Goal: Transaction & Acquisition: Book appointment/travel/reservation

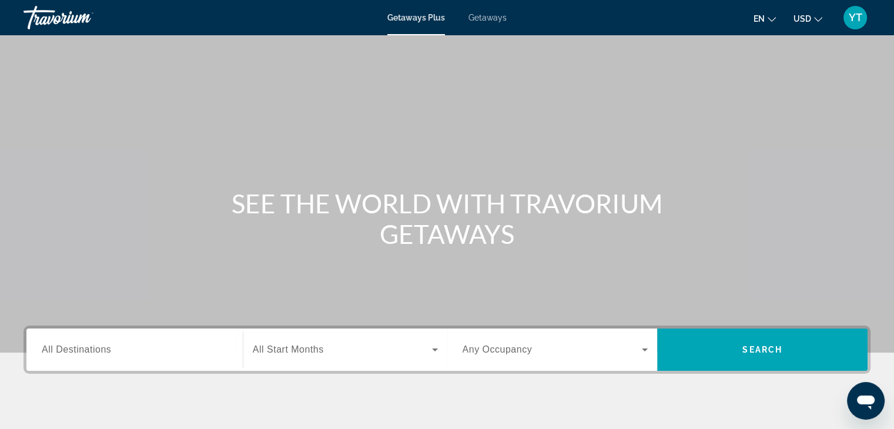
click at [494, 16] on span "Getaways" at bounding box center [488, 17] width 38 height 9
click at [135, 353] on input "Destination All Destinations" at bounding box center [135, 350] width 186 height 14
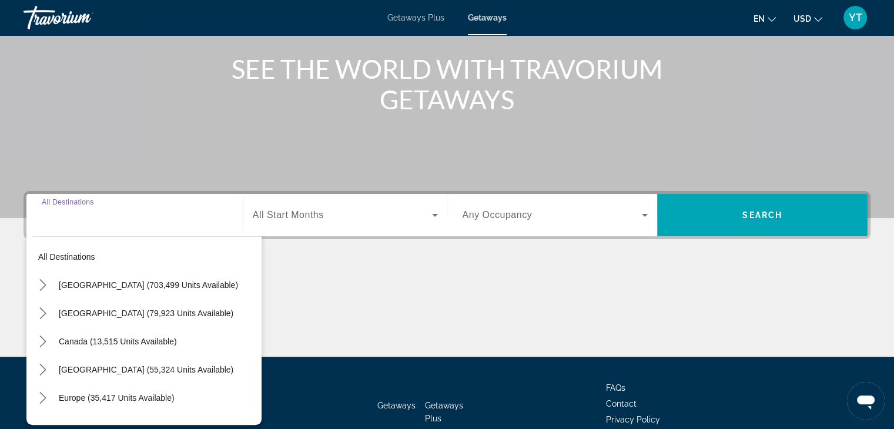
scroll to position [206, 0]
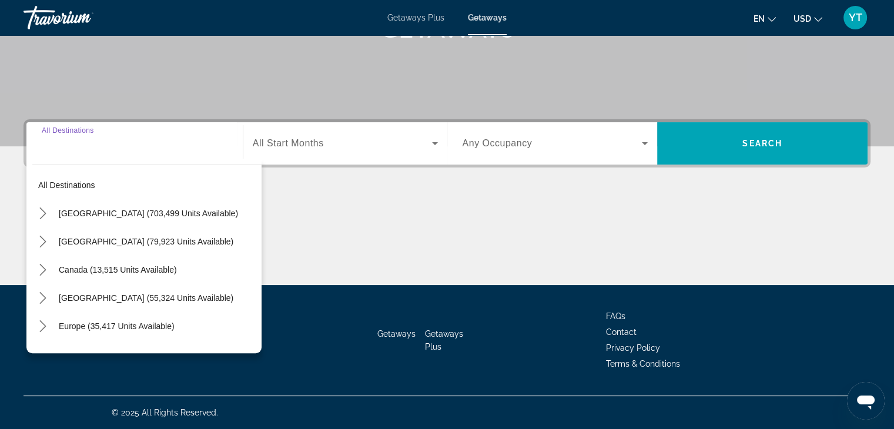
click at [113, 274] on span "Select destination: Canada (13,515 units available)" at bounding box center [157, 270] width 209 height 28
type input "**********"
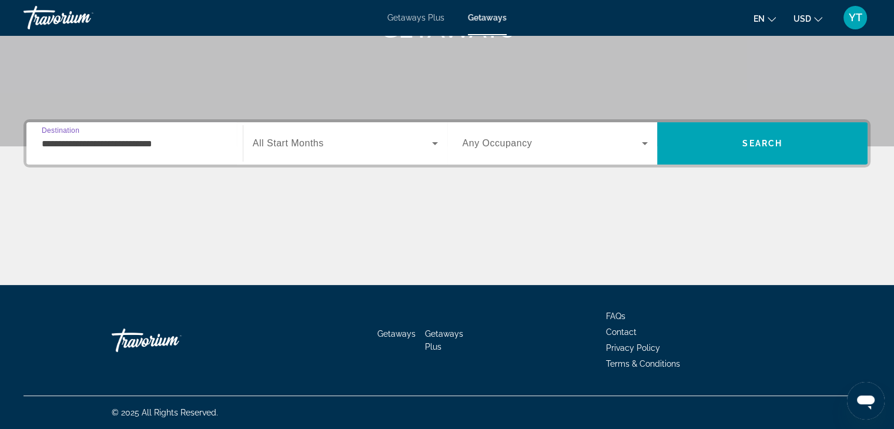
click at [375, 144] on span "Search widget" at bounding box center [342, 143] width 179 height 14
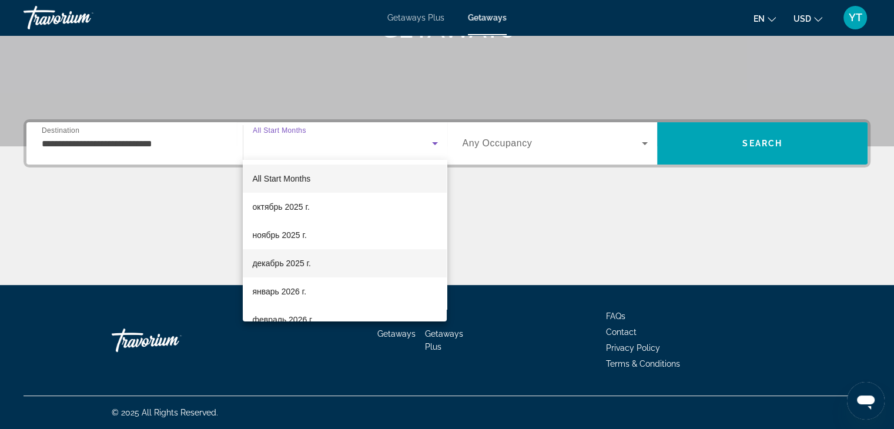
click at [326, 259] on mat-option "декабрь 2025 г." at bounding box center [345, 263] width 204 height 28
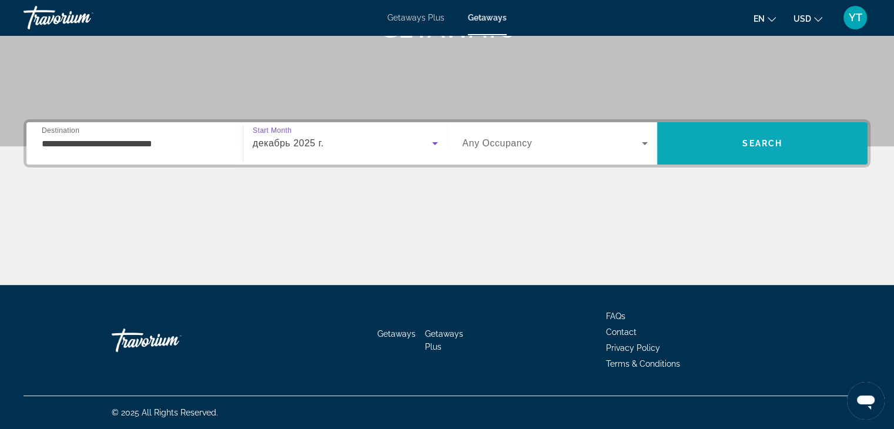
click at [734, 136] on span "Search" at bounding box center [762, 143] width 210 height 28
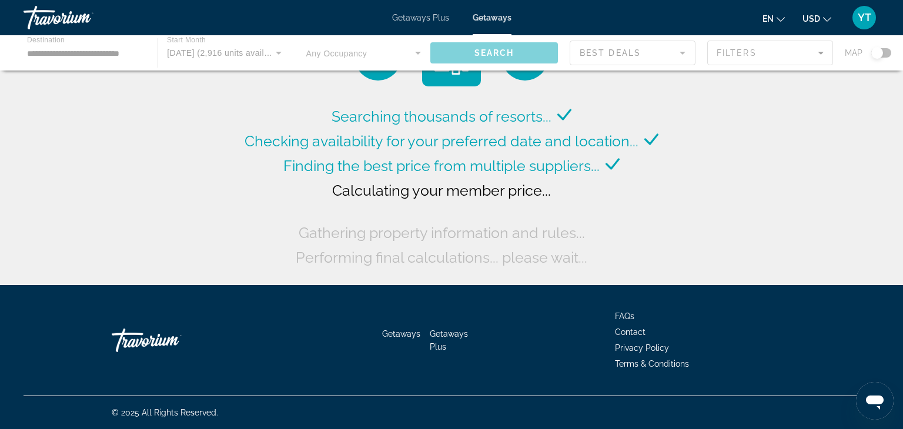
click at [825, 26] on div "en English Español Français Italiano Português русский USD USD ($) MXN (Mex$) C…" at bounding box center [701, 17] width 357 height 25
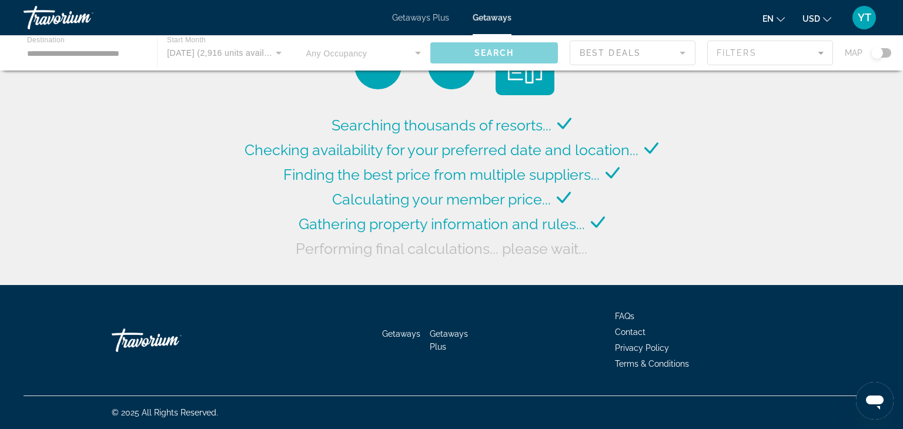
click at [827, 18] on icon "Change currency" at bounding box center [827, 19] width 8 height 8
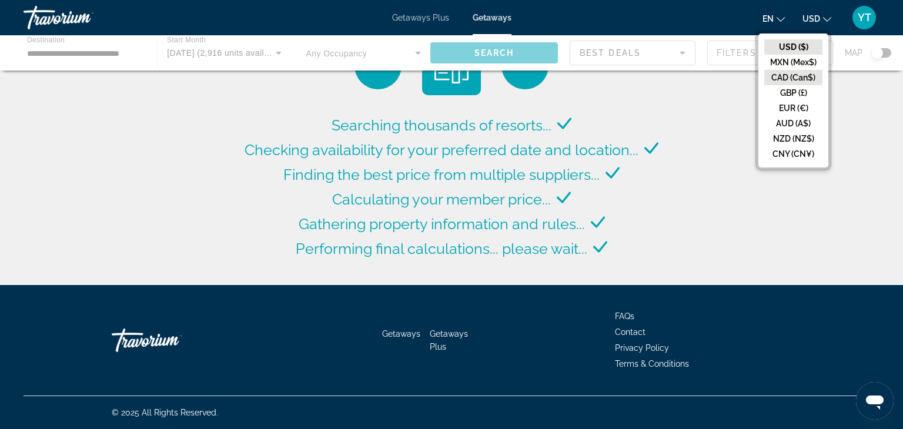
click at [798, 78] on button "CAD (Can$)" at bounding box center [793, 77] width 58 height 15
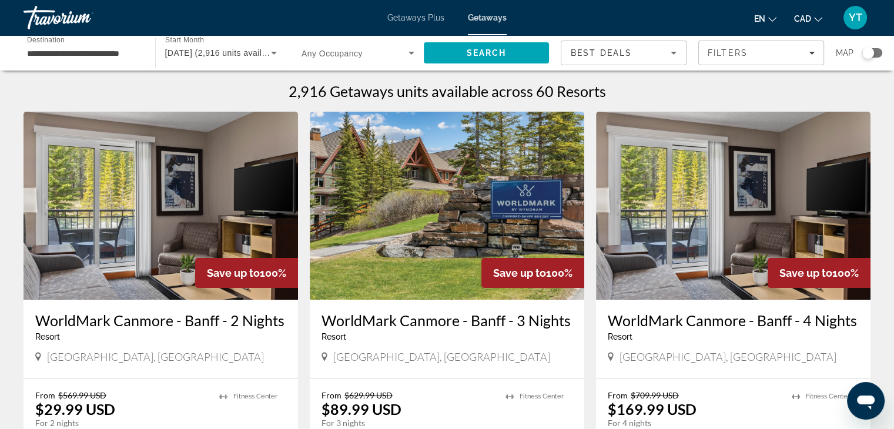
click at [29, 54] on input "**********" at bounding box center [83, 53] width 113 height 14
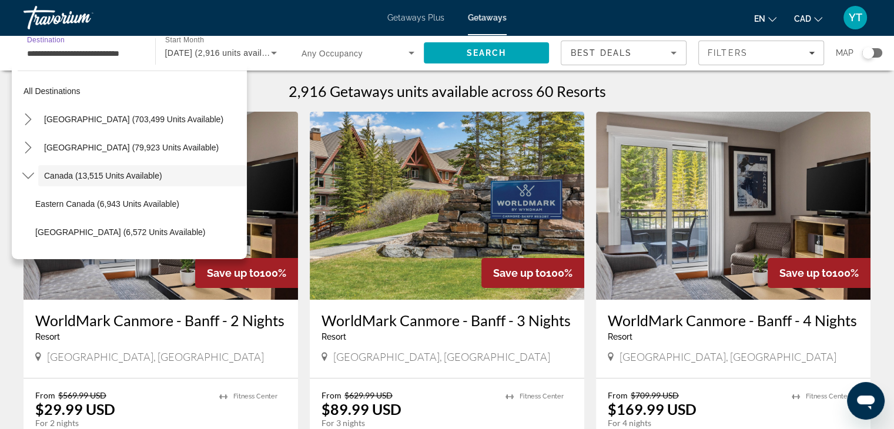
scroll to position [14, 0]
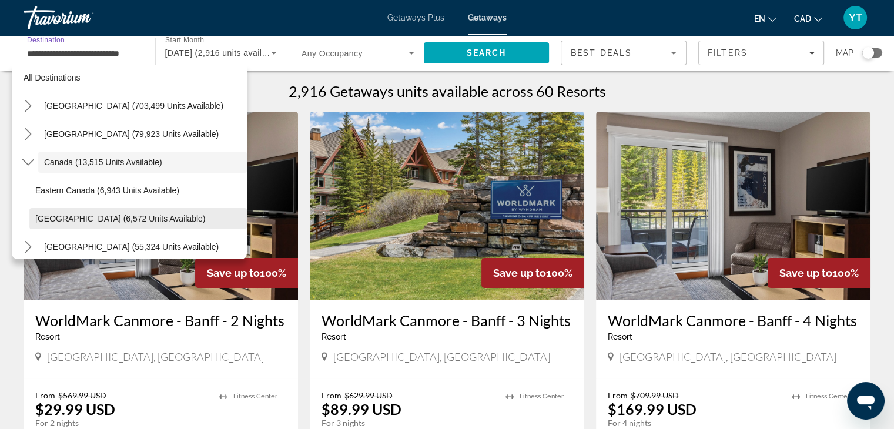
click at [63, 215] on span "[GEOGRAPHIC_DATA] (6,572 units available)" at bounding box center [120, 218] width 170 height 9
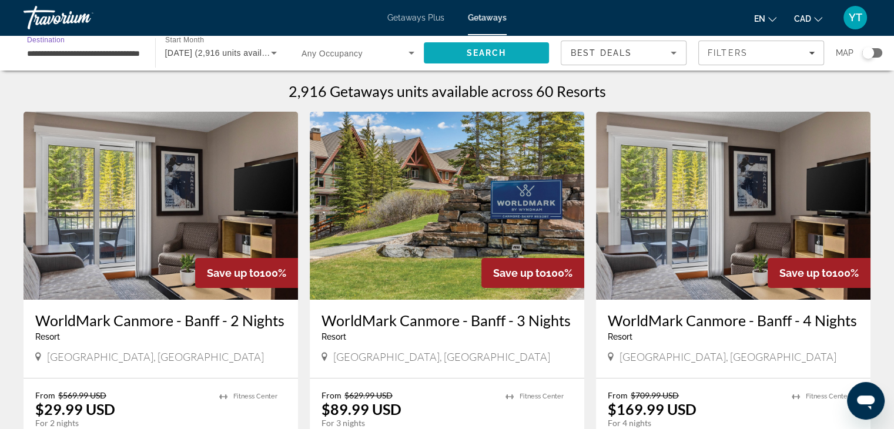
click at [484, 56] on span "Search" at bounding box center [486, 52] width 40 height 9
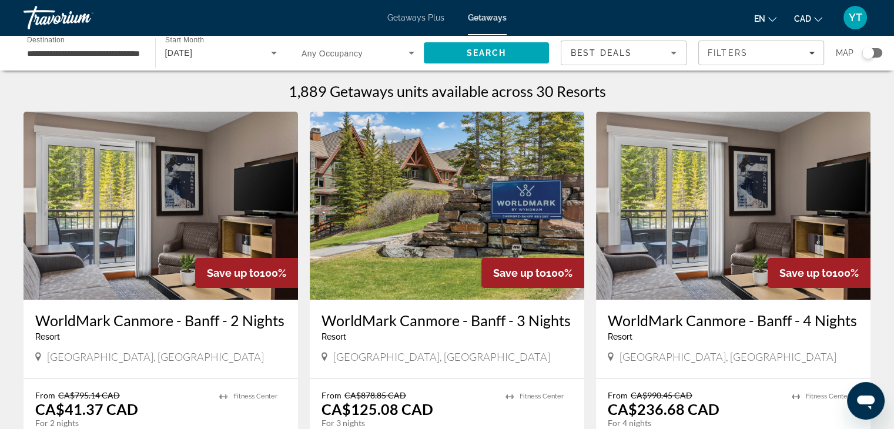
click at [98, 60] on div "**********" at bounding box center [83, 53] width 113 height 34
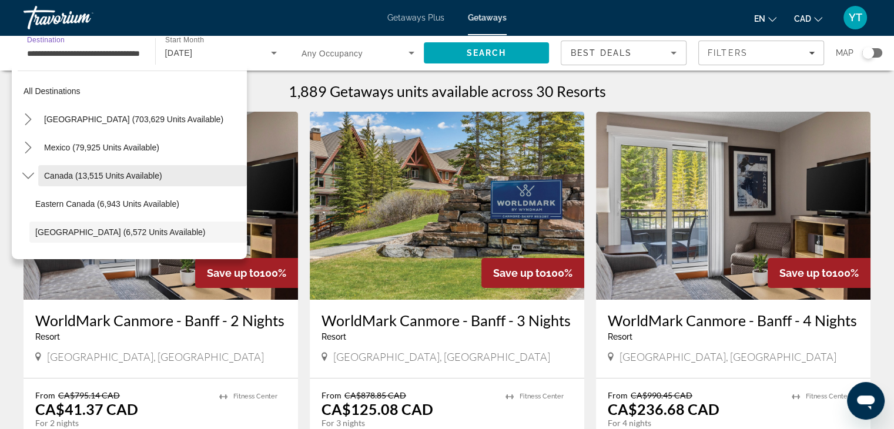
scroll to position [70, 0]
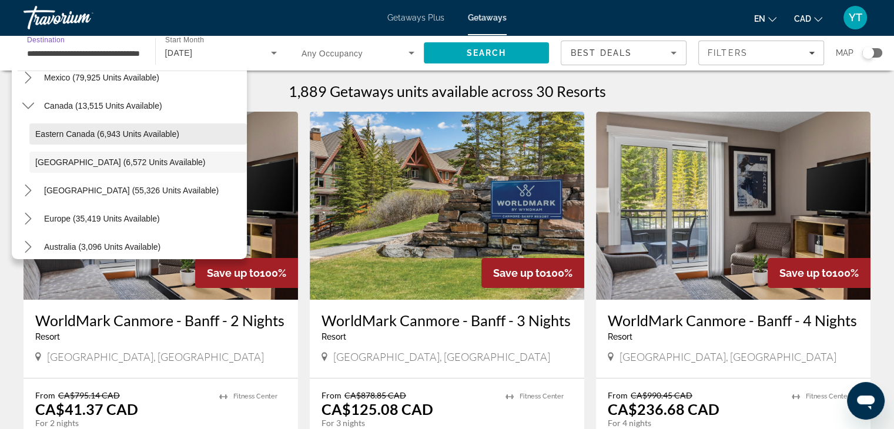
click at [81, 144] on span "Select destination: Eastern Canada (6,943 units available)" at bounding box center [138, 134] width 218 height 28
type input "**********"
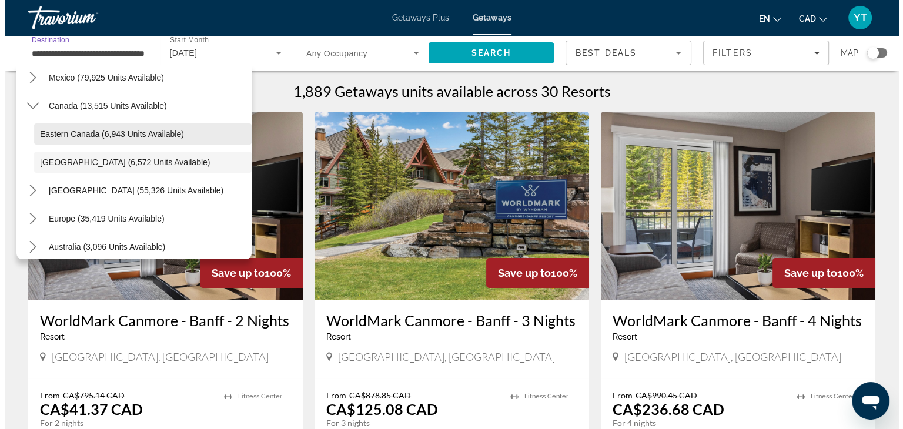
scroll to position [0, 39]
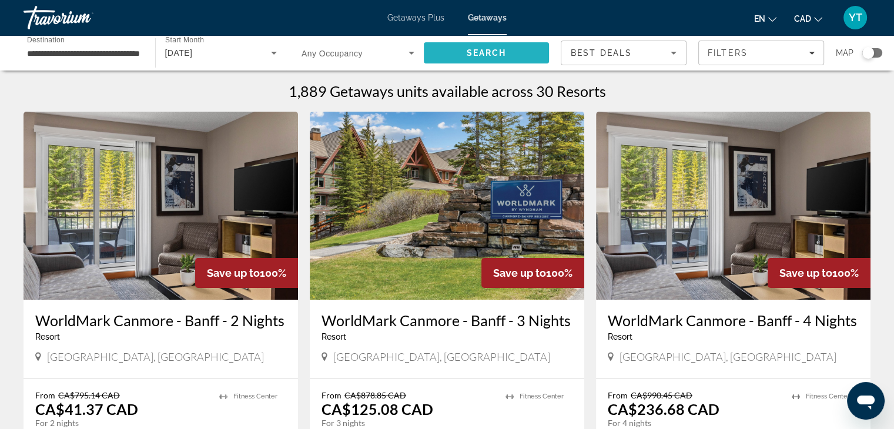
click at [486, 50] on span "Search" at bounding box center [486, 52] width 40 height 9
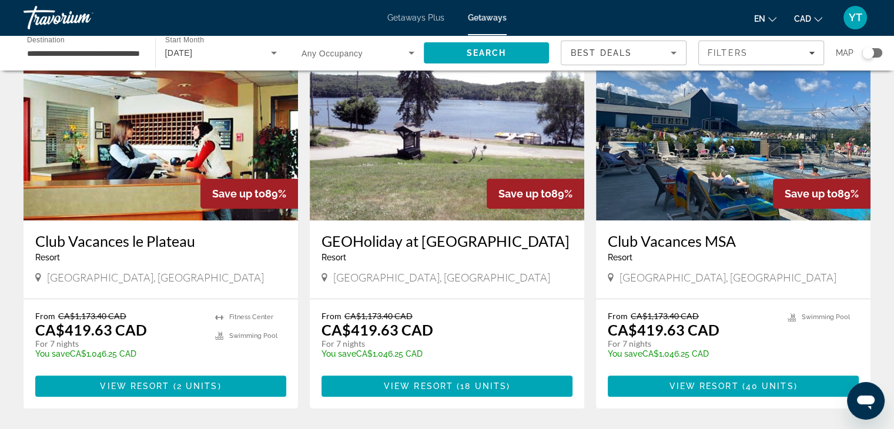
scroll to position [941, 0]
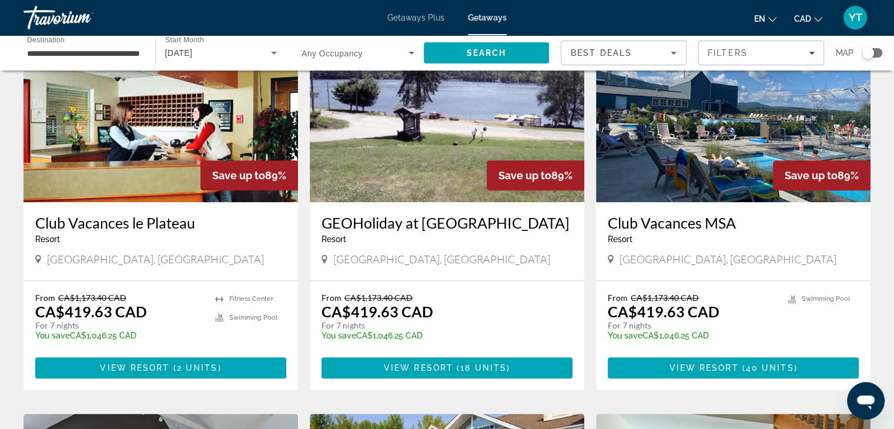
click at [877, 51] on div "Search widget" at bounding box center [873, 52] width 20 height 9
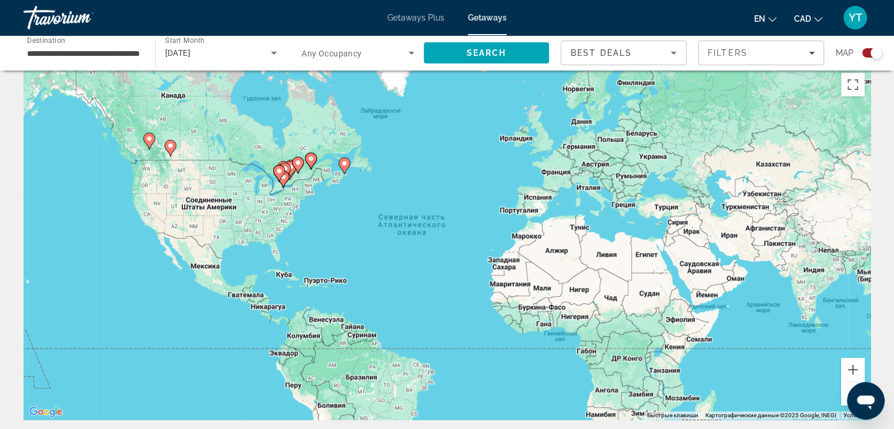
scroll to position [0, 0]
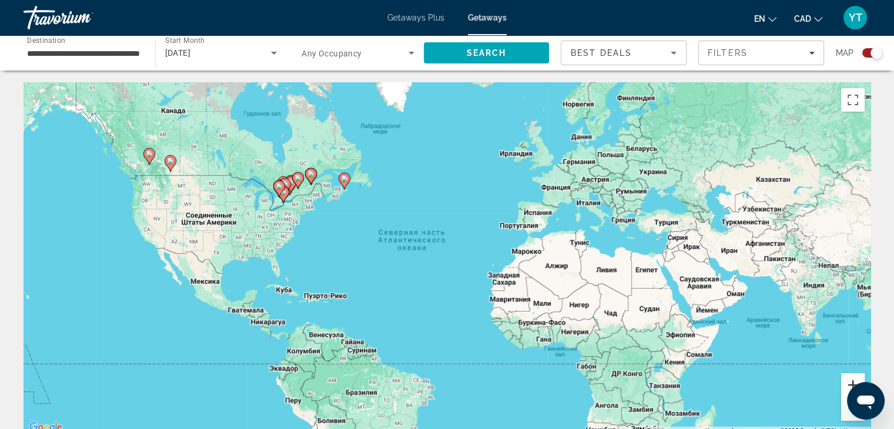
click at [853, 380] on button "Увеличить" at bounding box center [853, 385] width 24 height 24
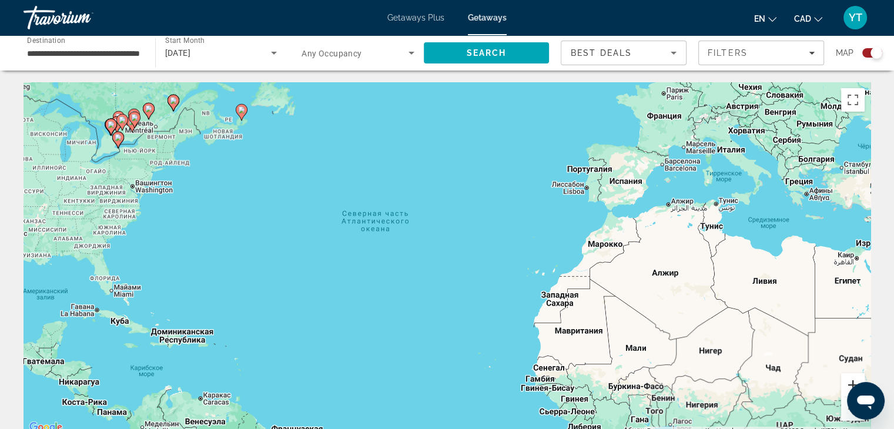
click at [853, 380] on button "Увеличить" at bounding box center [853, 385] width 24 height 24
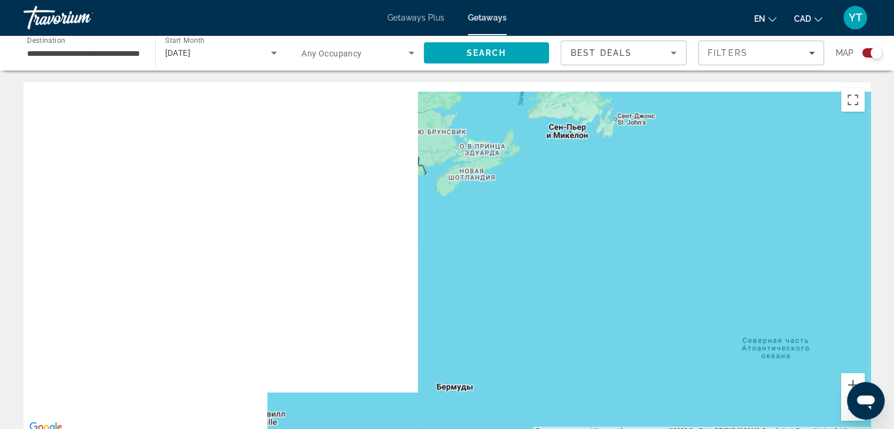
drag, startPoint x: 362, startPoint y: 212, endPoint x: 891, endPoint y: 397, distance: 561.4
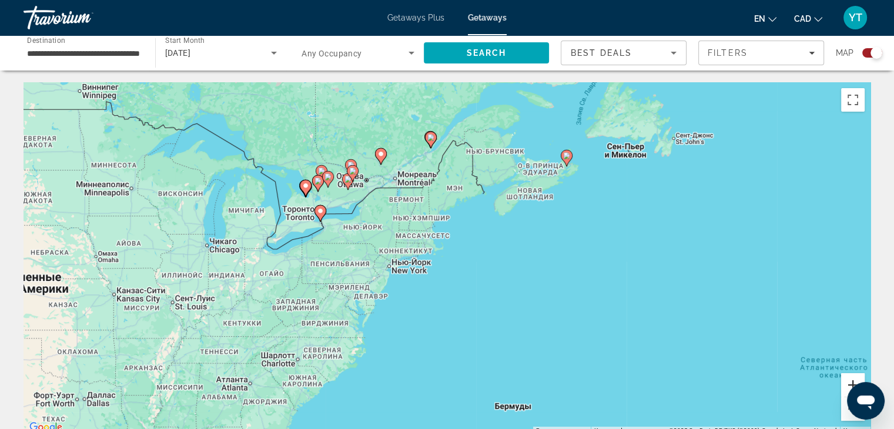
click at [850, 377] on button "Увеличить" at bounding box center [853, 385] width 24 height 24
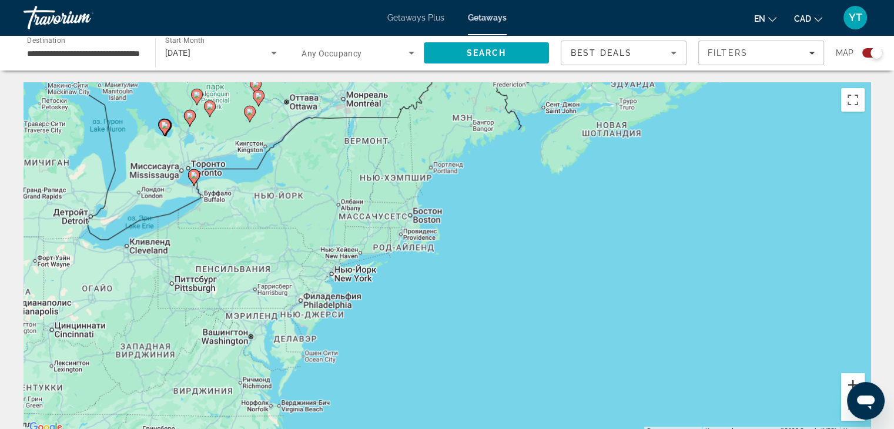
click at [849, 377] on button "Увеличить" at bounding box center [853, 385] width 24 height 24
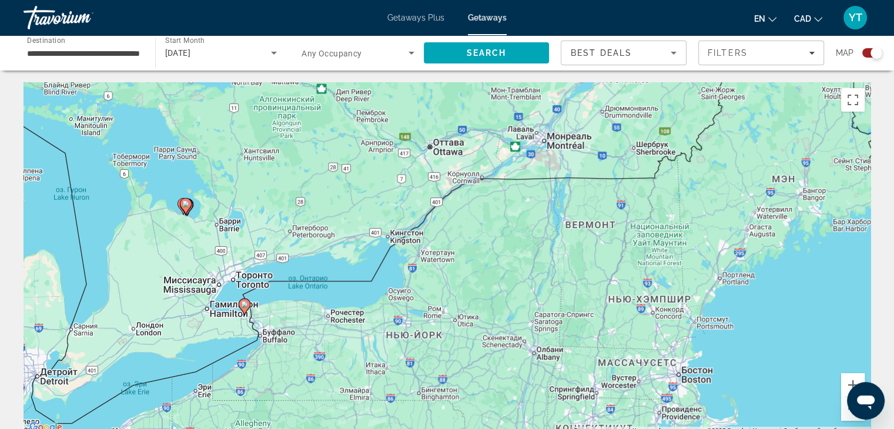
drag, startPoint x: 320, startPoint y: 189, endPoint x: 619, endPoint y: 386, distance: 357.8
click at [619, 386] on div "Чтобы активировать перетаскивание с помощью клавиатуры, нажмите Alt + Ввод. Пос…" at bounding box center [447, 258] width 847 height 353
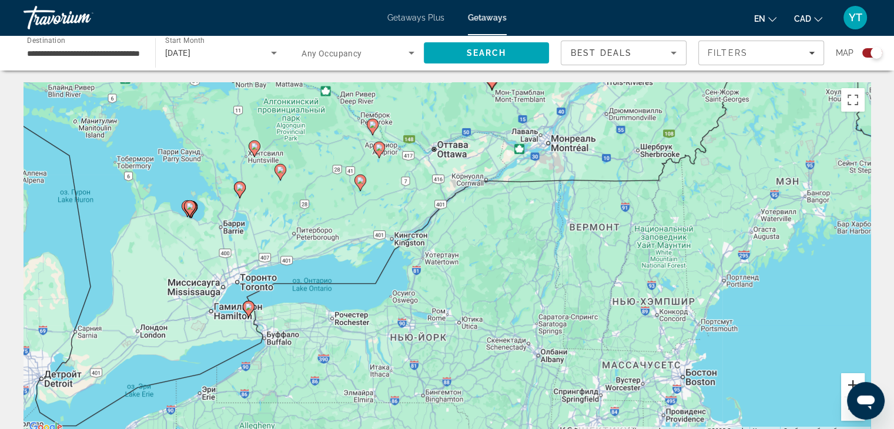
click at [851, 379] on button "Увеличить" at bounding box center [853, 385] width 24 height 24
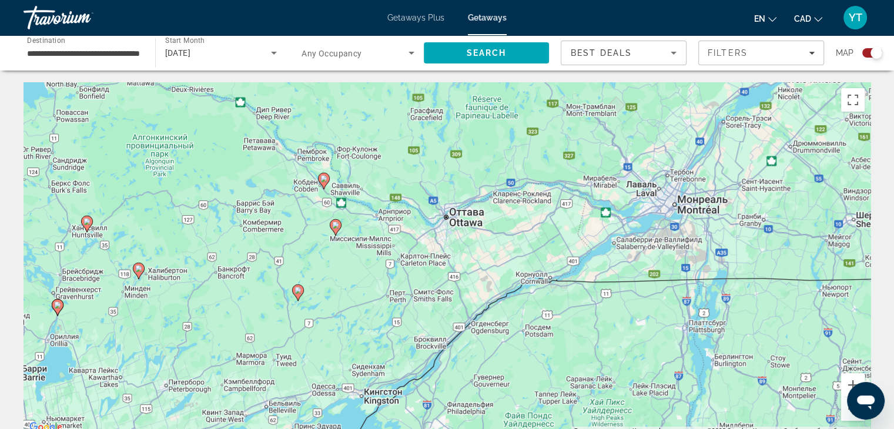
drag, startPoint x: 470, startPoint y: 196, endPoint x: 496, endPoint y: 376, distance: 181.1
click at [496, 376] on div "Чтобы активировать перетаскивание с помощью клавиатуры, нажмите Alt + Ввод. Пос…" at bounding box center [447, 258] width 847 height 353
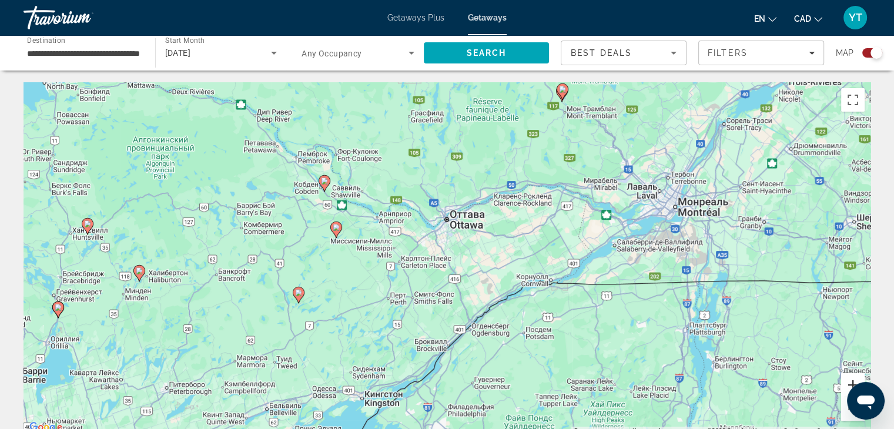
click at [847, 380] on button "Увеличить" at bounding box center [853, 385] width 24 height 24
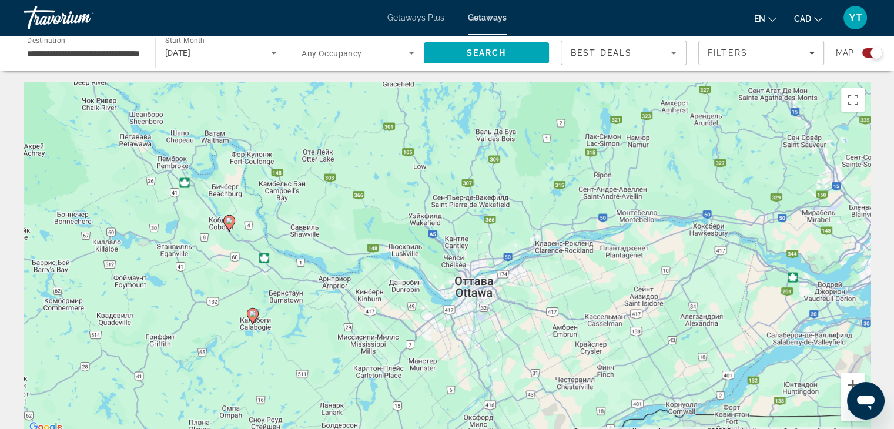
drag, startPoint x: 427, startPoint y: 208, endPoint x: 456, endPoint y: 317, distance: 113.1
click at [456, 317] on div "Чтобы активировать перетаскивание с помощью клавиатуры, нажмите Alt + Ввод. Пос…" at bounding box center [447, 258] width 847 height 353
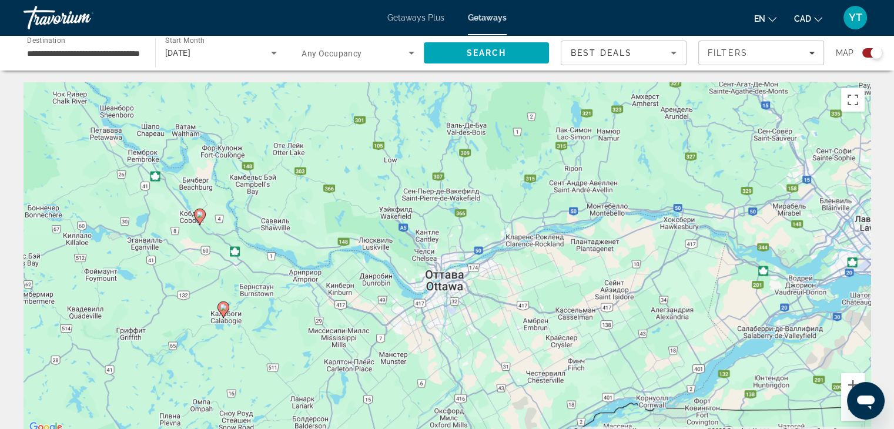
drag, startPoint x: 562, startPoint y: 189, endPoint x: 529, endPoint y: 188, distance: 32.3
click at [529, 188] on div "Чтобы активировать перетаскивание с помощью клавиатуры, нажмите Alt + Ввод. Пос…" at bounding box center [447, 258] width 847 height 353
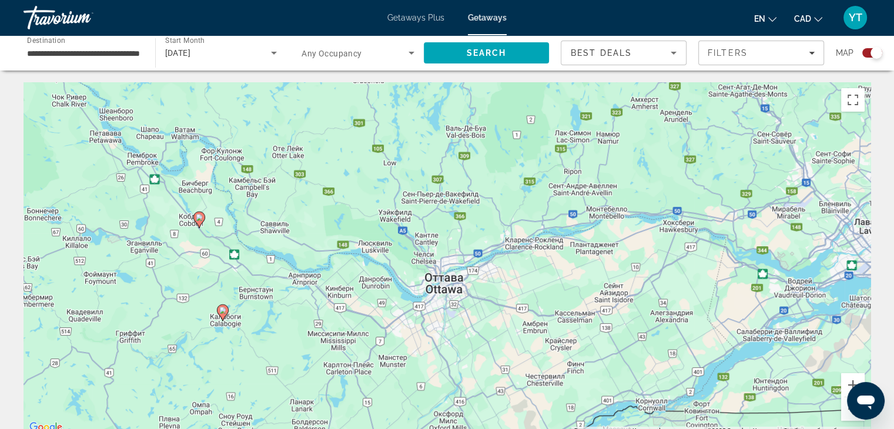
click at [225, 311] on image "Main content" at bounding box center [222, 310] width 7 height 7
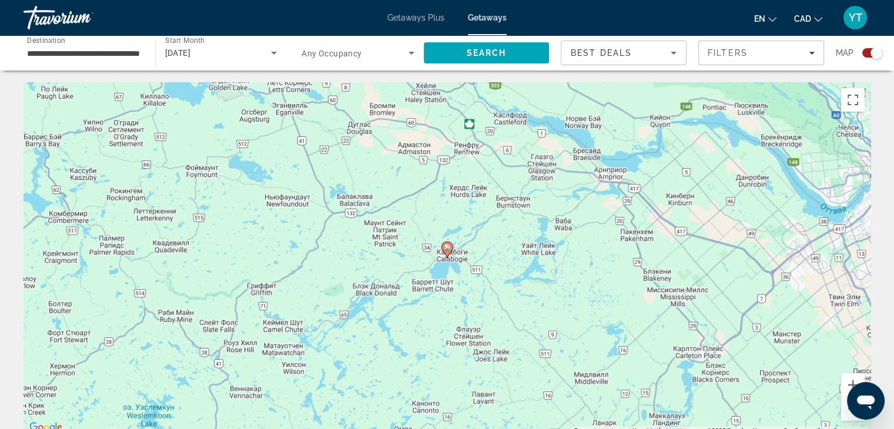
click at [449, 252] on icon "Main content" at bounding box center [447, 249] width 11 height 15
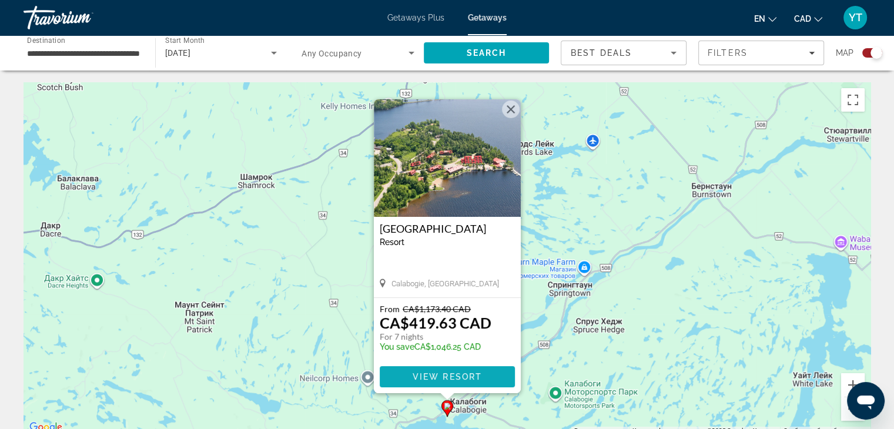
click at [435, 373] on span "View Resort" at bounding box center [446, 376] width 69 height 9
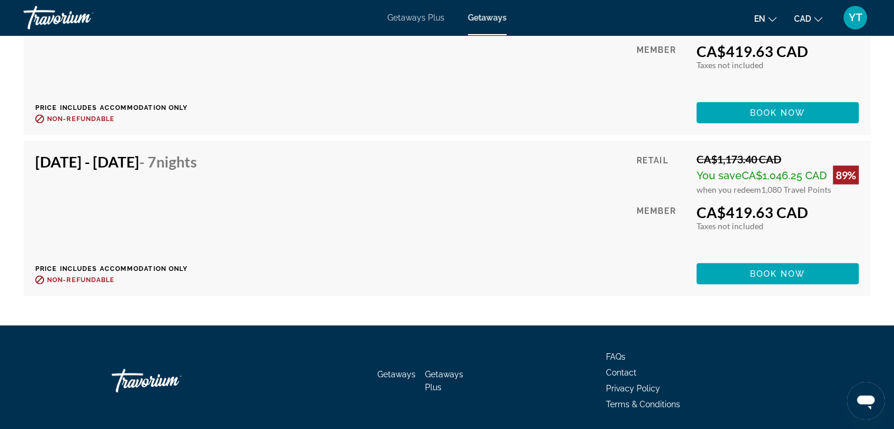
scroll to position [3107, 0]
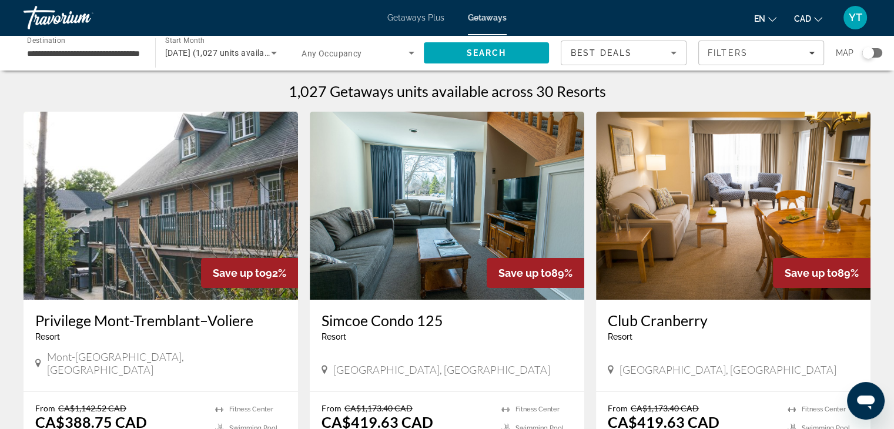
click at [878, 53] on div "Search widget" at bounding box center [873, 52] width 20 height 9
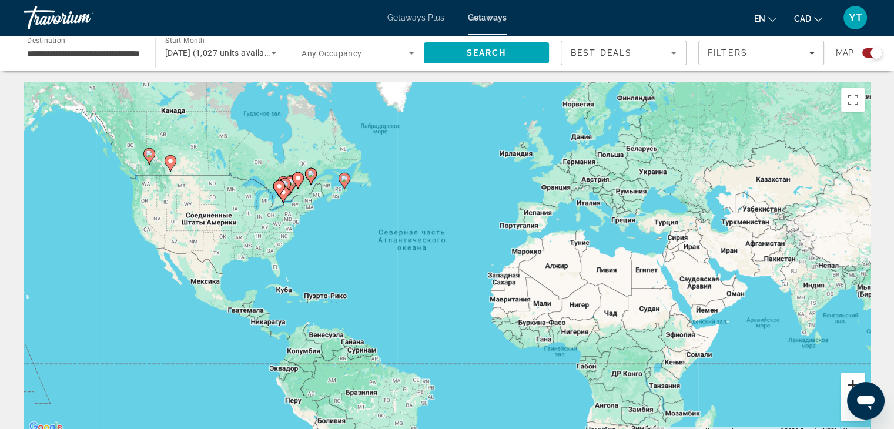
click at [853, 379] on button "Увеличить" at bounding box center [853, 385] width 24 height 24
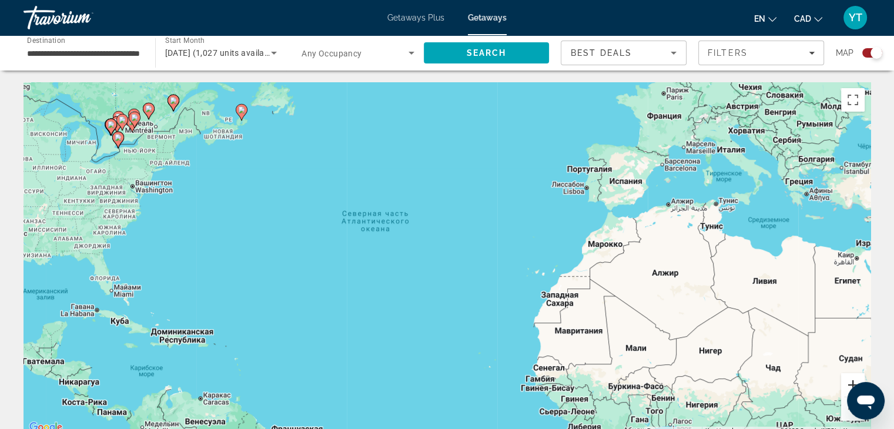
click at [853, 379] on button "Увеличить" at bounding box center [853, 385] width 24 height 24
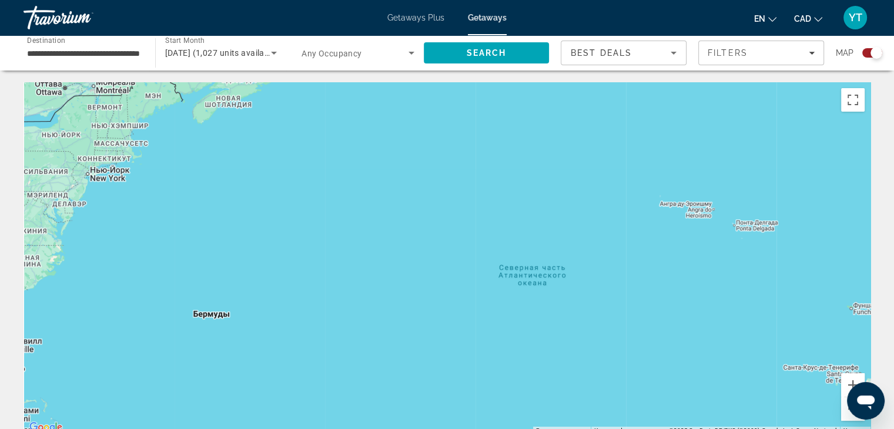
drag, startPoint x: 278, startPoint y: 263, endPoint x: 736, endPoint y: 420, distance: 484.7
click at [749, 426] on div "Main content" at bounding box center [447, 258] width 847 height 353
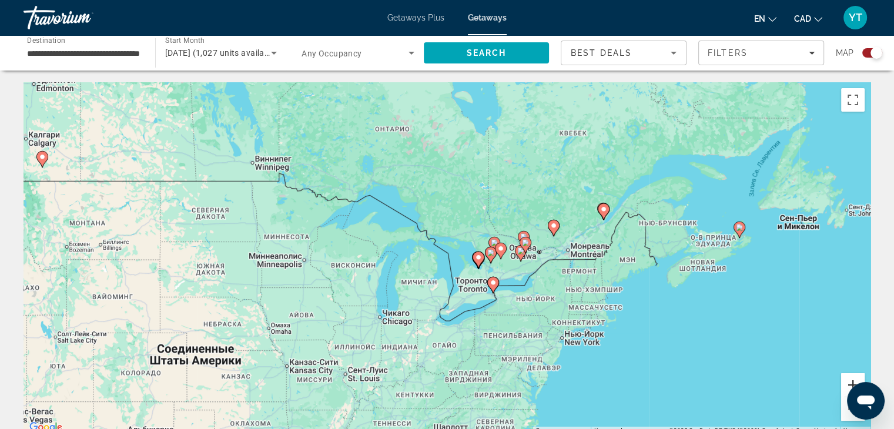
click at [855, 379] on button "Увеличить" at bounding box center [853, 385] width 24 height 24
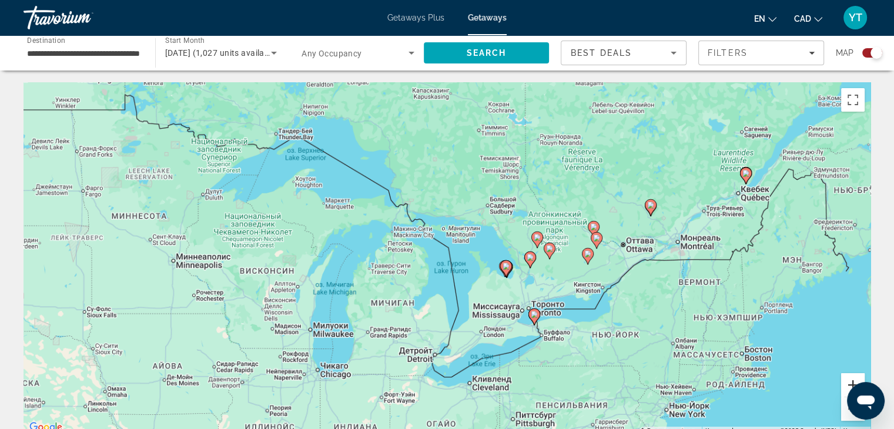
click at [855, 379] on button "Увеличить" at bounding box center [853, 385] width 24 height 24
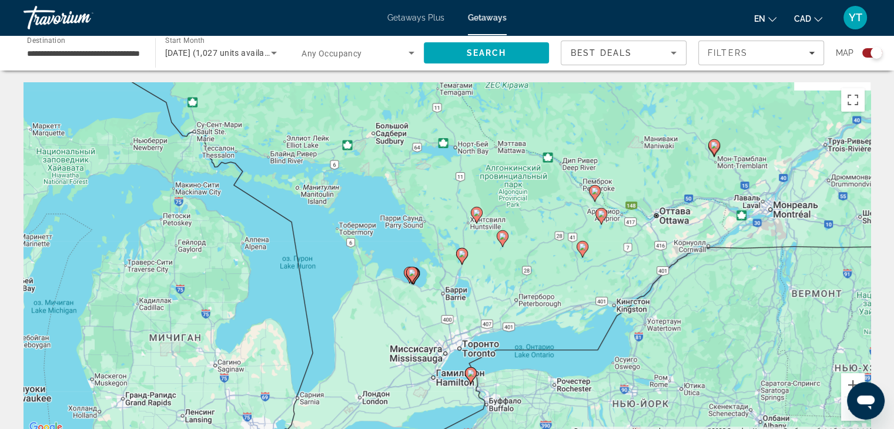
drag, startPoint x: 659, startPoint y: 311, endPoint x: 473, endPoint y: 290, distance: 187.0
click at [473, 290] on div "Чтобы активировать перетаскивание с помощью клавиатуры, нажмите Alt + Ввод. Пос…" at bounding box center [447, 258] width 847 height 353
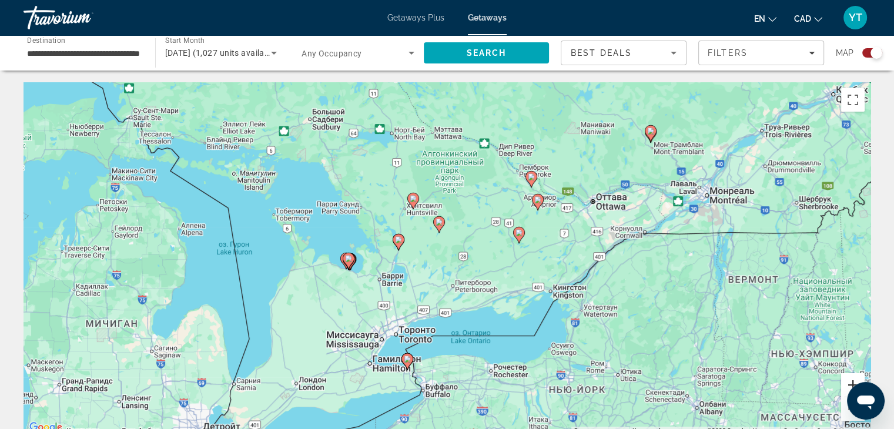
click at [854, 379] on button "Увеличить" at bounding box center [853, 385] width 24 height 24
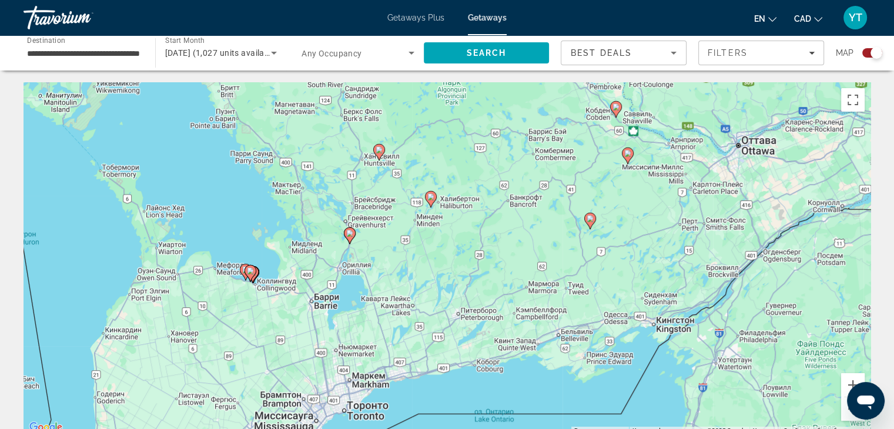
click at [628, 152] on image "Main content" at bounding box center [627, 153] width 7 height 7
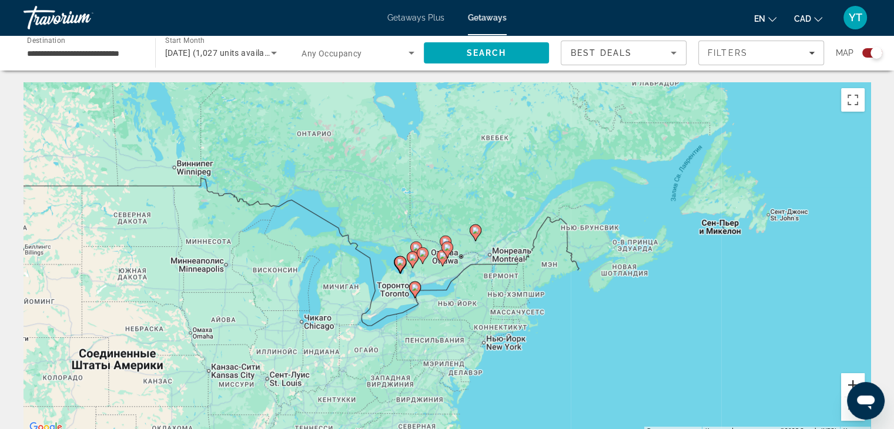
click at [849, 382] on button "Увеличить" at bounding box center [853, 385] width 24 height 24
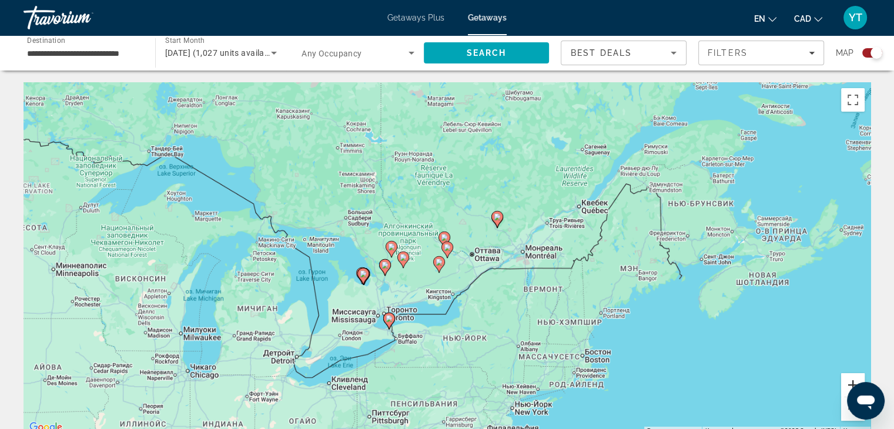
click at [849, 382] on button "Увеличить" at bounding box center [853, 385] width 24 height 24
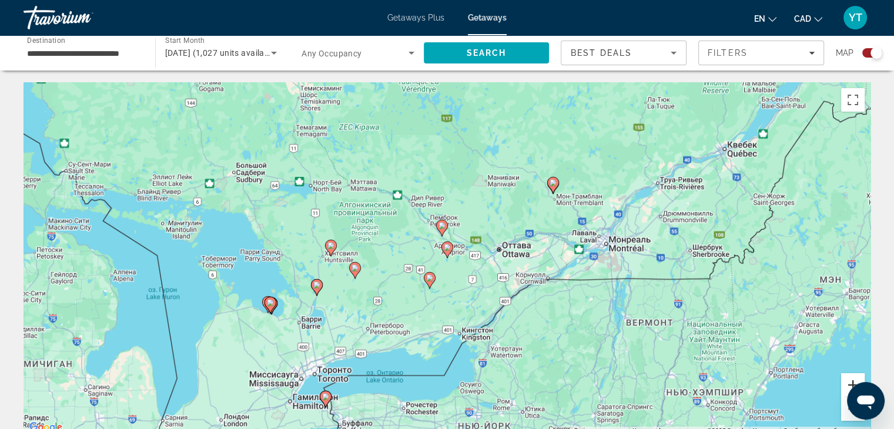
click at [849, 382] on button "Увеличить" at bounding box center [853, 385] width 24 height 24
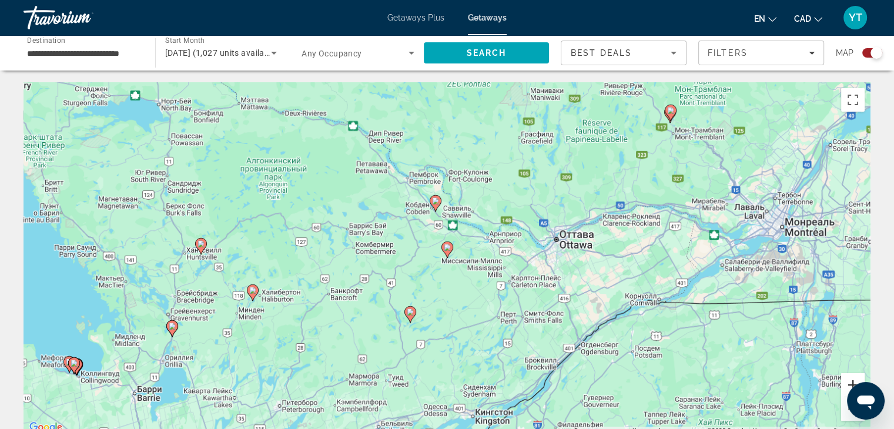
click at [849, 382] on button "Увеличить" at bounding box center [853, 385] width 24 height 24
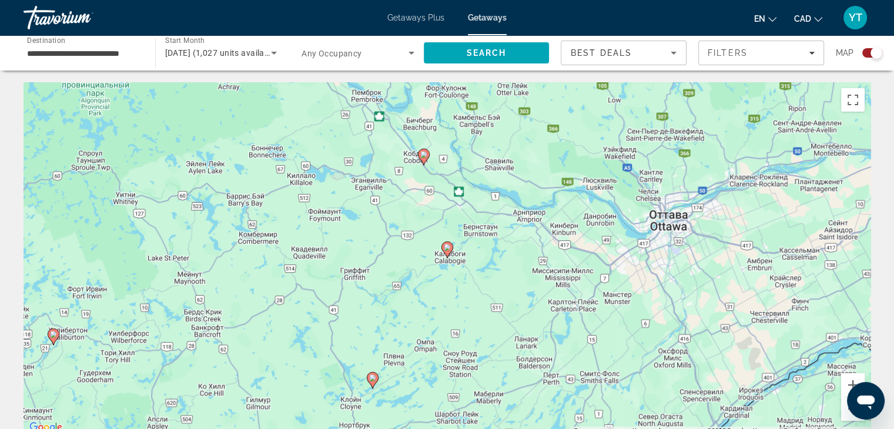
click at [425, 154] on image "Main content" at bounding box center [423, 154] width 7 height 7
type input "**********"
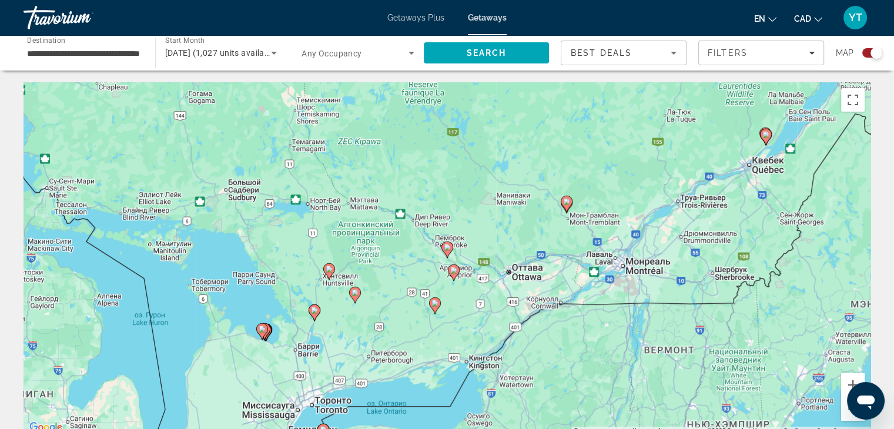
click at [447, 252] on icon "Main content" at bounding box center [447, 249] width 11 height 15
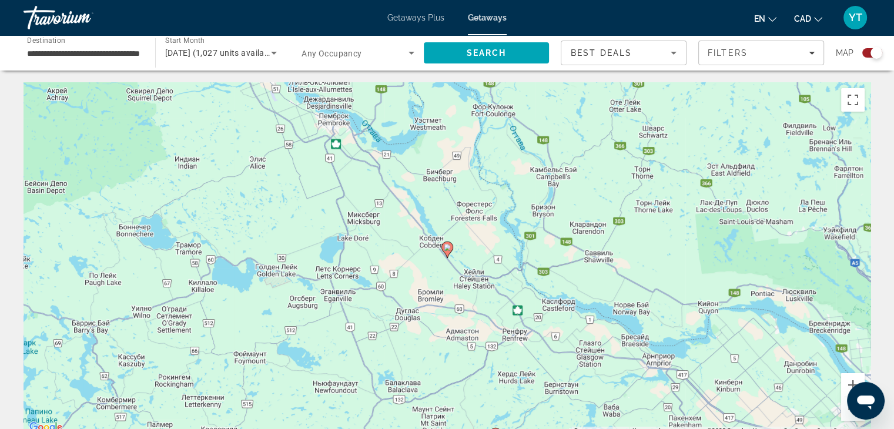
click at [447, 248] on image "Main content" at bounding box center [447, 247] width 7 height 7
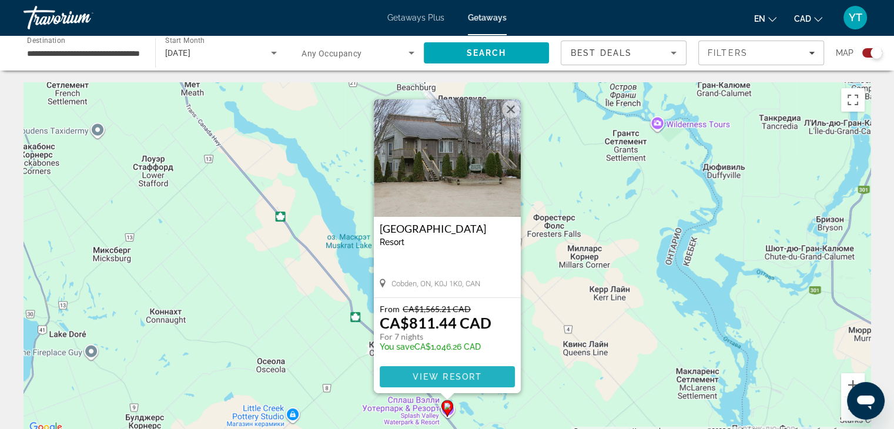
click at [447, 377] on span "View Resort" at bounding box center [446, 376] width 69 height 9
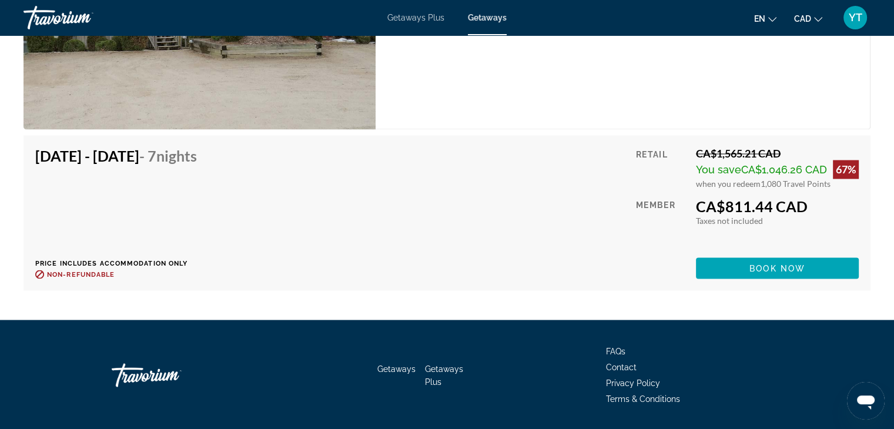
scroll to position [2053, 0]
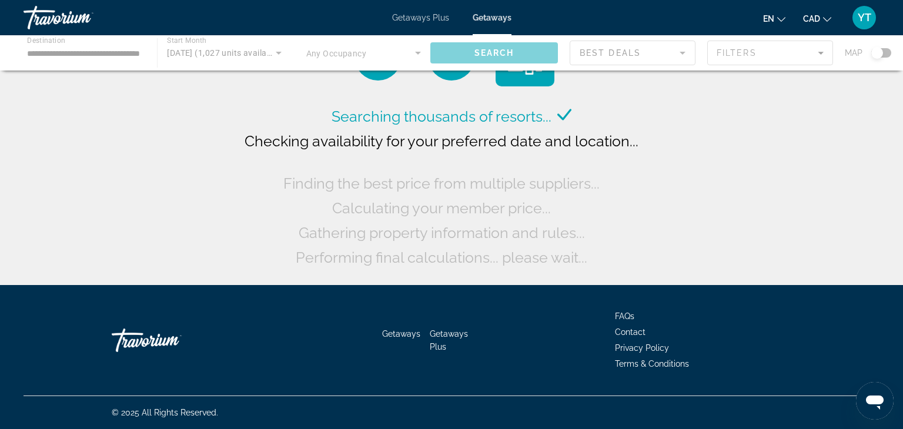
click at [405, 16] on span "Getaways Plus" at bounding box center [420, 17] width 57 height 9
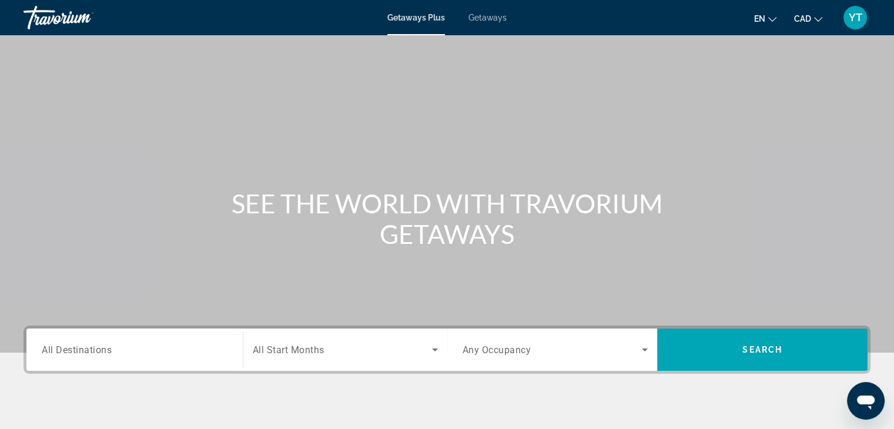
click at [151, 353] on input "Destination All Destinations" at bounding box center [135, 350] width 186 height 14
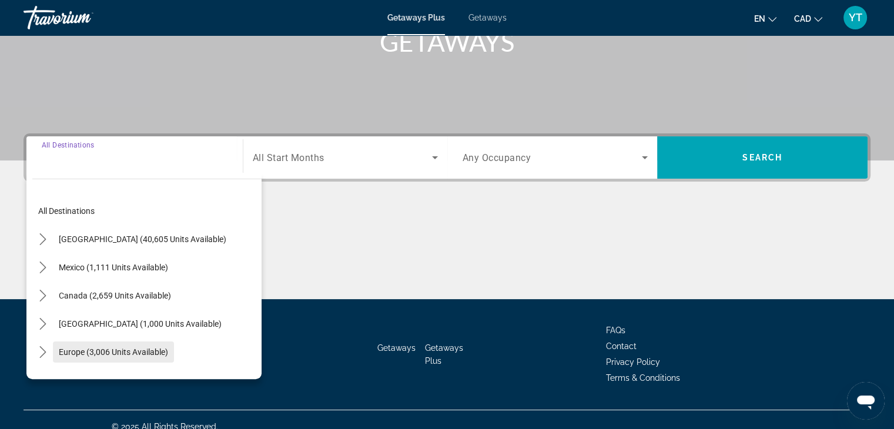
scroll to position [206, 0]
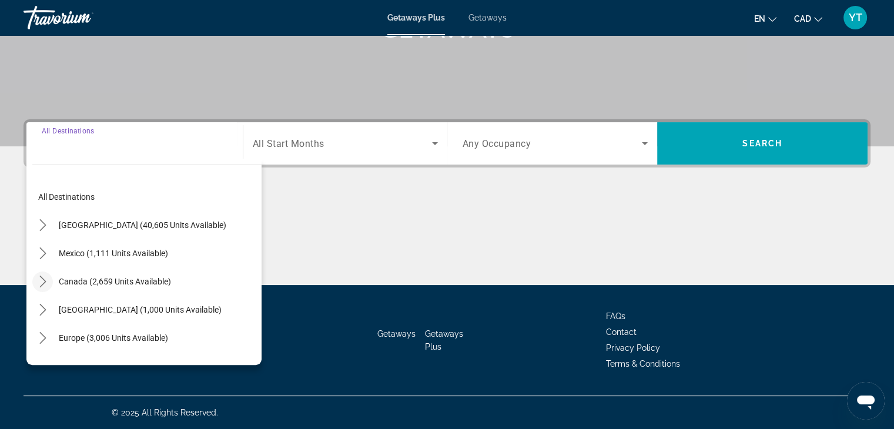
click at [41, 279] on icon "Toggle Canada (2,659 units available) submenu" at bounding box center [43, 282] width 12 height 12
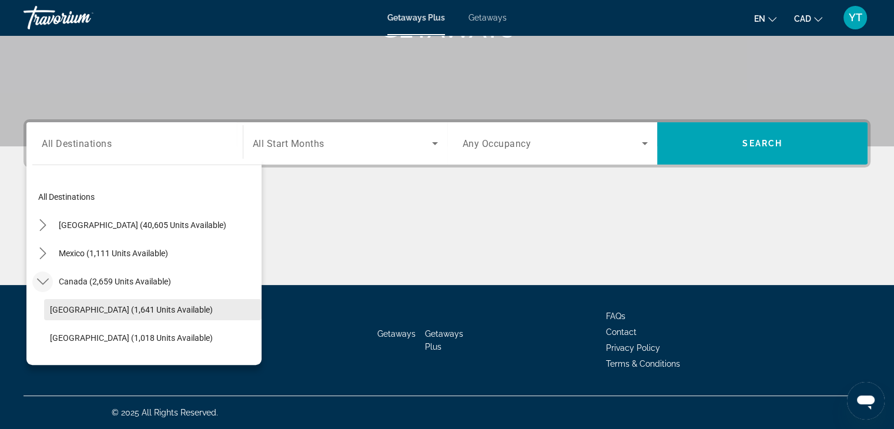
click at [60, 314] on span "Select destination: Eastern Canada (1,641 units available)" at bounding box center [153, 310] width 218 height 28
type input "**********"
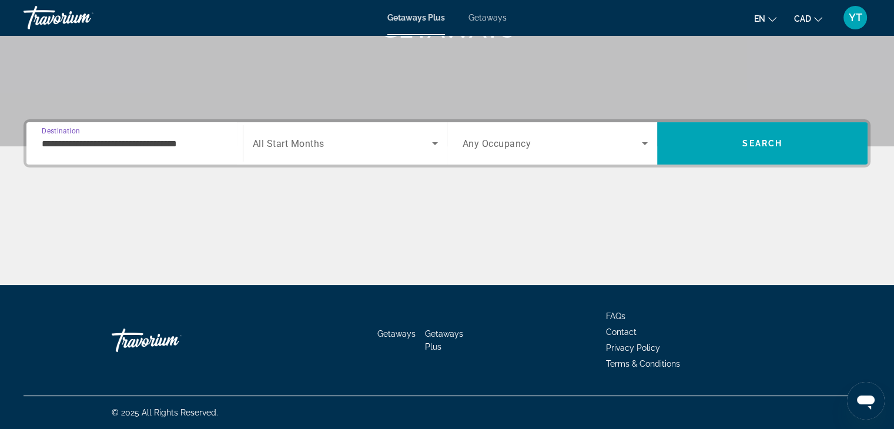
click at [369, 152] on div "Search widget" at bounding box center [345, 143] width 185 height 33
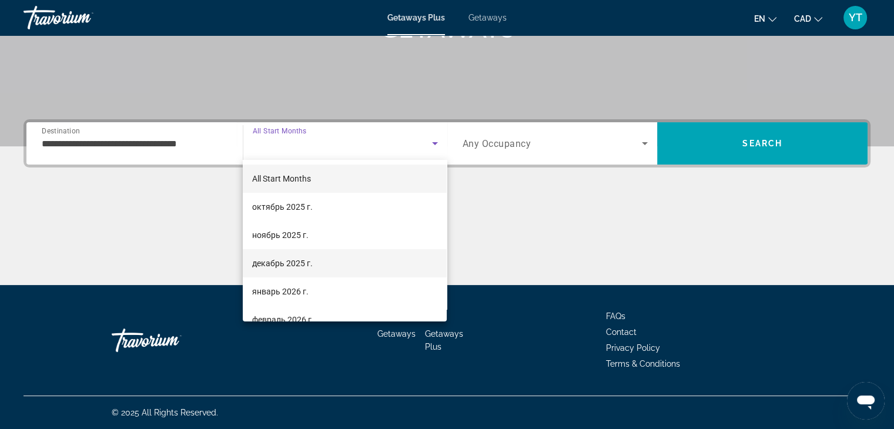
click at [339, 262] on mat-option "декабрь 2025 г." at bounding box center [345, 263] width 204 height 28
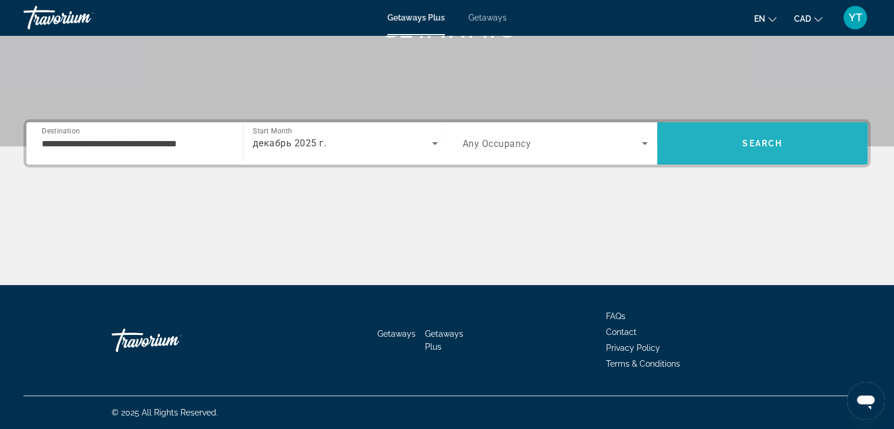
click at [724, 146] on span "Search" at bounding box center [762, 143] width 210 height 28
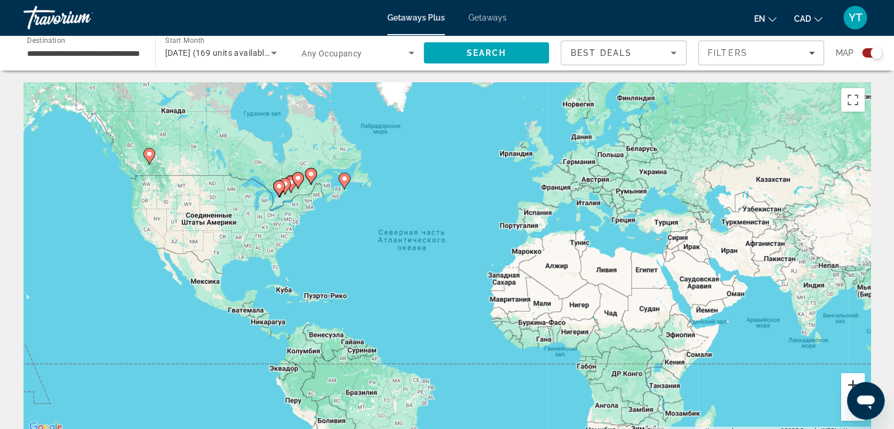
click at [848, 379] on button "Увеличить" at bounding box center [853, 385] width 24 height 24
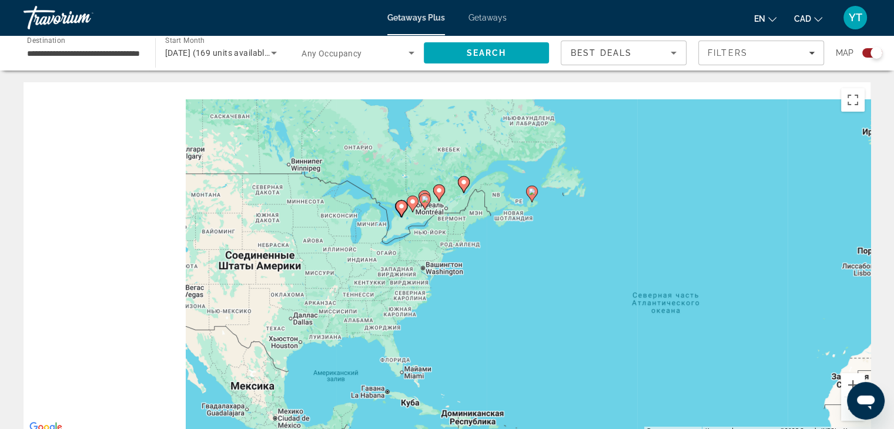
drag, startPoint x: 536, startPoint y: 250, endPoint x: 769, endPoint y: 315, distance: 242.1
click at [769, 315] on div "Чтобы активировать перетаскивание с помощью клавиатуры, нажмите Alt + Ввод. Пос…" at bounding box center [447, 258] width 847 height 353
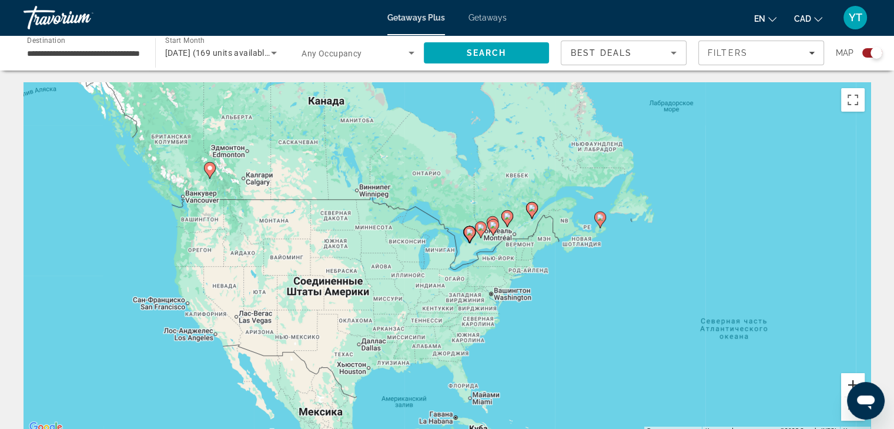
click at [847, 382] on button "Увеличить" at bounding box center [853, 385] width 24 height 24
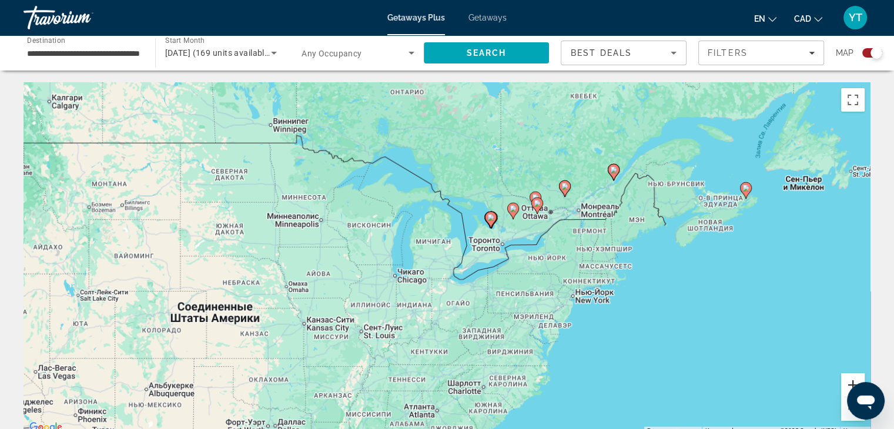
click at [847, 382] on button "Увеличить" at bounding box center [853, 385] width 24 height 24
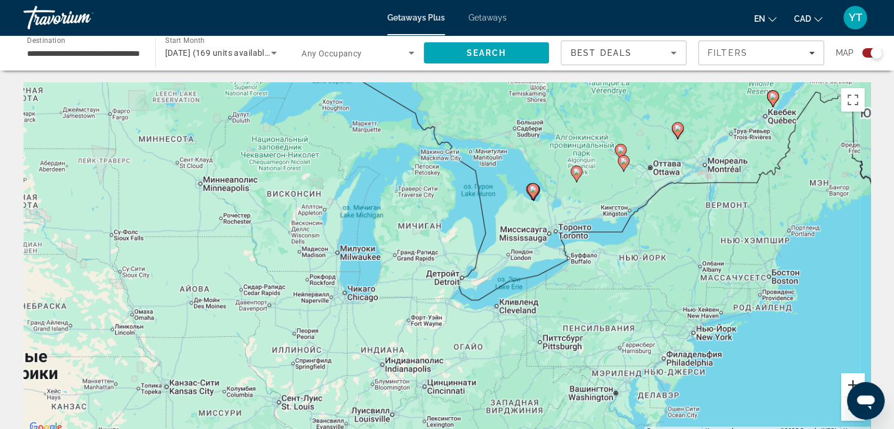
click at [847, 382] on button "Увеличить" at bounding box center [853, 385] width 24 height 24
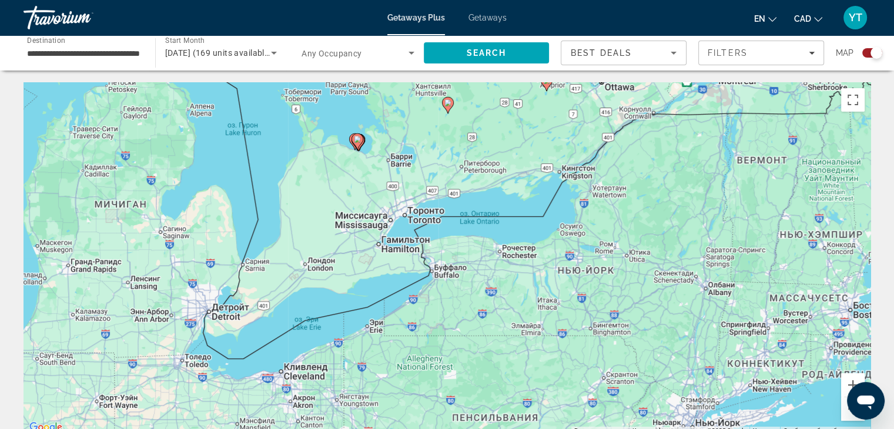
drag, startPoint x: 616, startPoint y: 255, endPoint x: 342, endPoint y: 270, distance: 275.0
click at [342, 270] on div "Чтобы активировать перетаскивание с помощью клавиатуры, нажмите Alt + Ввод. Пос…" at bounding box center [447, 258] width 847 height 353
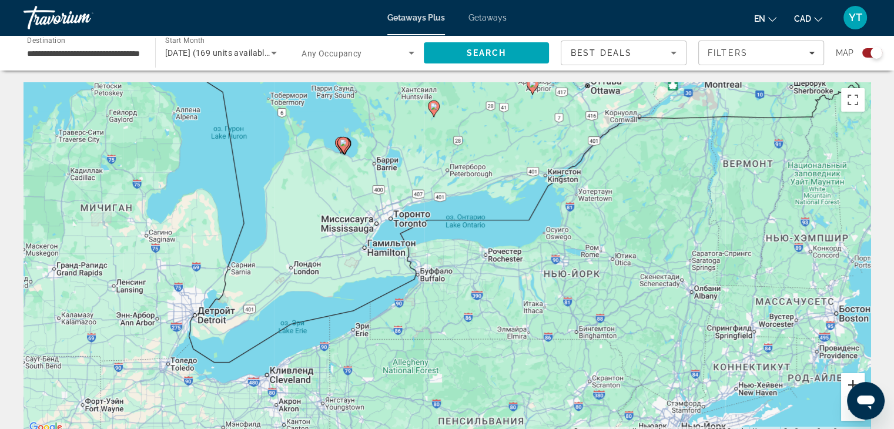
click at [848, 379] on button "Увеличить" at bounding box center [853, 385] width 24 height 24
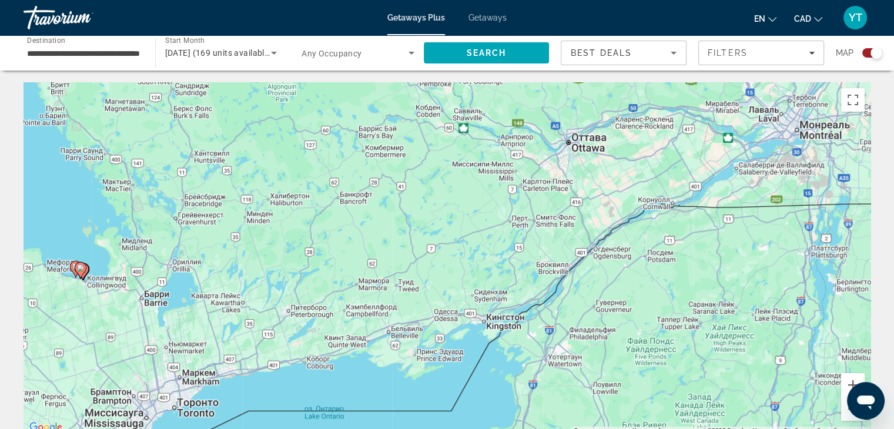
drag, startPoint x: 543, startPoint y: 145, endPoint x: 379, endPoint y: 382, distance: 288.5
click at [379, 382] on div "Чтобы активировать перетаскивание с помощью клавиатуры, нажмите Alt + Ввод. Пос…" at bounding box center [447, 258] width 847 height 353
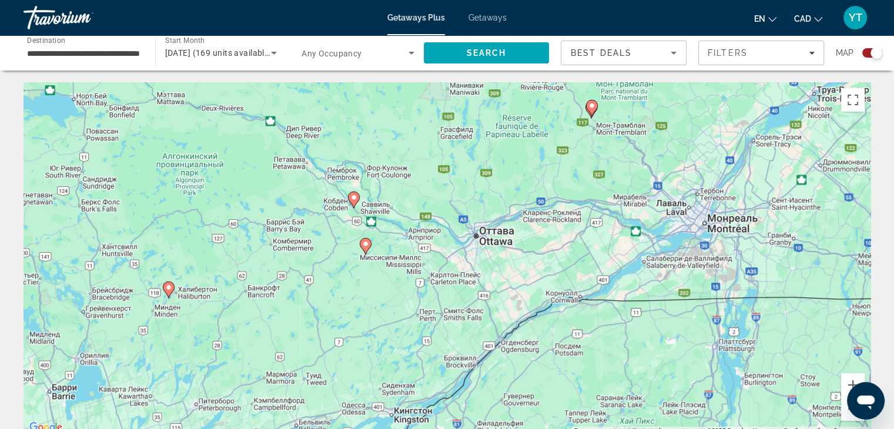
drag, startPoint x: 548, startPoint y: 195, endPoint x: 466, endPoint y: 275, distance: 114.8
click at [466, 275] on div "Чтобы активировать перетаскивание с помощью клавиатуры, нажмите Alt + Ввод. Пос…" at bounding box center [447, 258] width 847 height 353
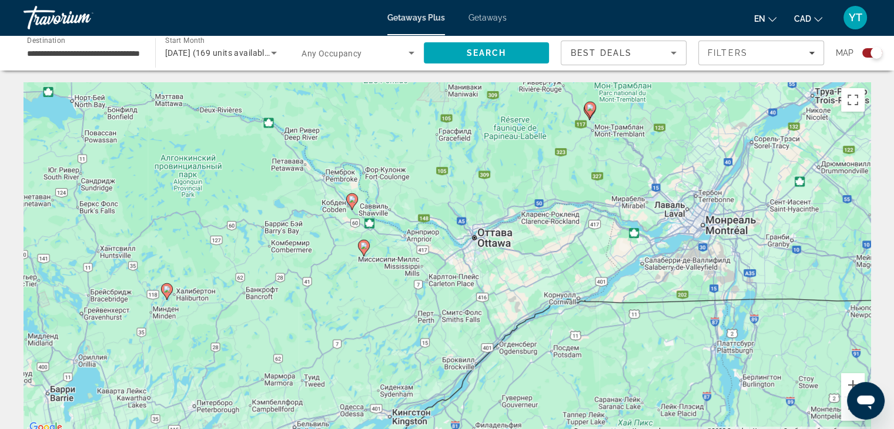
click at [590, 109] on image "Main content" at bounding box center [590, 107] width 7 height 7
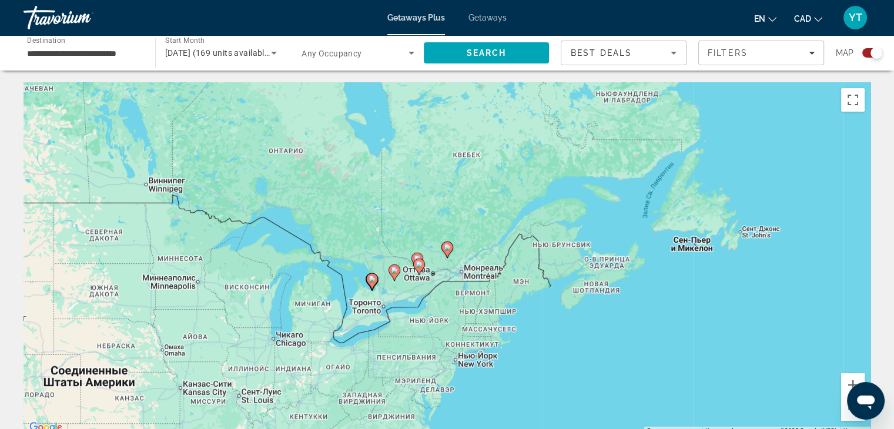
click at [450, 251] on icon "Main content" at bounding box center [447, 249] width 11 height 15
type input "**********"
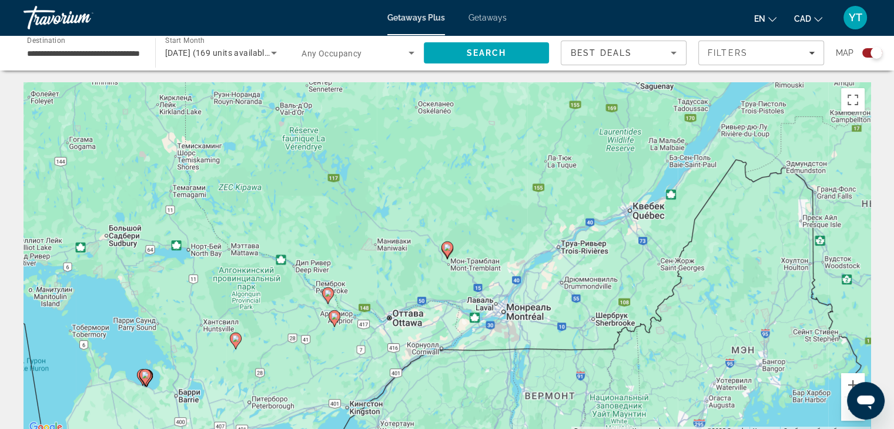
click at [447, 248] on image "Main content" at bounding box center [447, 247] width 7 height 7
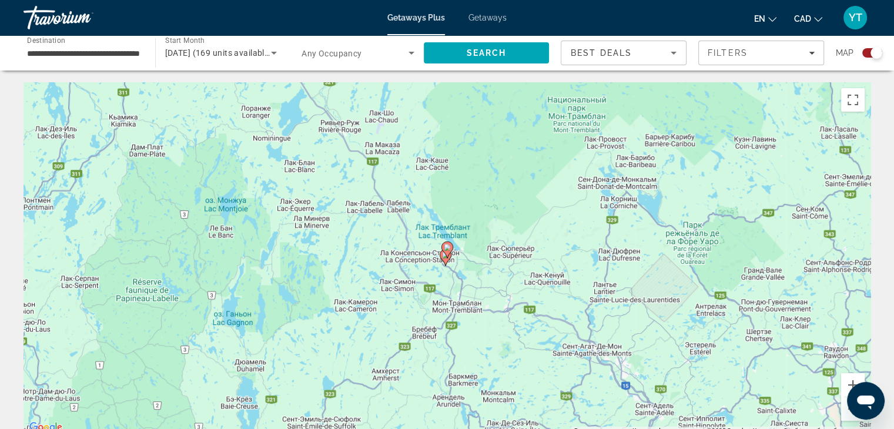
click at [449, 249] on image "Main content" at bounding box center [447, 247] width 7 height 7
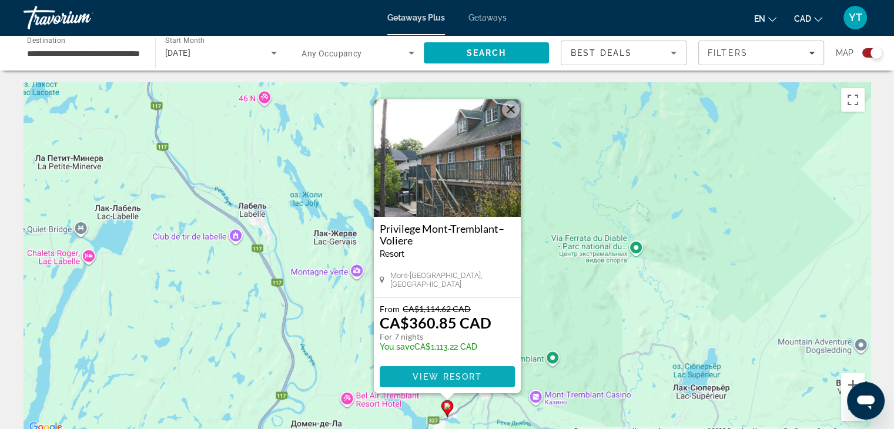
click at [457, 375] on span "View Resort" at bounding box center [446, 376] width 69 height 9
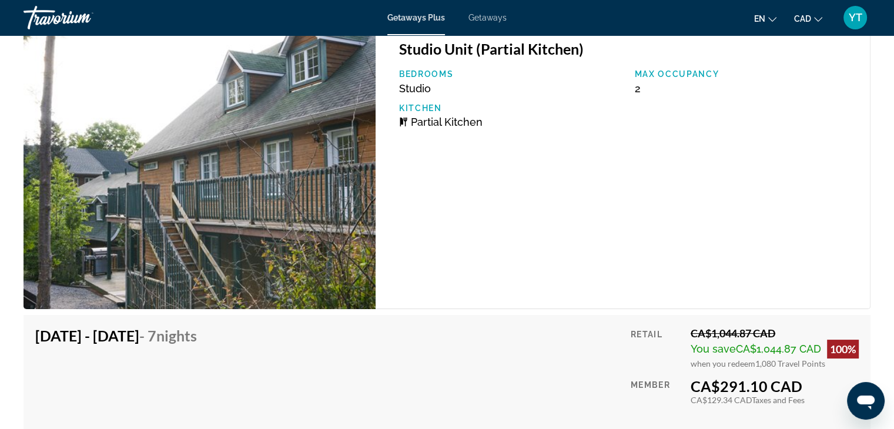
scroll to position [4466, 0]
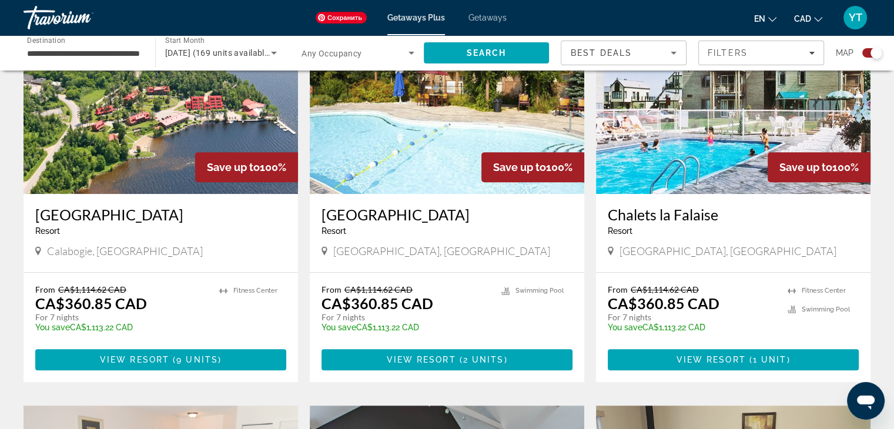
scroll to position [529, 0]
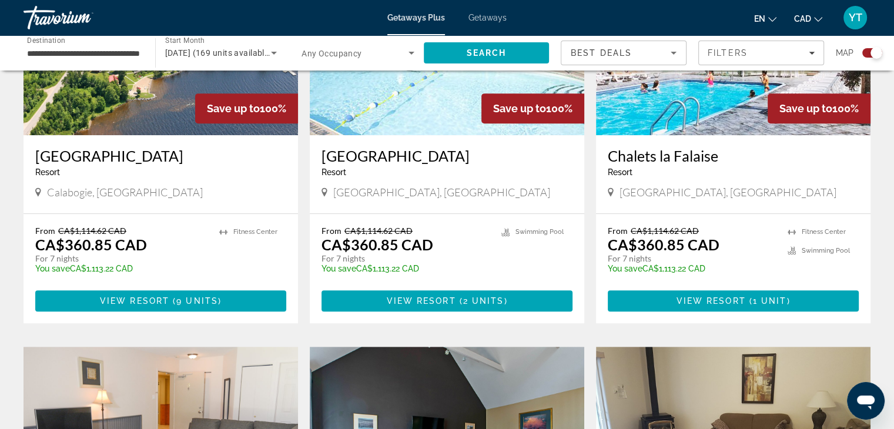
click at [675, 156] on h3 "Chalets la Falaise" at bounding box center [733, 156] width 251 height 18
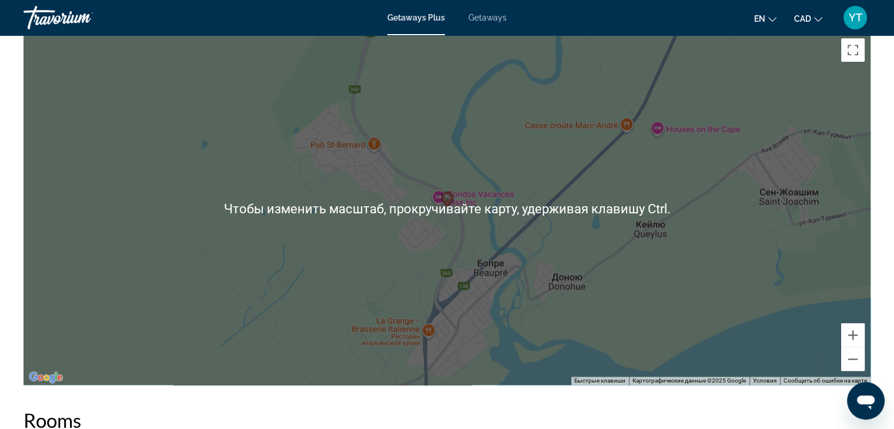
scroll to position [1294, 0]
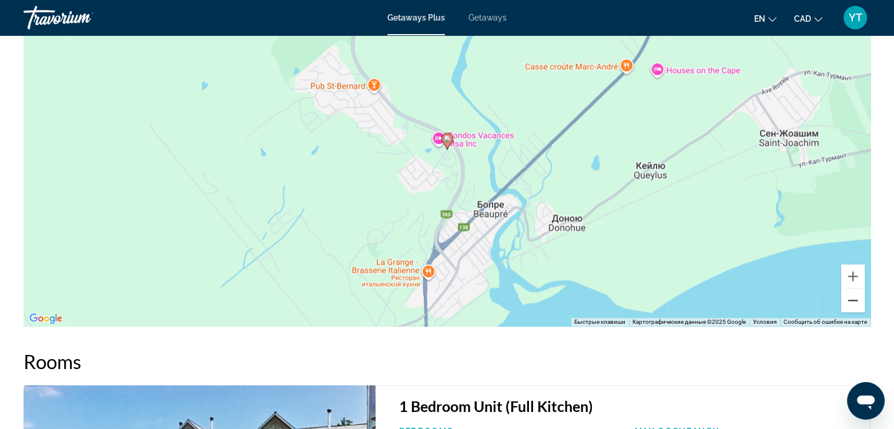
click at [853, 304] on button "Уменьшить" at bounding box center [853, 301] width 24 height 24
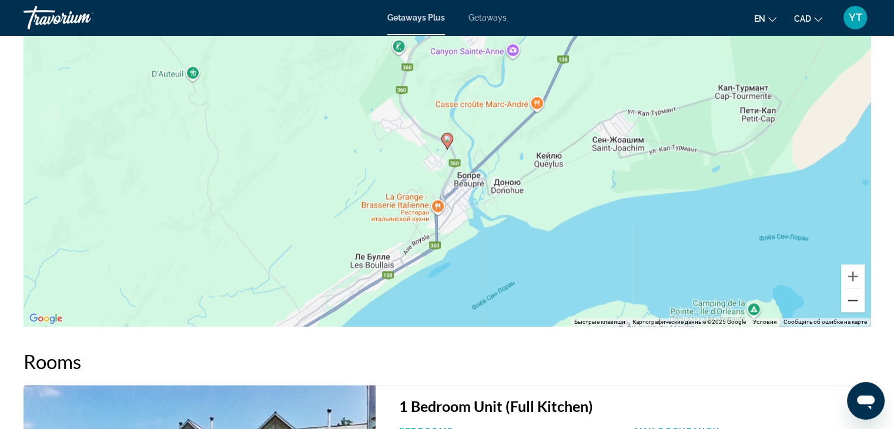
click at [853, 304] on button "Уменьшить" at bounding box center [853, 301] width 24 height 24
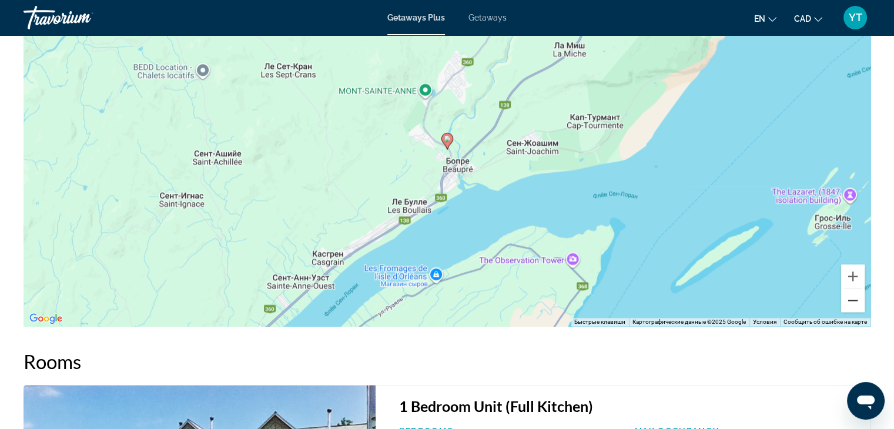
click at [853, 304] on button "Уменьшить" at bounding box center [853, 301] width 24 height 24
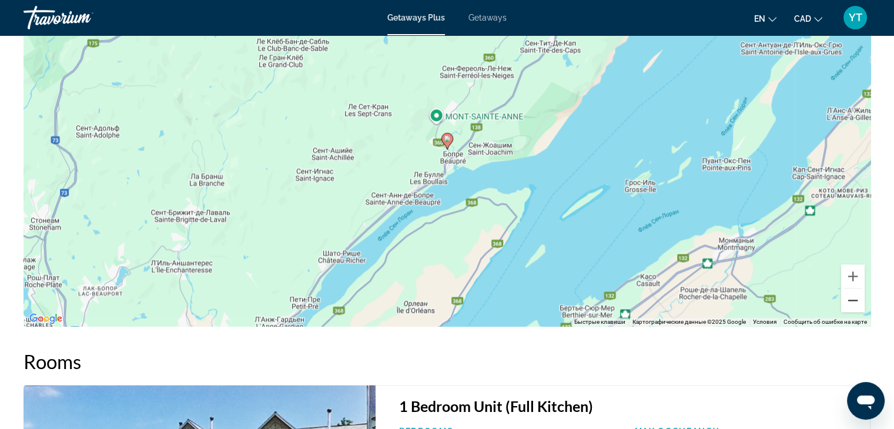
click at [853, 304] on button "Уменьшить" at bounding box center [853, 301] width 24 height 24
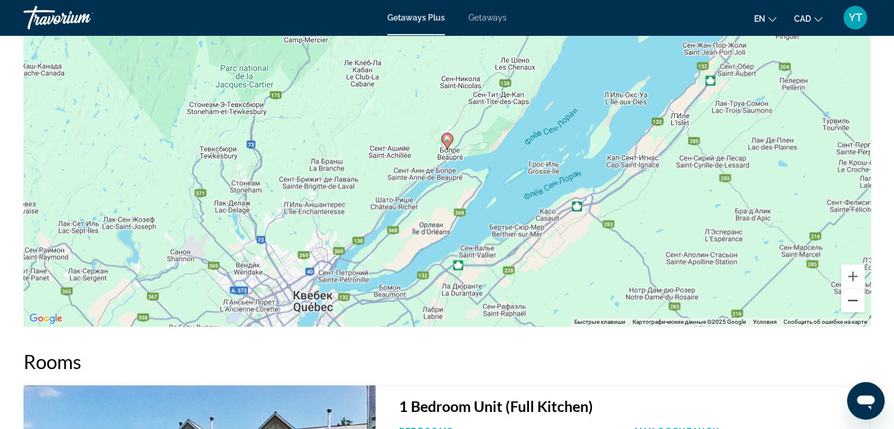
click at [853, 304] on button "Уменьшить" at bounding box center [853, 301] width 24 height 24
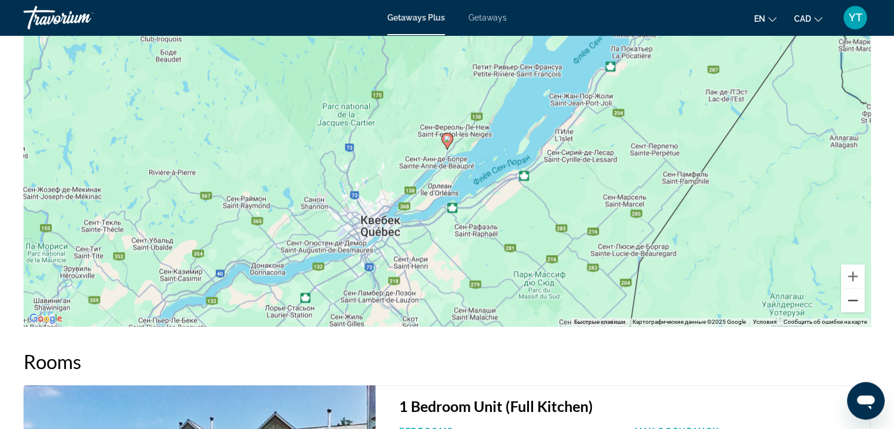
click at [853, 304] on button "Уменьшить" at bounding box center [853, 301] width 24 height 24
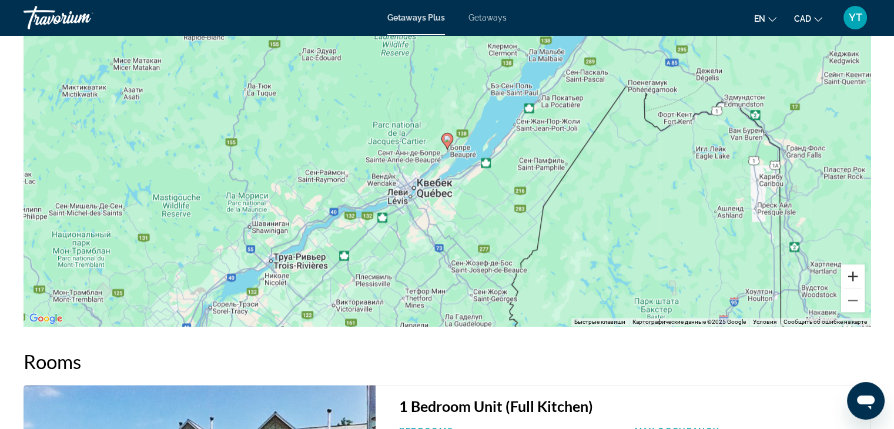
click at [854, 276] on button "Увеличить" at bounding box center [853, 277] width 24 height 24
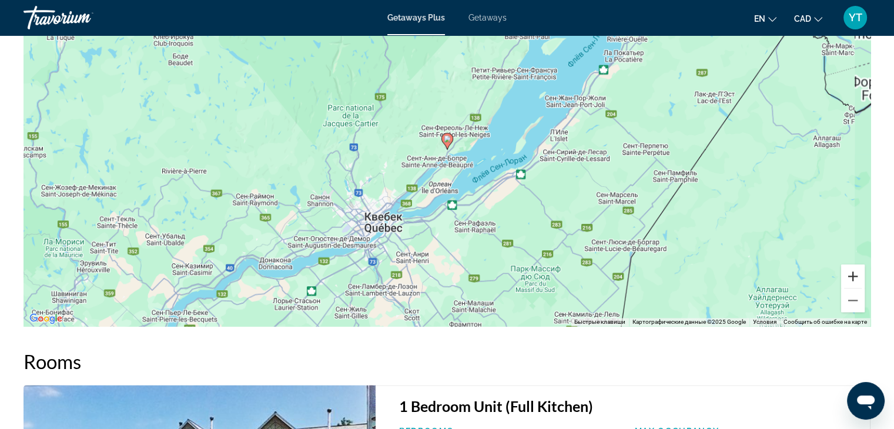
click at [854, 276] on button "Увеличить" at bounding box center [853, 277] width 24 height 24
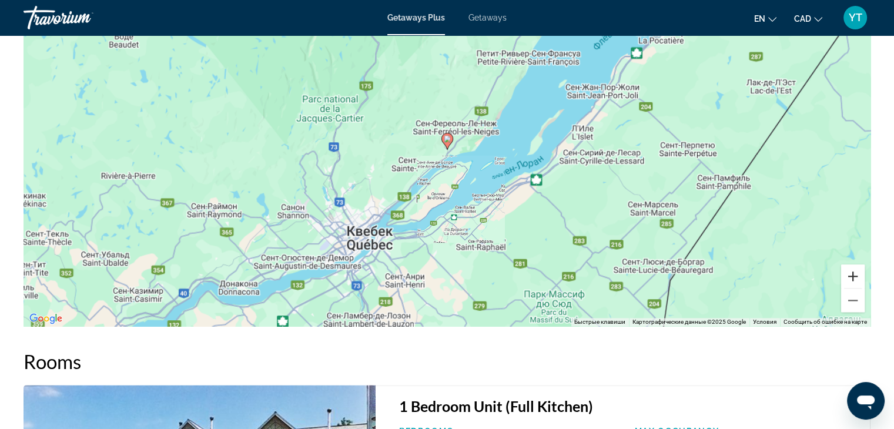
click at [854, 276] on button "Увеличить" at bounding box center [853, 277] width 24 height 24
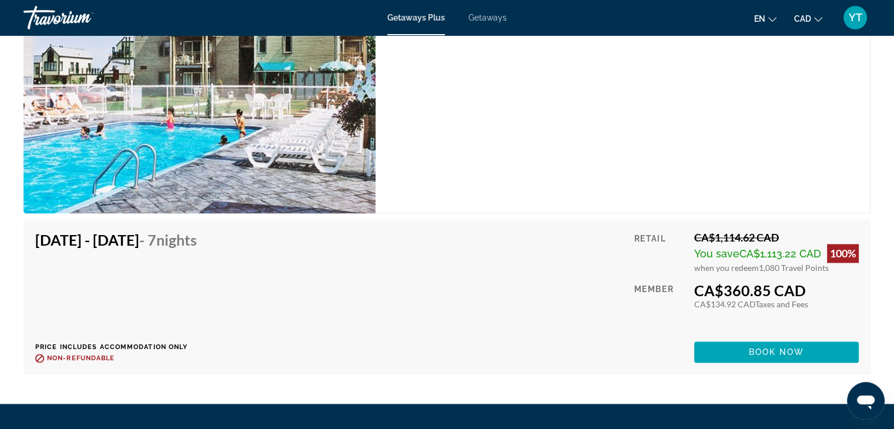
scroll to position [1764, 0]
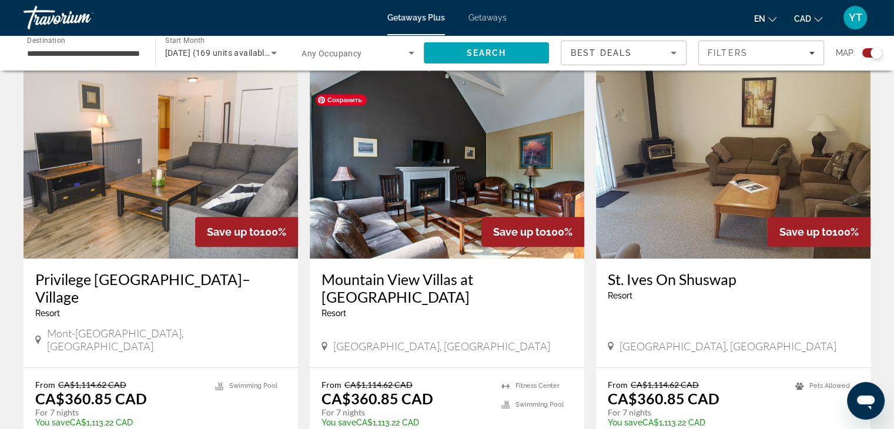
scroll to position [823, 0]
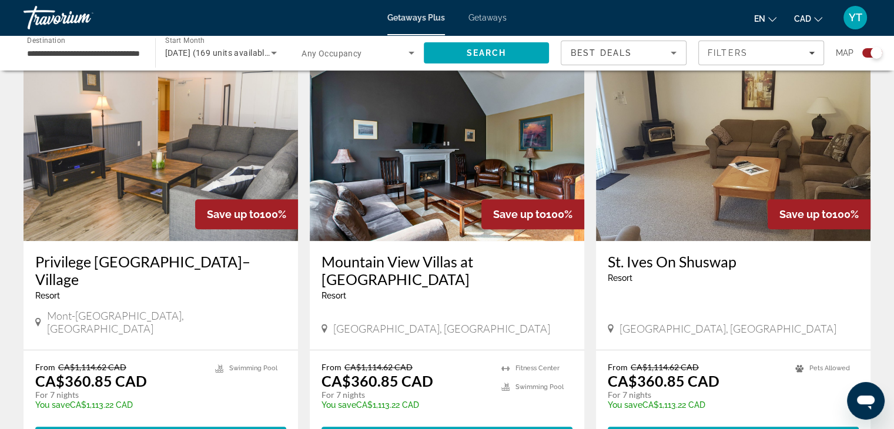
click at [153, 283] on h3 "Privilege [GEOGRAPHIC_DATA]–Village" at bounding box center [160, 270] width 251 height 35
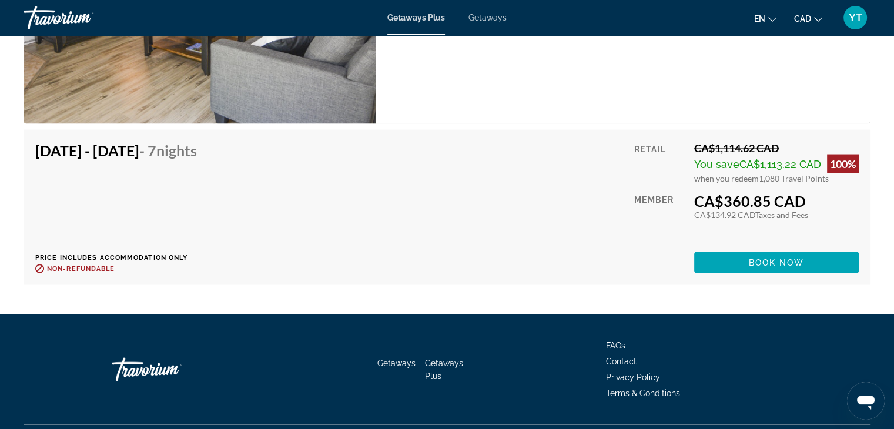
scroll to position [2324, 0]
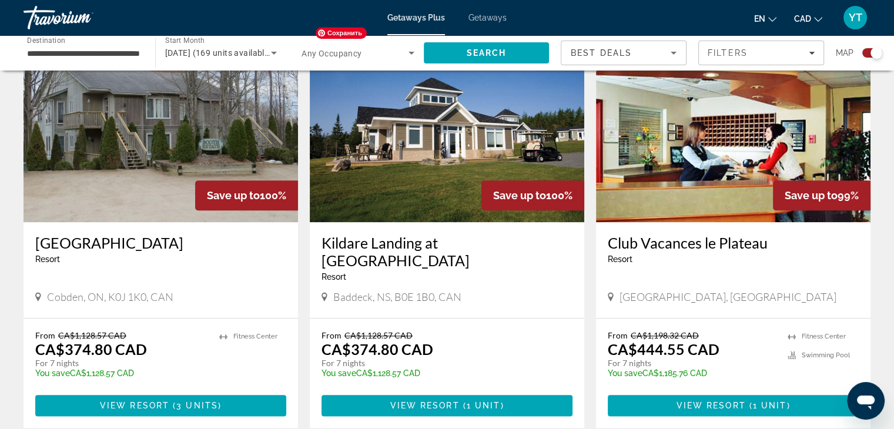
scroll to position [1294, 0]
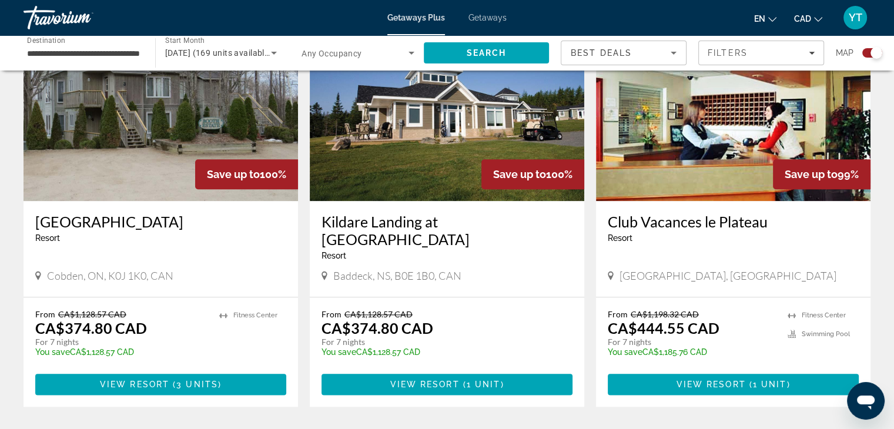
click at [695, 213] on h3 "Club Vacances le Plateau" at bounding box center [733, 222] width 251 height 18
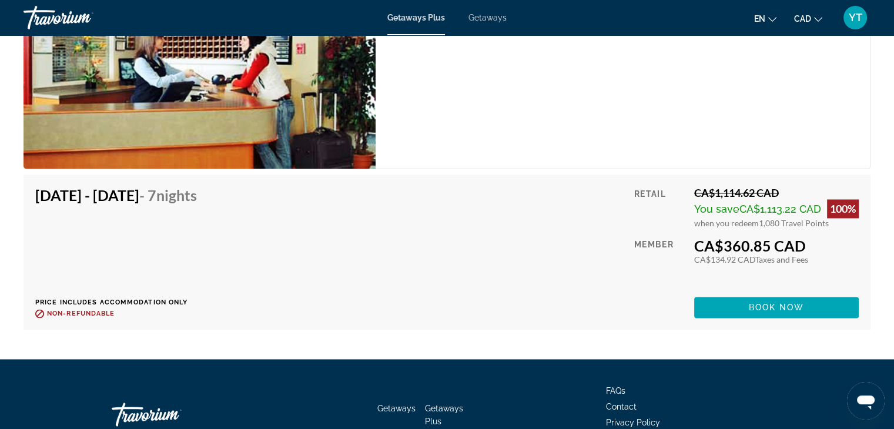
scroll to position [1881, 0]
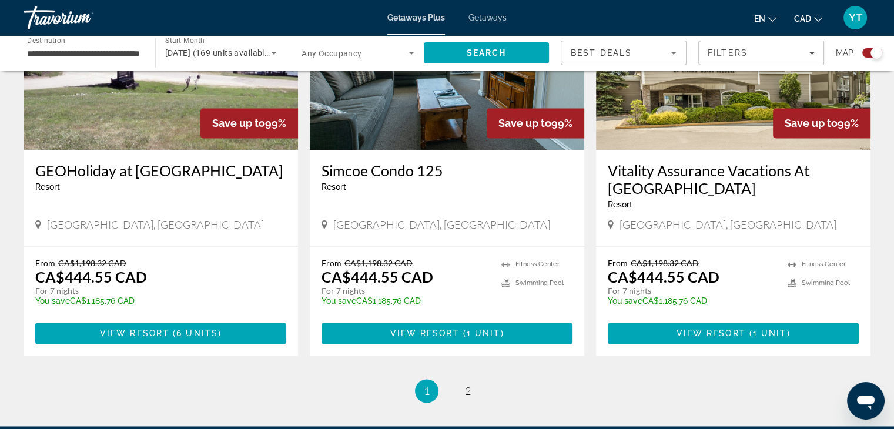
scroll to position [1764, 0]
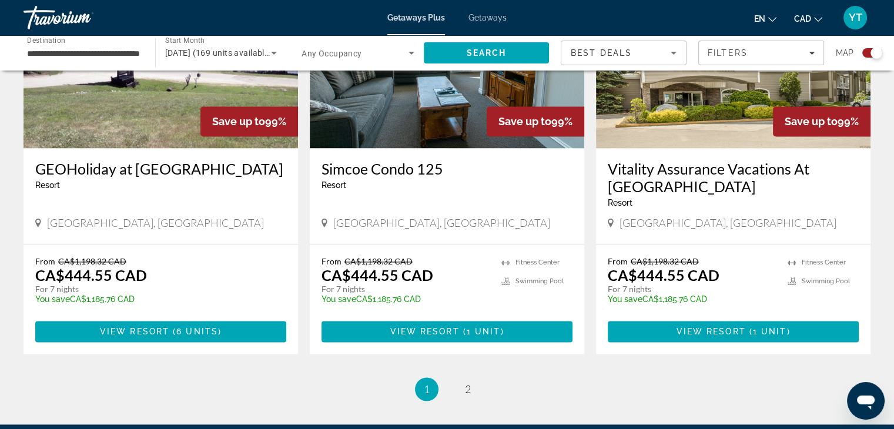
click at [668, 160] on h3 "Vitality Assurance Vacations At [GEOGRAPHIC_DATA]" at bounding box center [733, 177] width 251 height 35
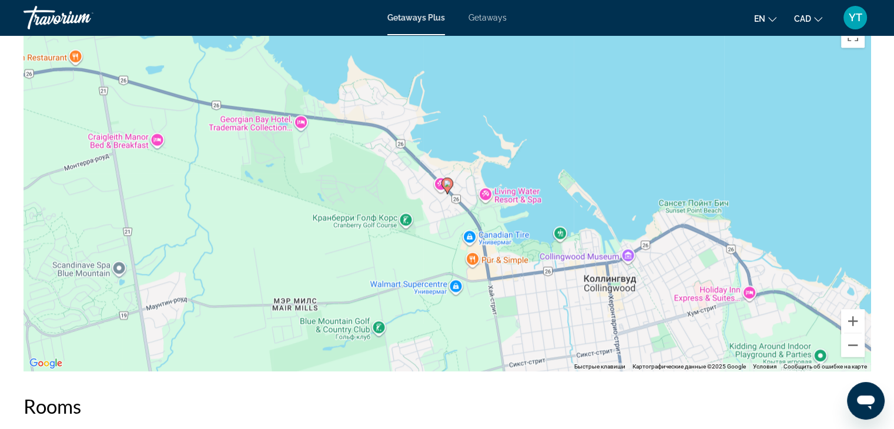
scroll to position [1823, 0]
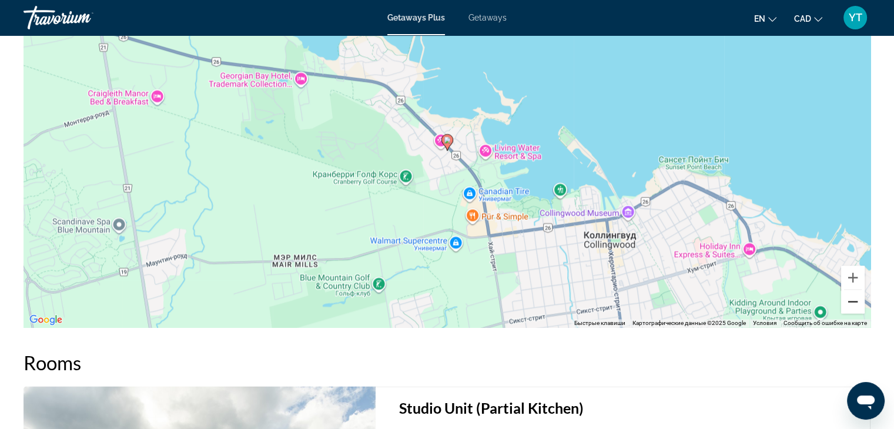
click at [850, 301] on button "Уменьшить" at bounding box center [853, 302] width 24 height 24
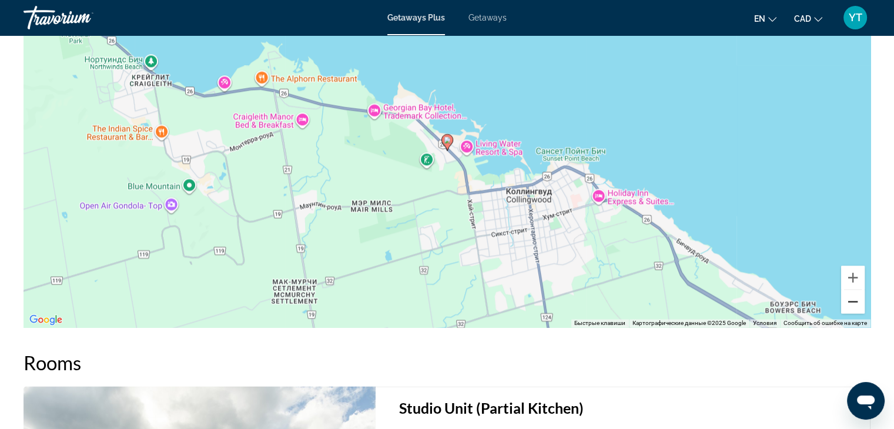
click at [850, 301] on button "Уменьшить" at bounding box center [853, 302] width 24 height 24
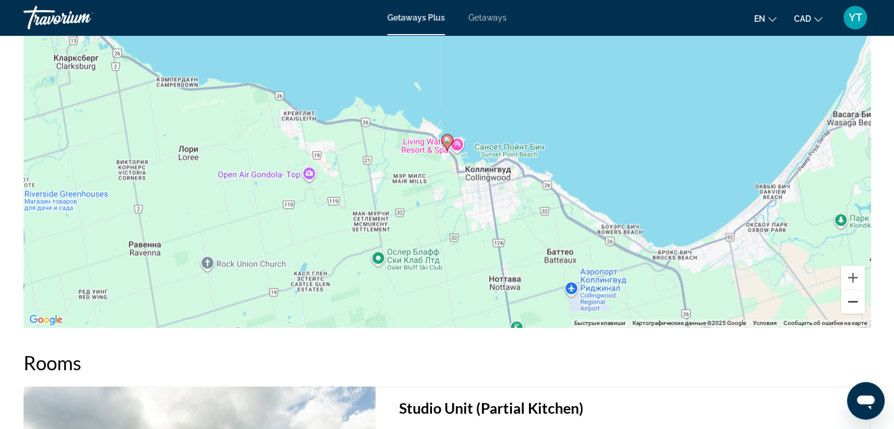
click at [850, 301] on button "Уменьшить" at bounding box center [853, 302] width 24 height 24
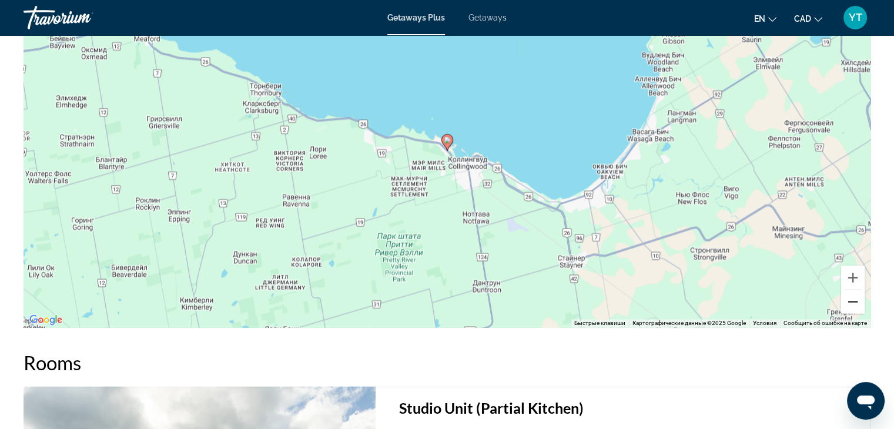
click at [850, 301] on button "Уменьшить" at bounding box center [853, 302] width 24 height 24
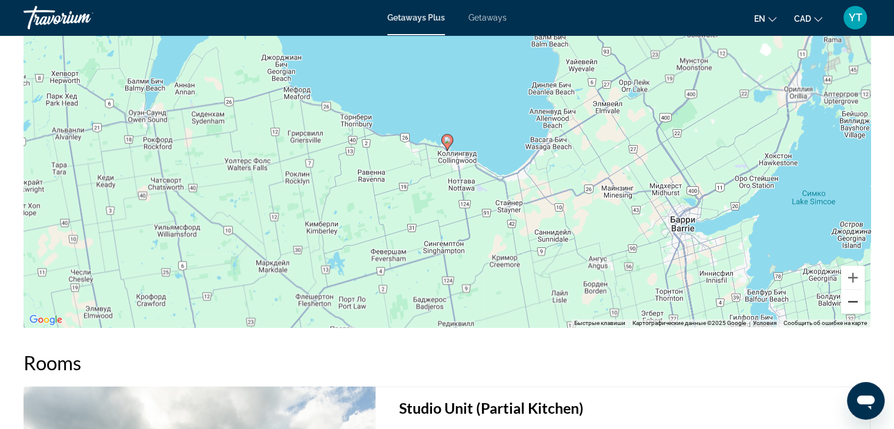
click at [850, 301] on button "Уменьшить" at bounding box center [853, 302] width 24 height 24
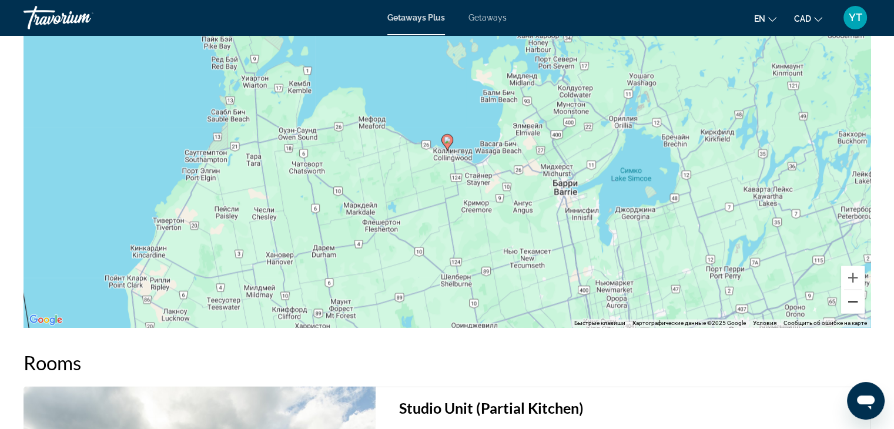
click at [850, 301] on button "Уменьшить" at bounding box center [853, 302] width 24 height 24
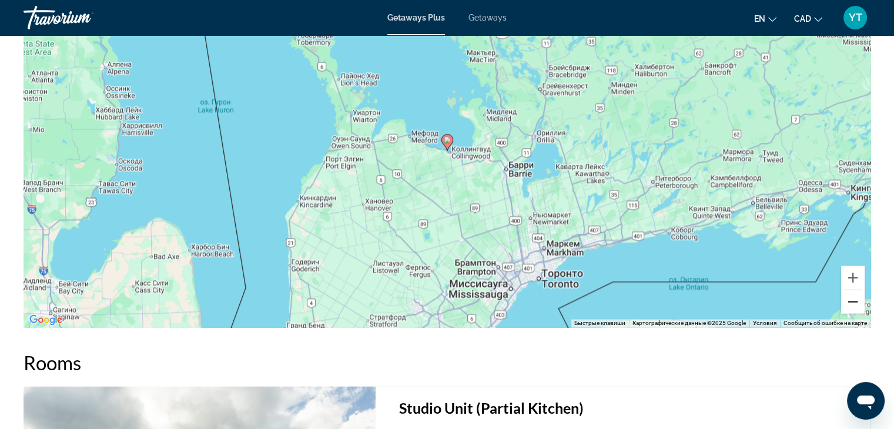
click at [850, 301] on button "Уменьшить" at bounding box center [853, 302] width 24 height 24
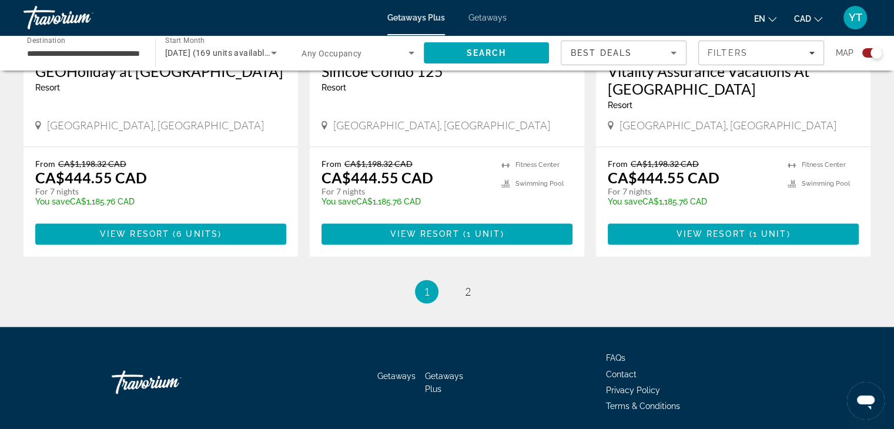
scroll to position [1872, 0]
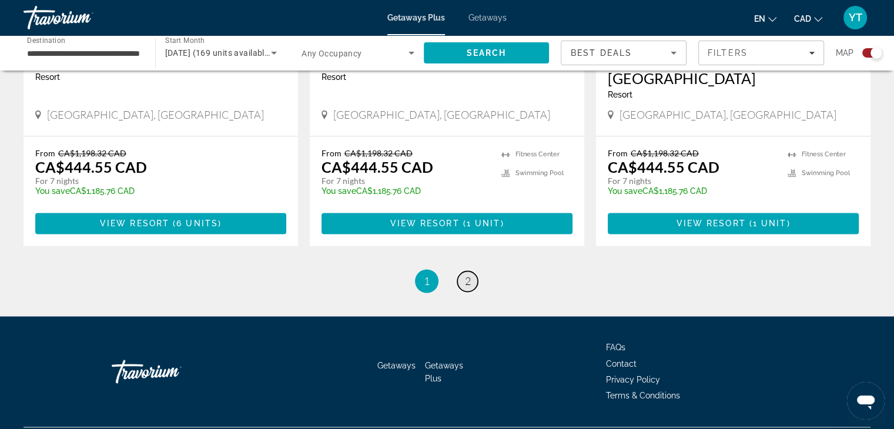
click at [474, 271] on link "page 2" at bounding box center [467, 281] width 21 height 21
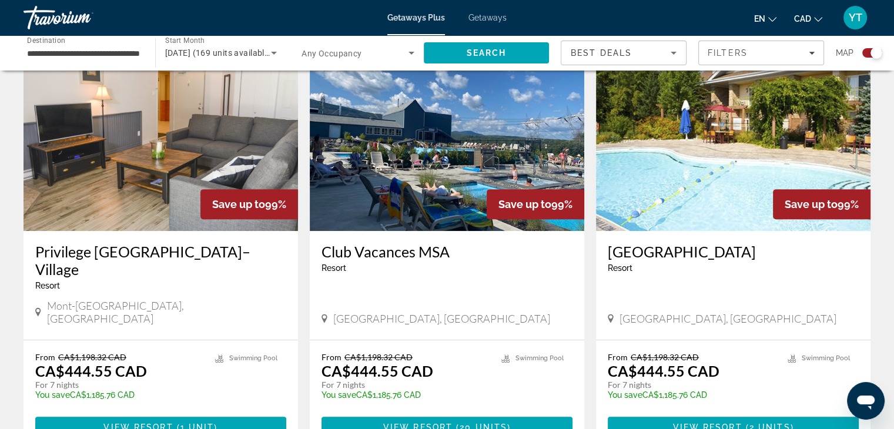
scroll to position [432, 0]
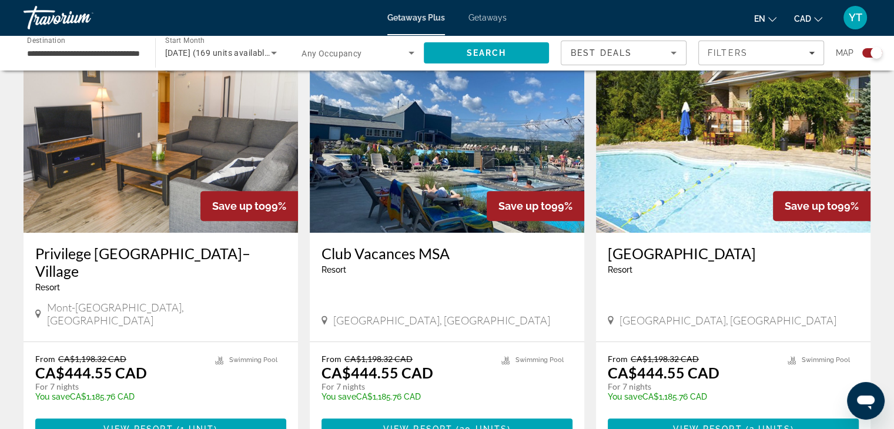
click at [127, 250] on h3 "Privilege [GEOGRAPHIC_DATA]–Village" at bounding box center [160, 262] width 251 height 35
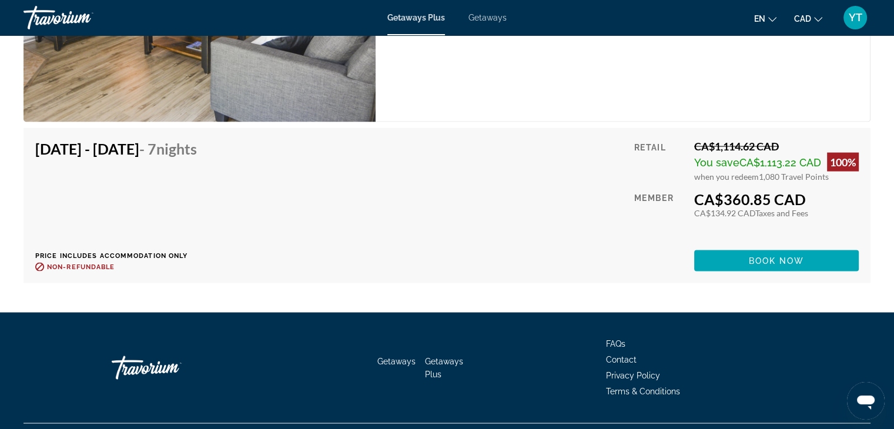
scroll to position [2324, 0]
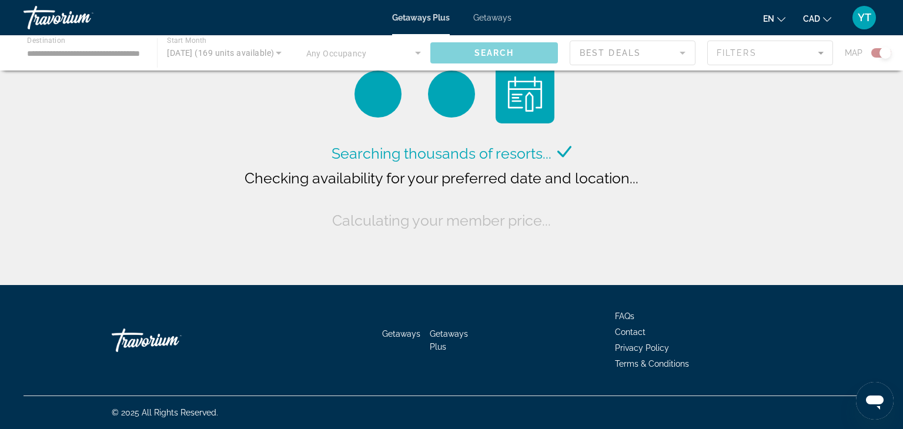
click at [486, 18] on span "Getaways" at bounding box center [492, 17] width 38 height 9
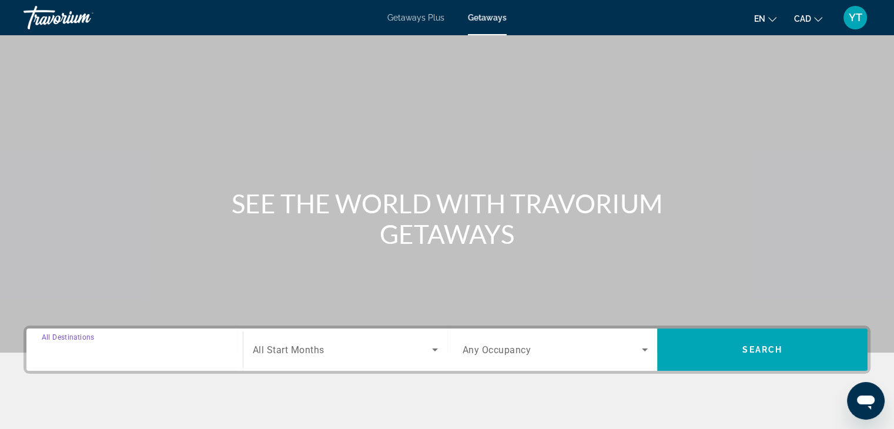
click at [141, 345] on input "Destination All Destinations" at bounding box center [135, 350] width 186 height 14
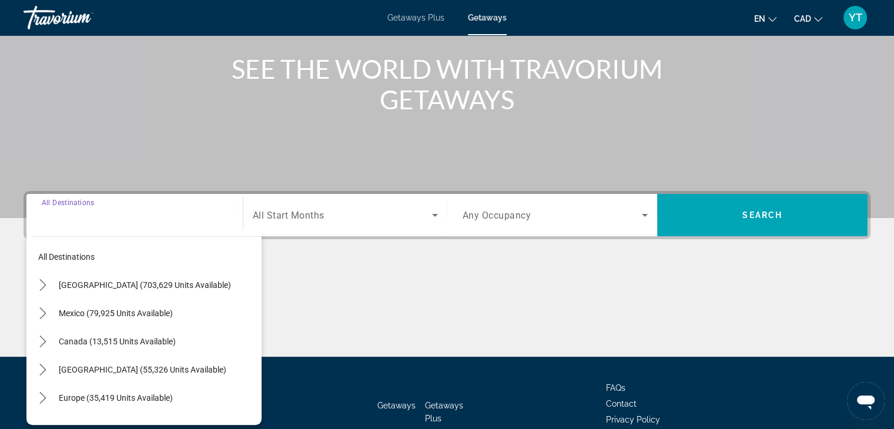
scroll to position [206, 0]
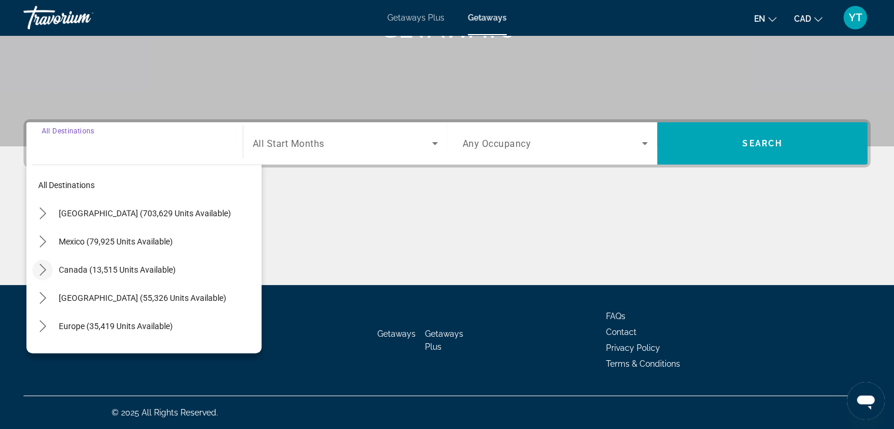
click at [40, 263] on mat-icon "Toggle Canada (13,515 units available) submenu" at bounding box center [42, 270] width 21 height 21
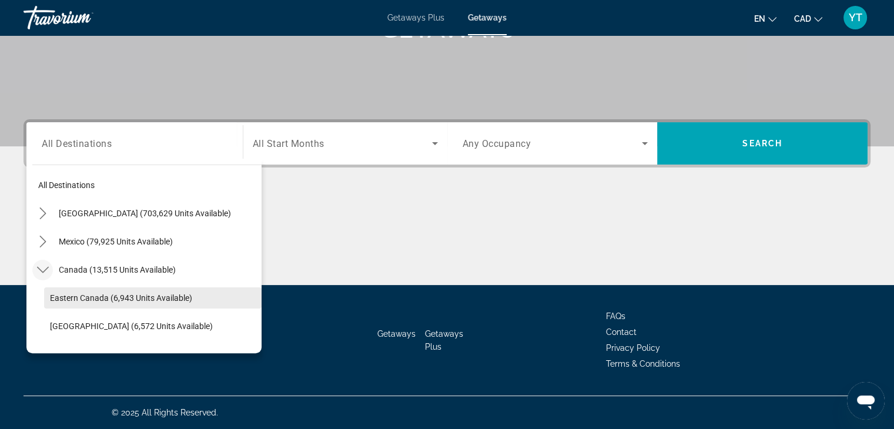
click at [77, 295] on span "Eastern Canada (6,943 units available)" at bounding box center [121, 297] width 142 height 9
type input "**********"
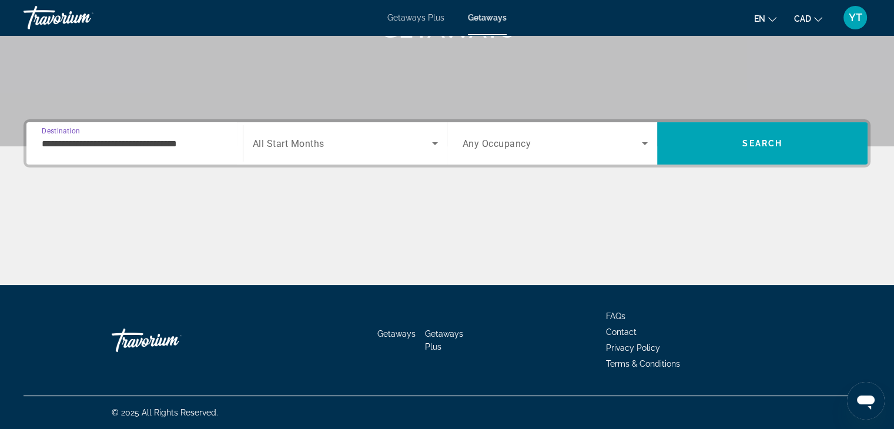
click at [355, 148] on span "Search widget" at bounding box center [342, 143] width 179 height 14
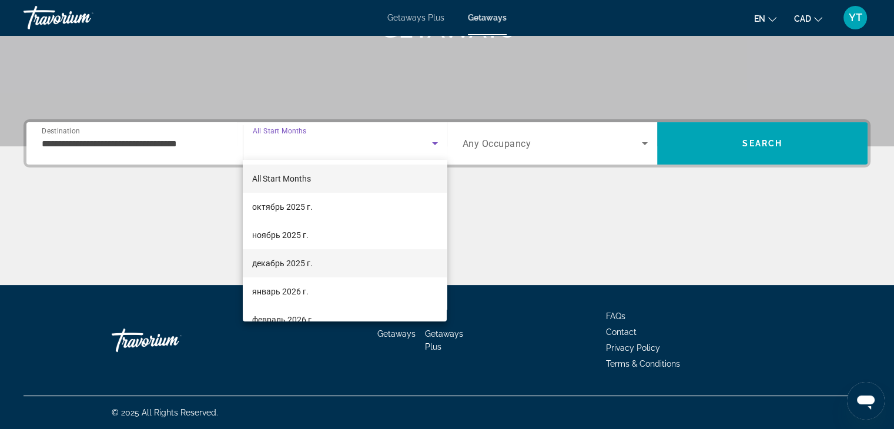
click at [317, 264] on mat-option "декабрь 2025 г." at bounding box center [345, 263] width 204 height 28
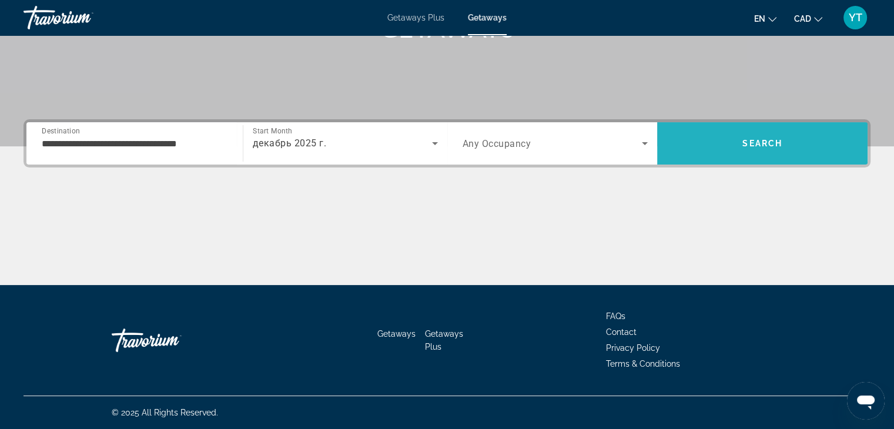
click at [734, 152] on span "Search" at bounding box center [762, 143] width 210 height 28
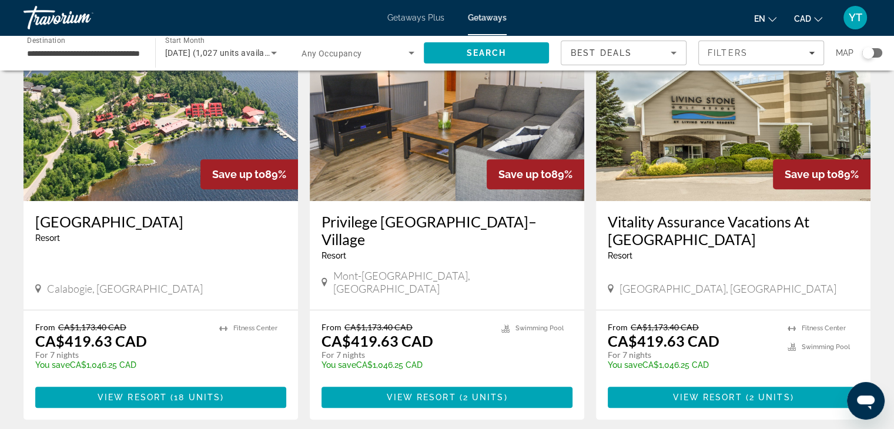
scroll to position [529, 0]
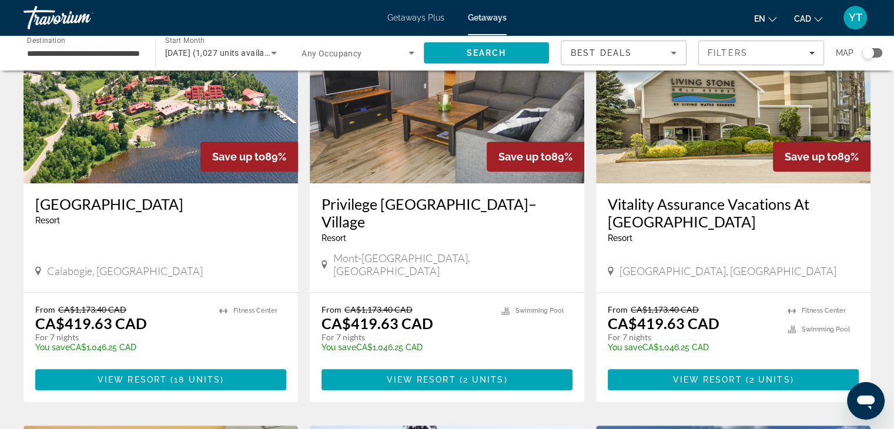
click at [453, 196] on h3 "Privilege [GEOGRAPHIC_DATA]–Village" at bounding box center [447, 212] width 251 height 35
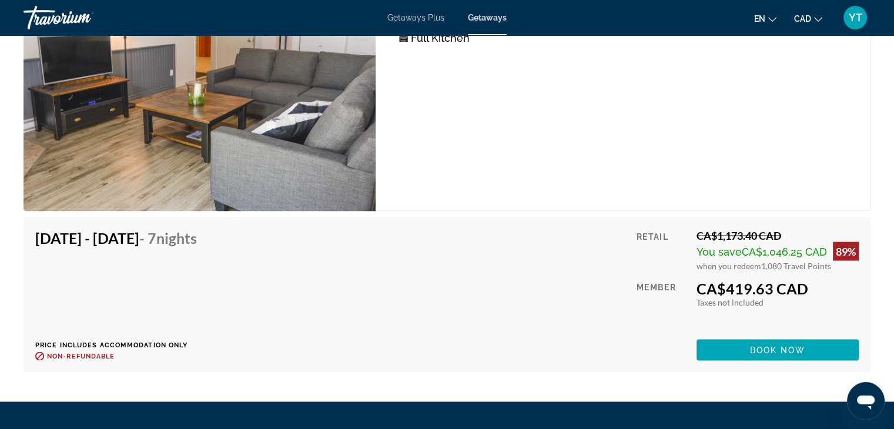
scroll to position [2234, 0]
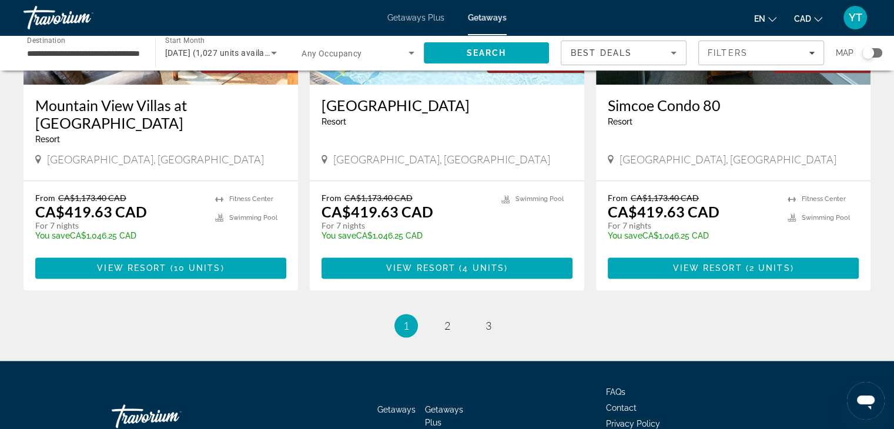
scroll to position [1508, 0]
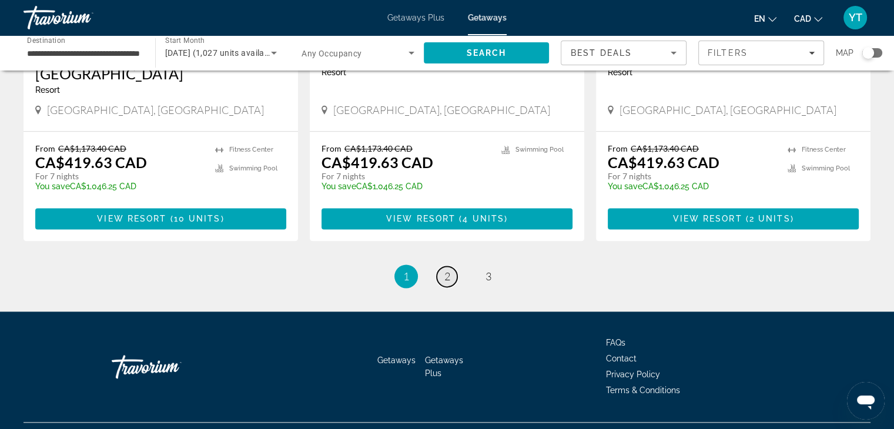
click at [444, 270] on span "2" at bounding box center [447, 276] width 6 height 13
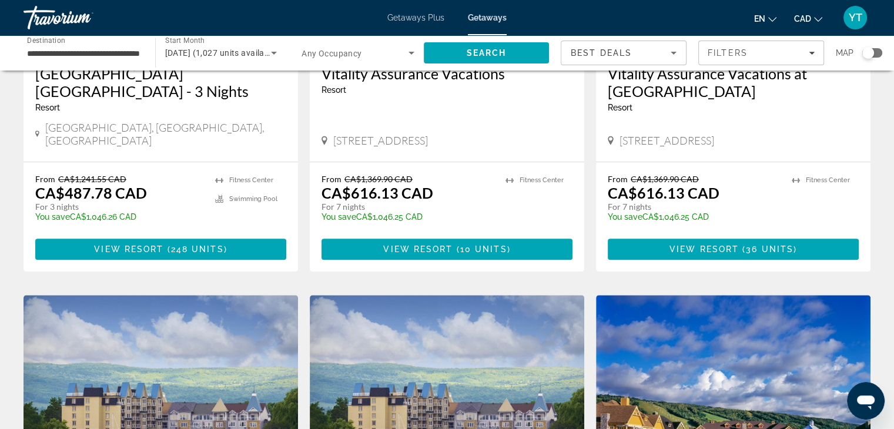
scroll to position [588, 0]
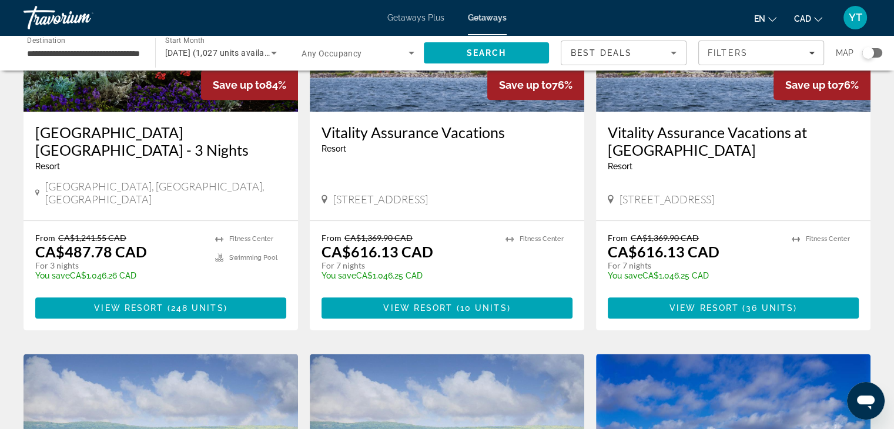
click at [226, 130] on h3 "[GEOGRAPHIC_DATA] [GEOGRAPHIC_DATA] - 3 Nights" at bounding box center [160, 140] width 251 height 35
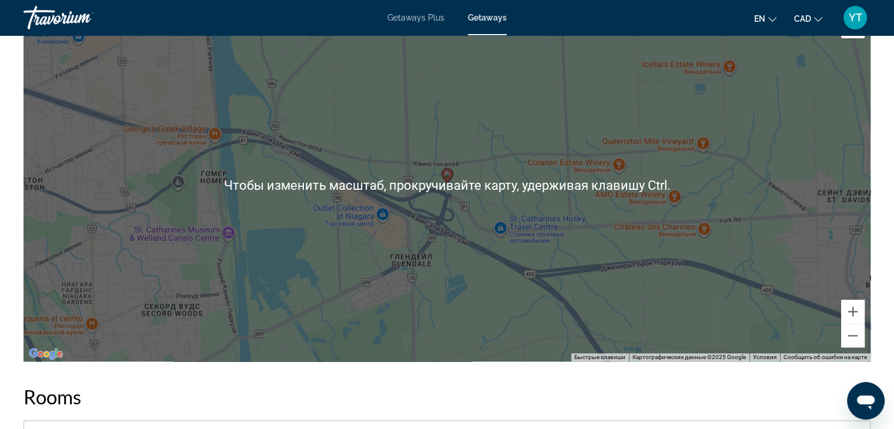
scroll to position [1264, 0]
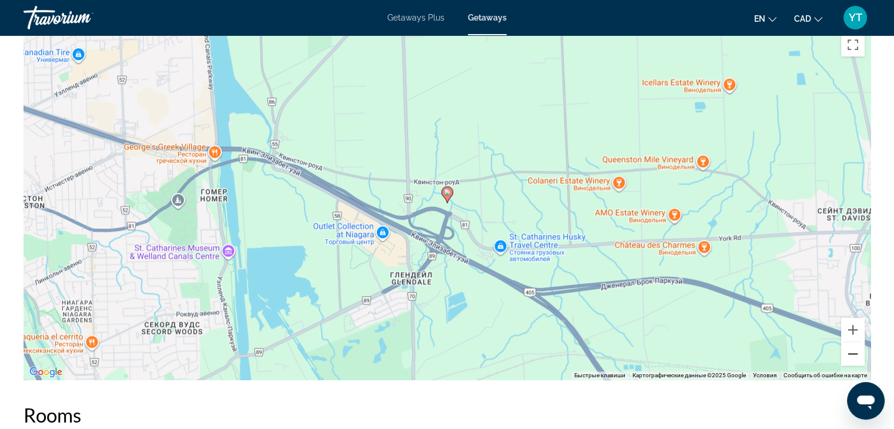
click at [848, 353] on button "Уменьшить" at bounding box center [853, 354] width 24 height 24
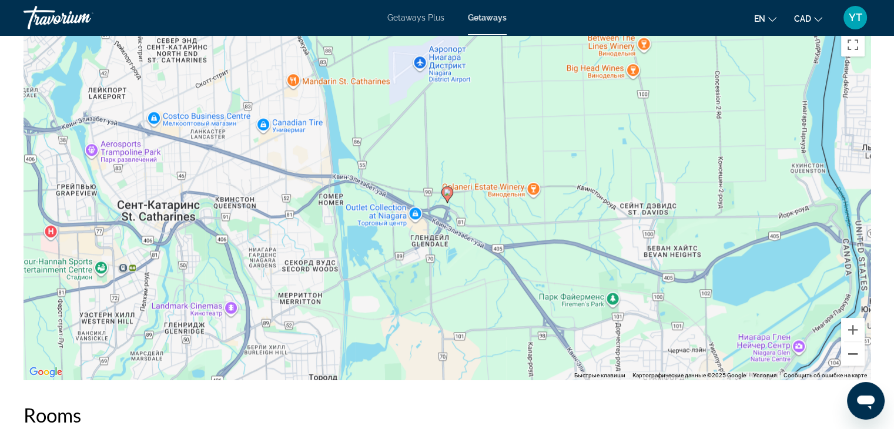
click at [848, 353] on button "Уменьшить" at bounding box center [853, 354] width 24 height 24
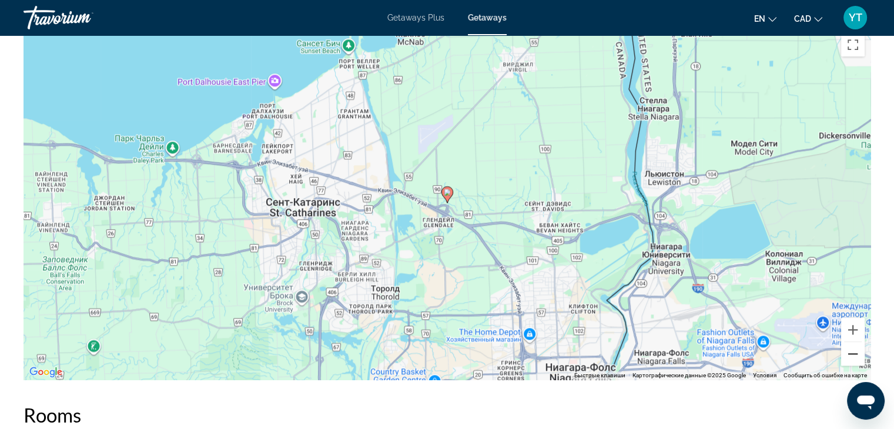
click at [848, 353] on button "Уменьшить" at bounding box center [853, 354] width 24 height 24
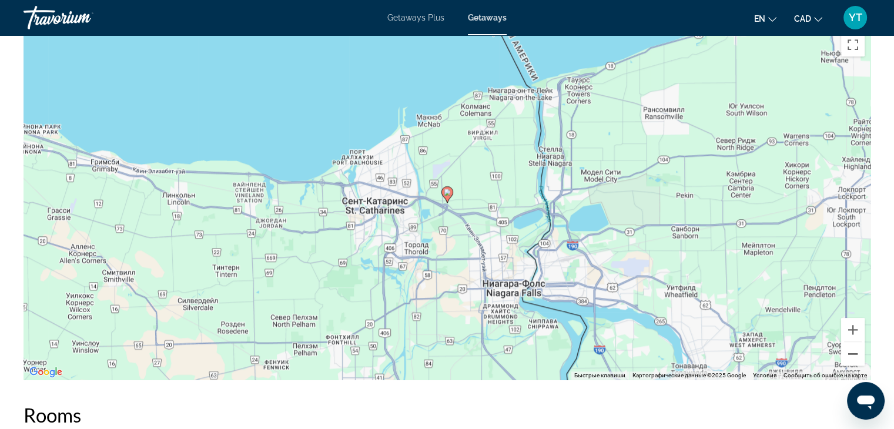
click at [848, 353] on button "Уменьшить" at bounding box center [853, 354] width 24 height 24
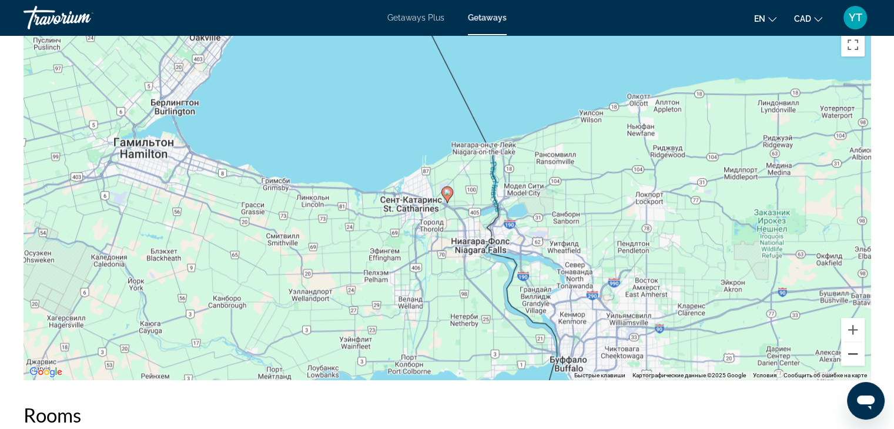
click at [848, 353] on button "Уменьшить" at bounding box center [853, 354] width 24 height 24
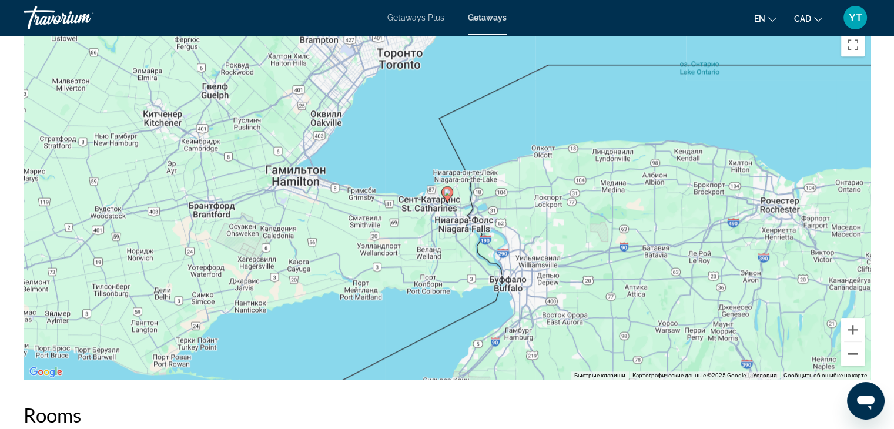
click at [848, 353] on button "Уменьшить" at bounding box center [853, 354] width 24 height 24
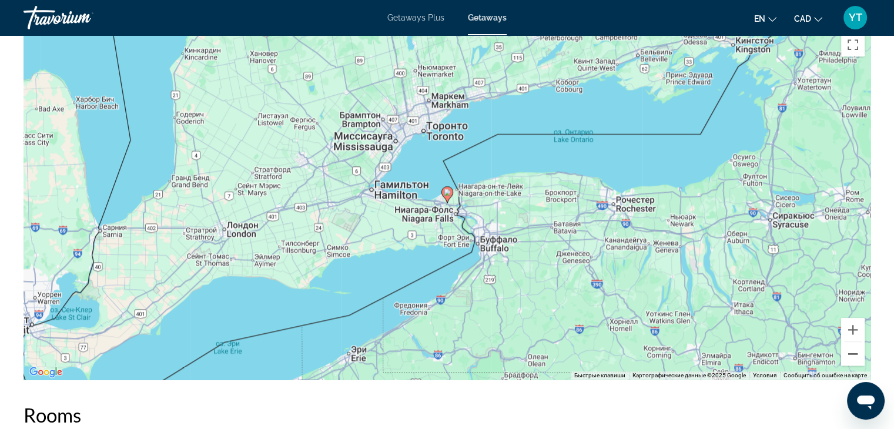
click at [848, 353] on button "Уменьшить" at bounding box center [853, 354] width 24 height 24
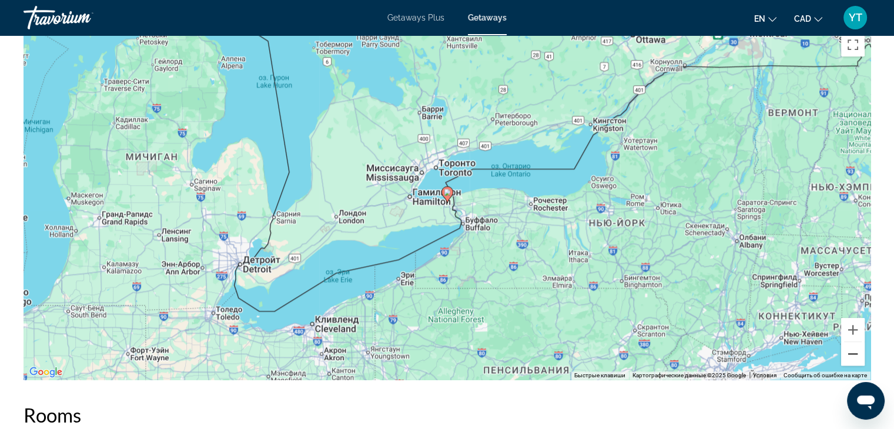
click at [848, 353] on button "Уменьшить" at bounding box center [853, 354] width 24 height 24
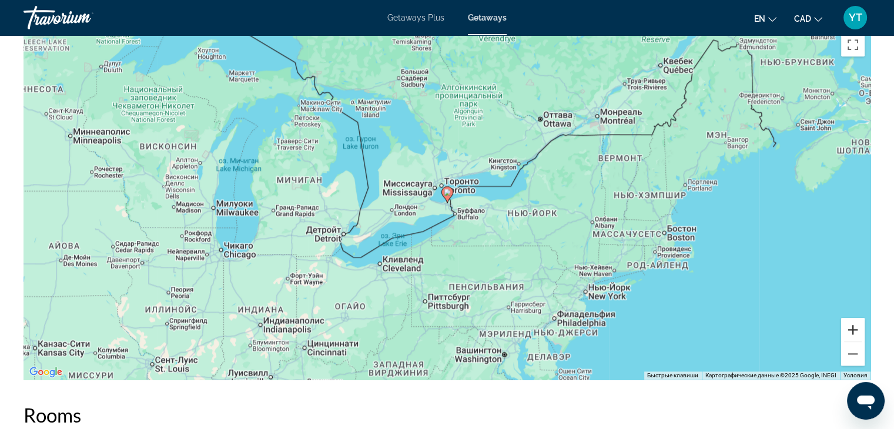
click at [861, 333] on button "Увеличить" at bounding box center [853, 330] width 24 height 24
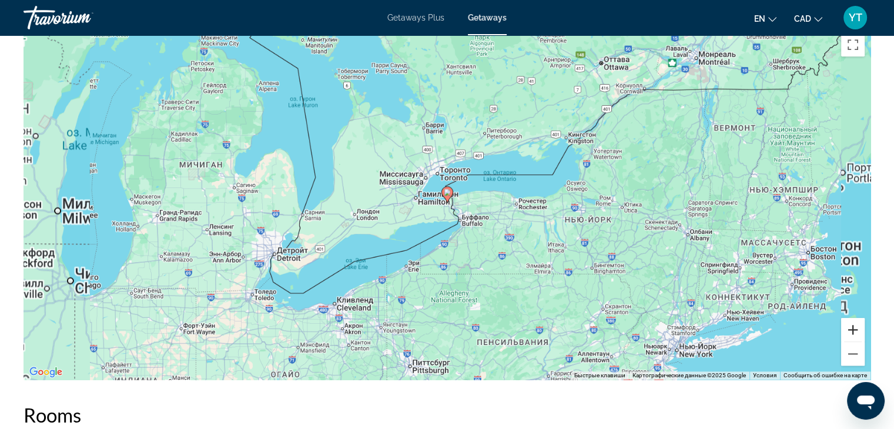
click at [861, 333] on button "Увеличить" at bounding box center [853, 330] width 24 height 24
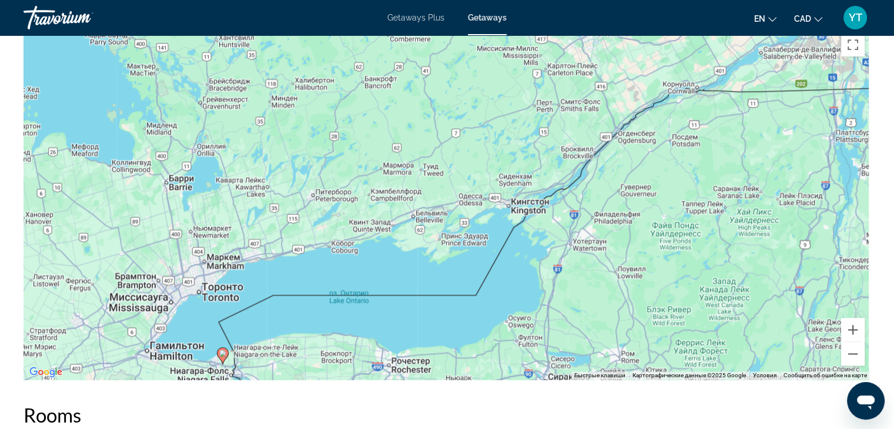
drag, startPoint x: 774, startPoint y: 172, endPoint x: 432, endPoint y: 399, distance: 410.8
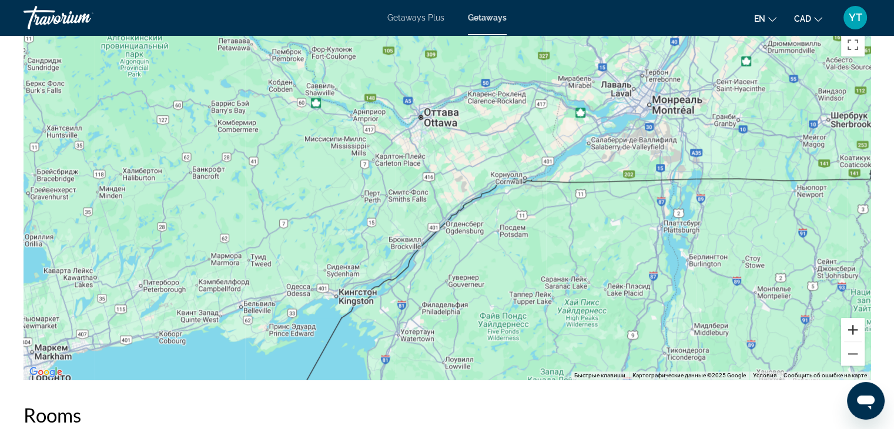
click at [860, 330] on button "Увеличить" at bounding box center [853, 330] width 24 height 24
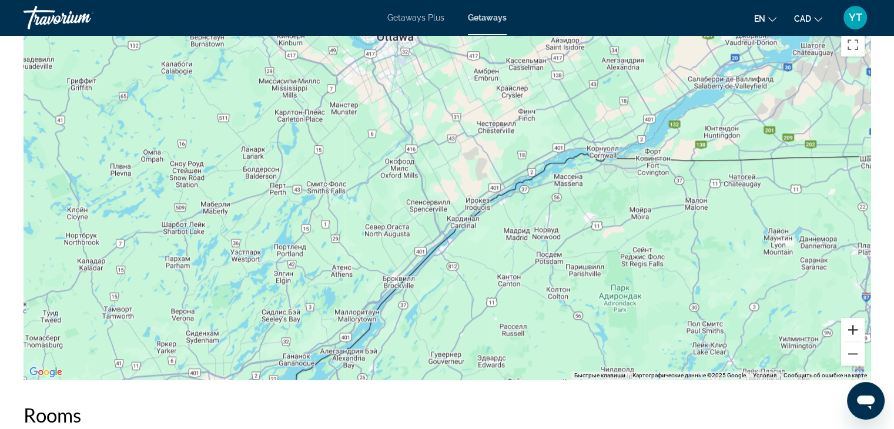
click at [860, 330] on button "Увеличить" at bounding box center [853, 330] width 24 height 24
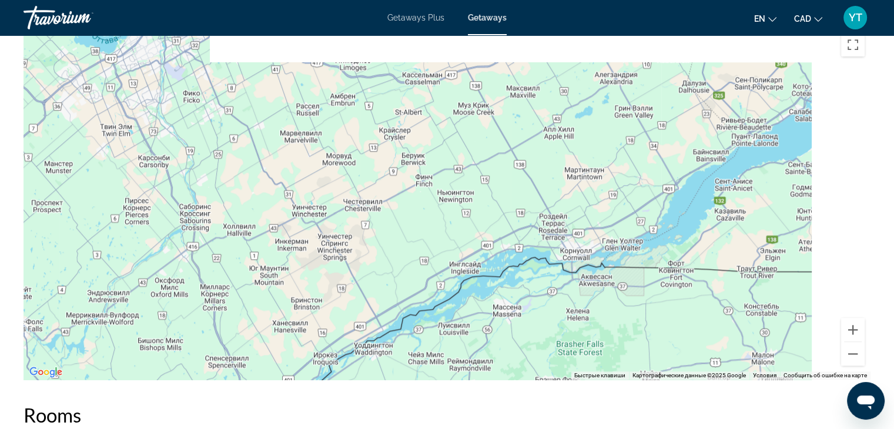
drag, startPoint x: 774, startPoint y: 175, endPoint x: 562, endPoint y: 369, distance: 286.7
click at [562, 369] on div "Main content" at bounding box center [447, 203] width 847 height 353
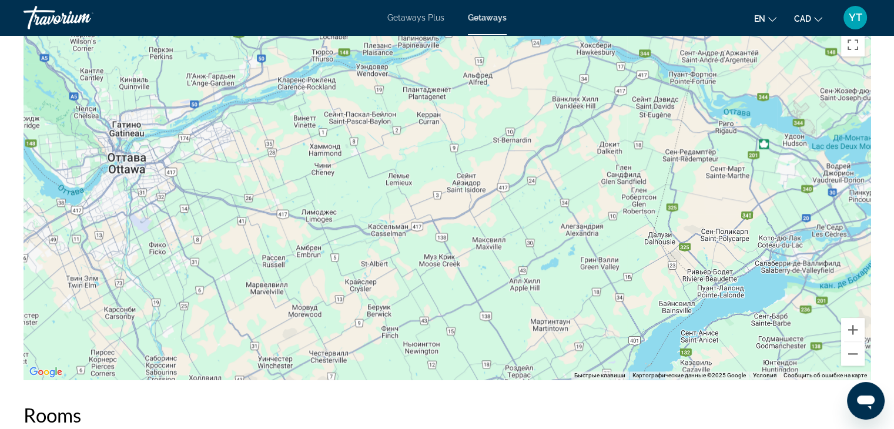
drag, startPoint x: 560, startPoint y: 270, endPoint x: 595, endPoint y: 313, distance: 55.2
click at [595, 313] on div "Main content" at bounding box center [447, 203] width 847 height 353
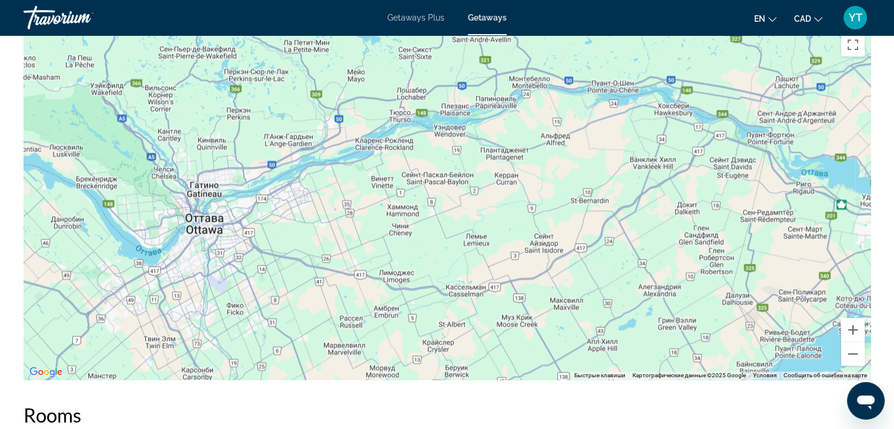
drag, startPoint x: 337, startPoint y: 173, endPoint x: 574, endPoint y: 344, distance: 291.9
click at [574, 344] on div "Main content" at bounding box center [447, 203] width 847 height 353
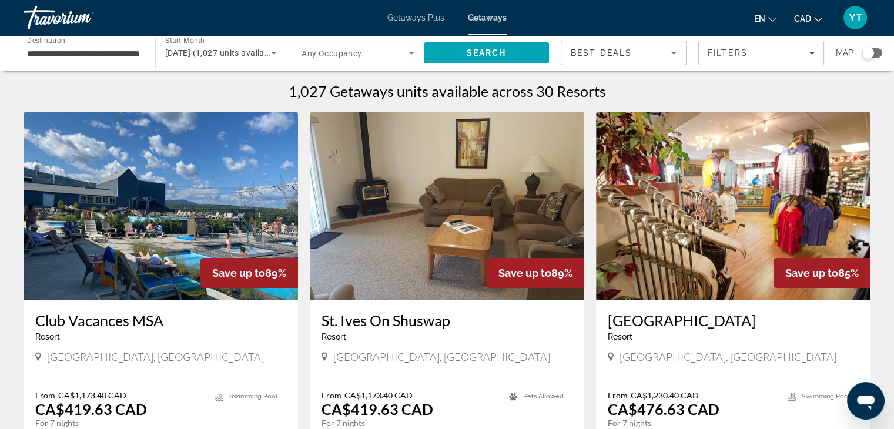
click at [880, 56] on div "Search widget" at bounding box center [873, 52] width 20 height 9
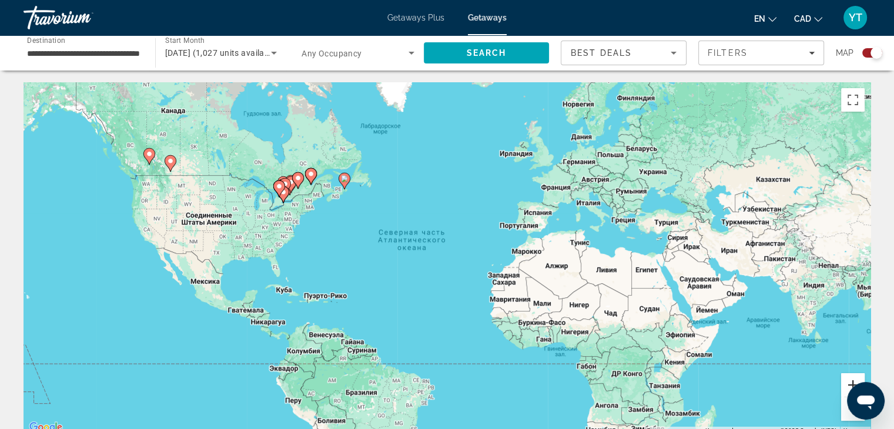
click at [847, 375] on button "Увеличить" at bounding box center [853, 385] width 24 height 24
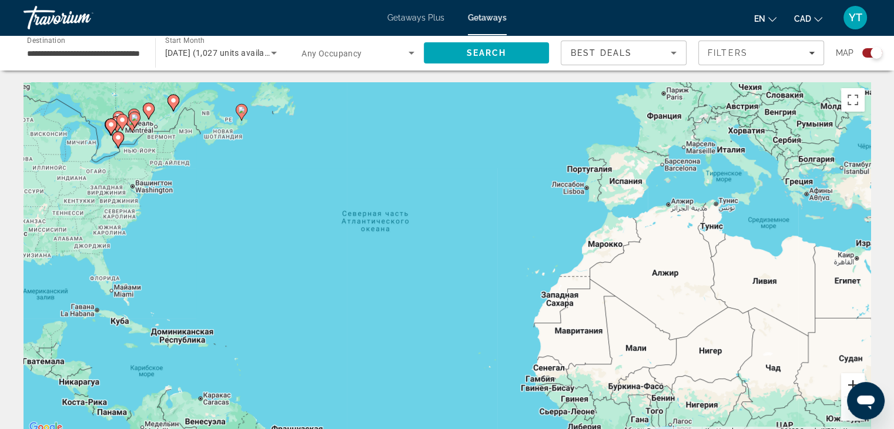
click at [847, 375] on button "Увеличить" at bounding box center [853, 385] width 24 height 24
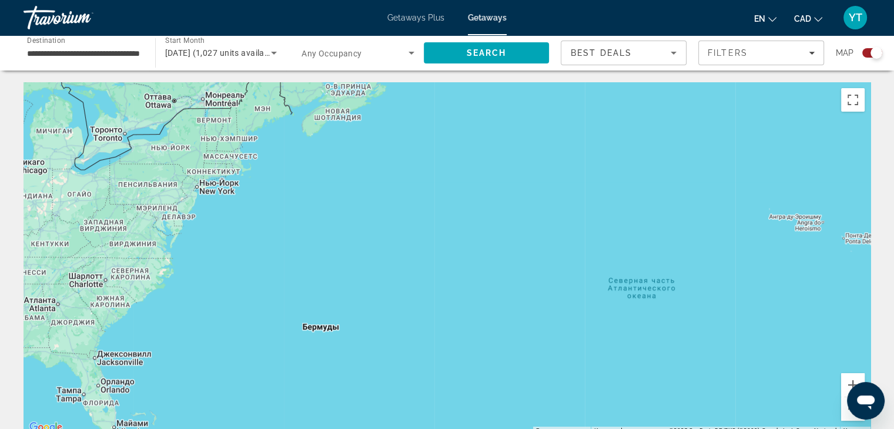
drag, startPoint x: 366, startPoint y: 255, endPoint x: 710, endPoint y: 339, distance: 353.7
click at [710, 339] on div "Main content" at bounding box center [447, 258] width 847 height 353
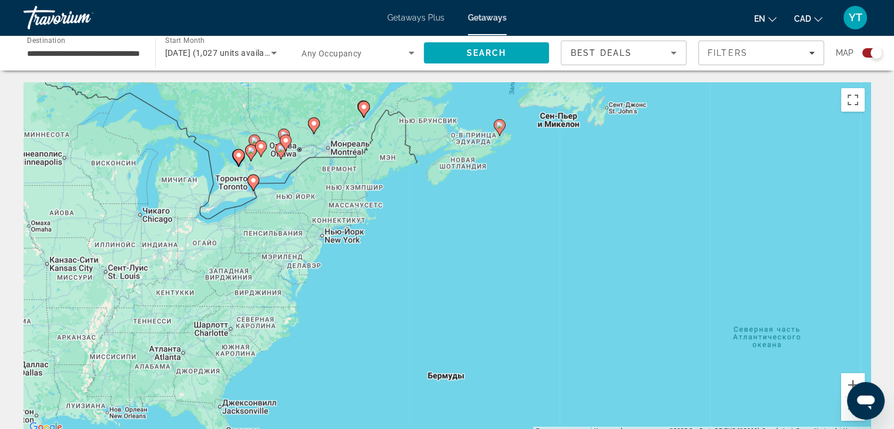
drag, startPoint x: 374, startPoint y: 224, endPoint x: 459, endPoint y: 310, distance: 121.0
click at [459, 310] on div "Чтобы активировать перетаскивание с помощью клавиатуры, нажмите Alt + Ввод. Пос…" at bounding box center [447, 258] width 847 height 353
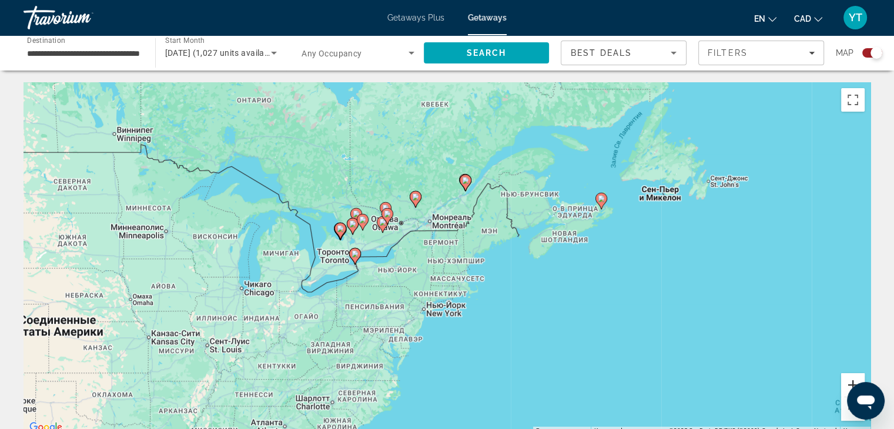
click at [850, 382] on button "Увеличить" at bounding box center [853, 385] width 24 height 24
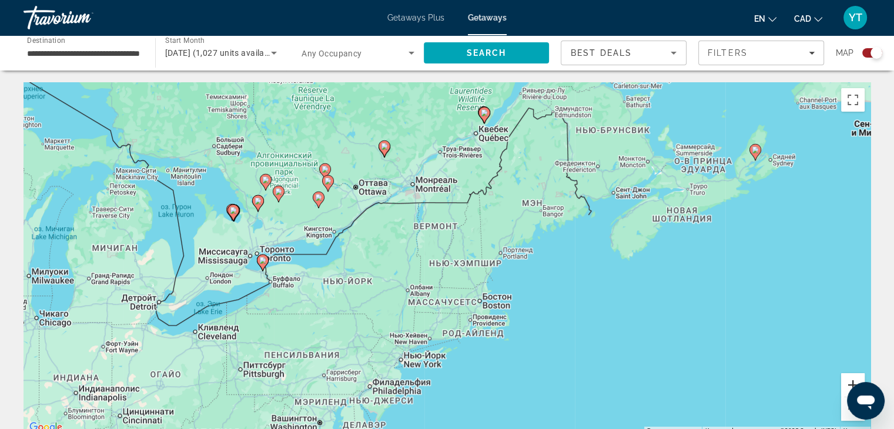
click at [850, 382] on button "Увеличить" at bounding box center [853, 385] width 24 height 24
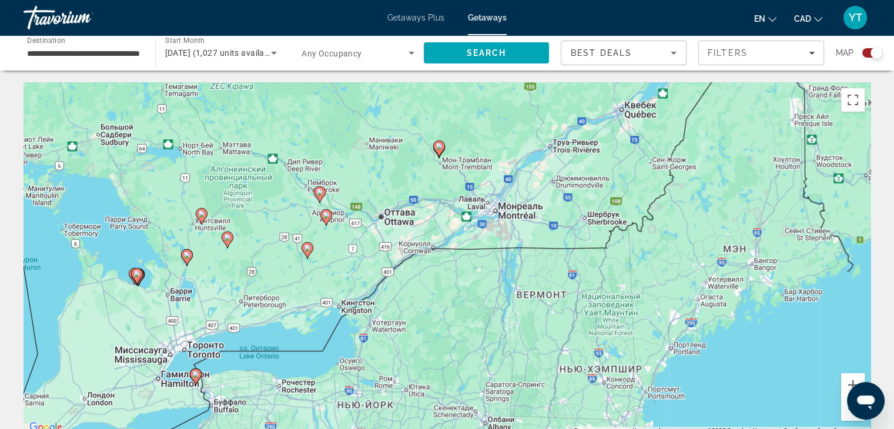
drag, startPoint x: 412, startPoint y: 255, endPoint x: 529, endPoint y: 357, distance: 155.9
click at [529, 357] on div "Чтобы активировать перетаскивание с помощью клавиатуры, нажмите Alt + Ввод. Пос…" at bounding box center [447, 258] width 847 height 353
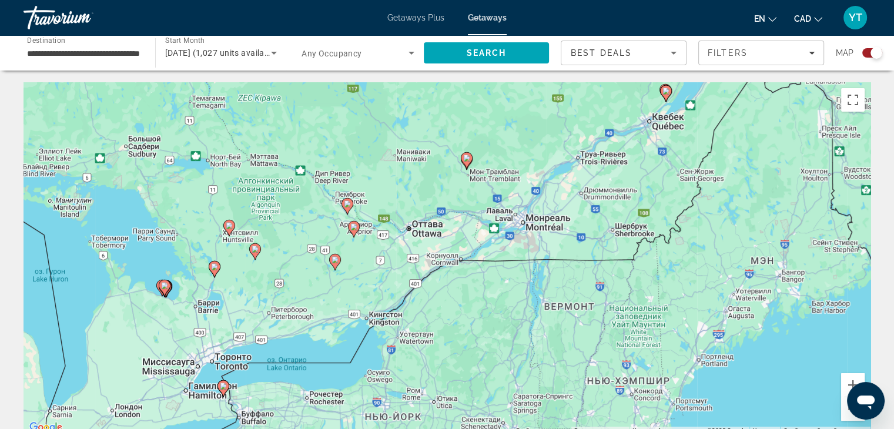
drag, startPoint x: 507, startPoint y: 299, endPoint x: 537, endPoint y: 296, distance: 30.7
click at [537, 296] on div "Чтобы активировать перетаскивание с помощью клавиатуры, нажмите Alt + Ввод. Пос…" at bounding box center [447, 258] width 847 height 353
click at [848, 378] on button "Увеличить" at bounding box center [853, 385] width 24 height 24
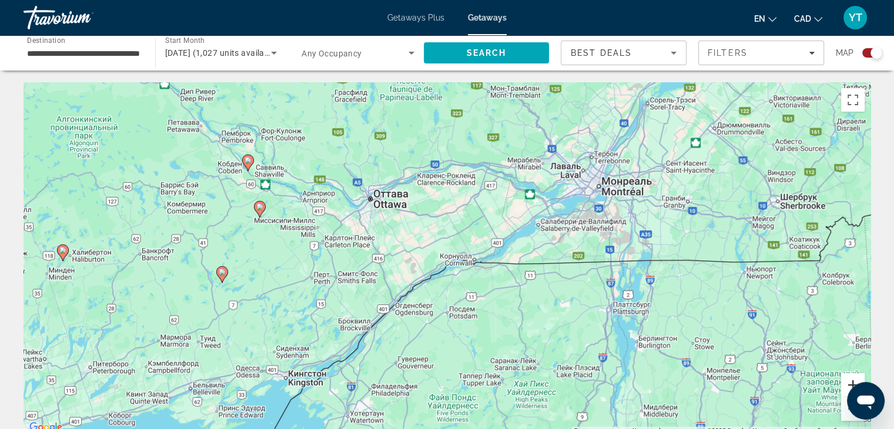
click at [848, 378] on button "Увеличить" at bounding box center [853, 385] width 24 height 24
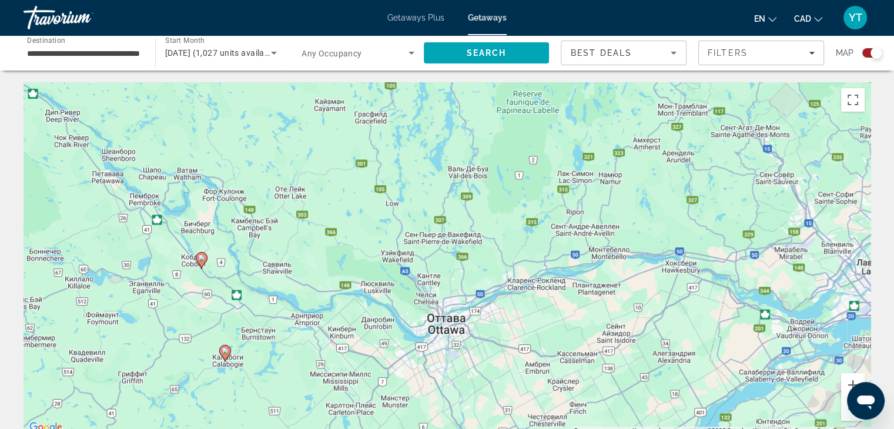
drag, startPoint x: 461, startPoint y: 200, endPoint x: 616, endPoint y: 391, distance: 246.2
click at [616, 391] on div "Чтобы активировать перетаскивание с помощью клавиатуры, нажмите Alt + Ввод. Пос…" at bounding box center [447, 258] width 847 height 353
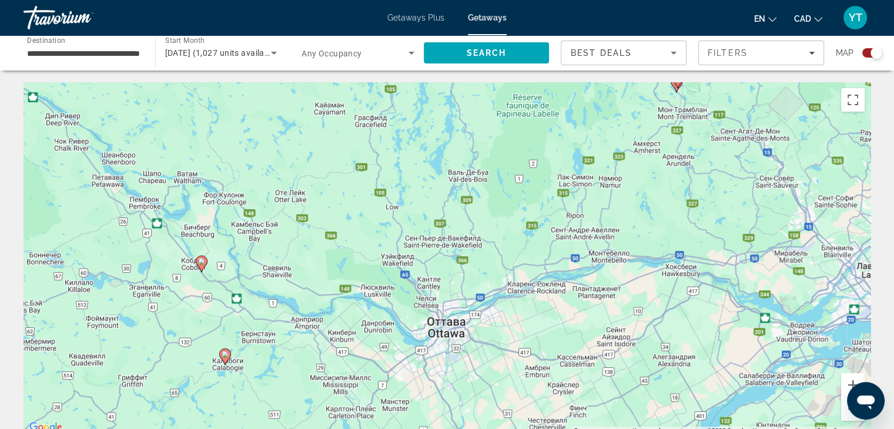
click at [203, 262] on image "Main content" at bounding box center [201, 261] width 7 height 7
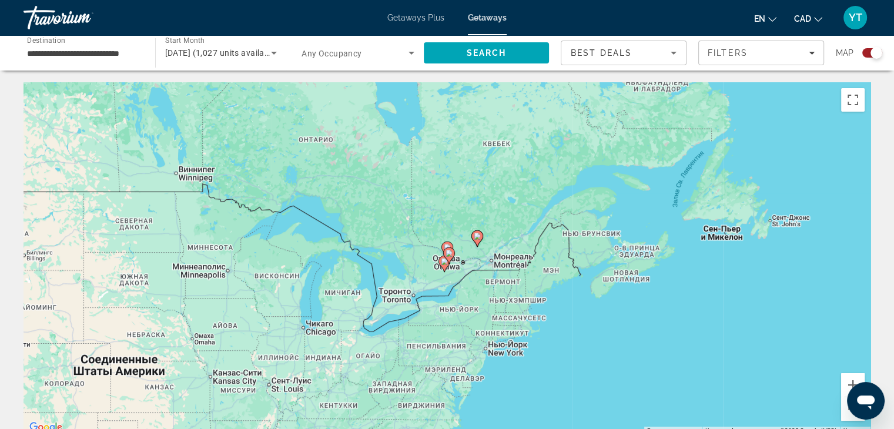
click at [443, 248] on gmp-advanced-marker "Main content" at bounding box center [449, 256] width 12 height 18
type input "**********"
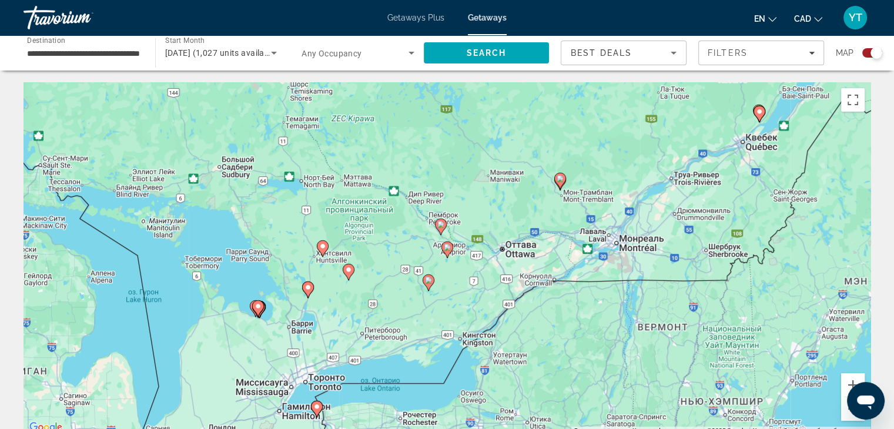
click at [439, 224] on image "Main content" at bounding box center [440, 224] width 7 height 7
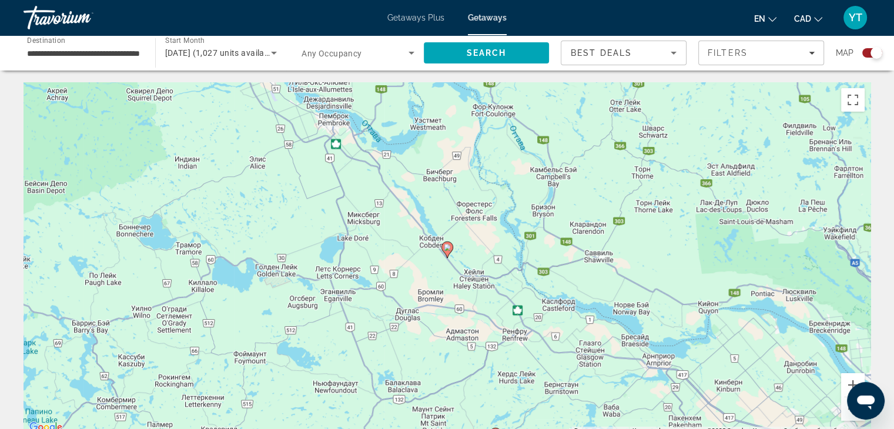
click at [446, 247] on image "Main content" at bounding box center [447, 247] width 7 height 7
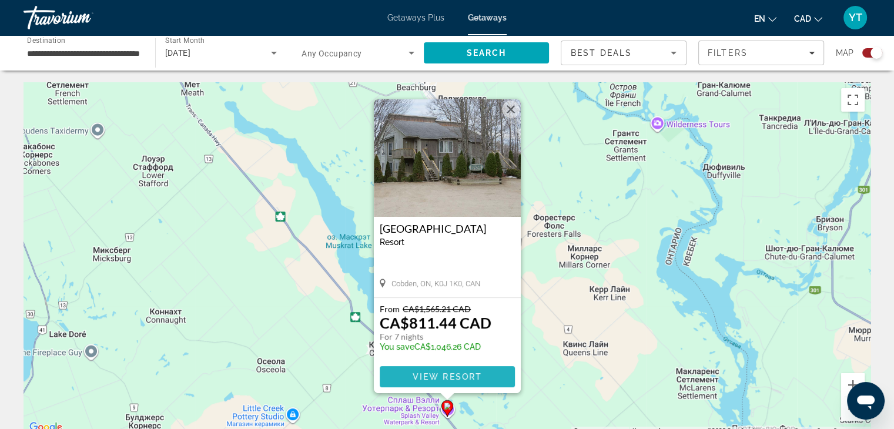
click at [457, 377] on span "View Resort" at bounding box center [446, 376] width 69 height 9
click at [0, 0] on div at bounding box center [0, 0] width 0 height 0
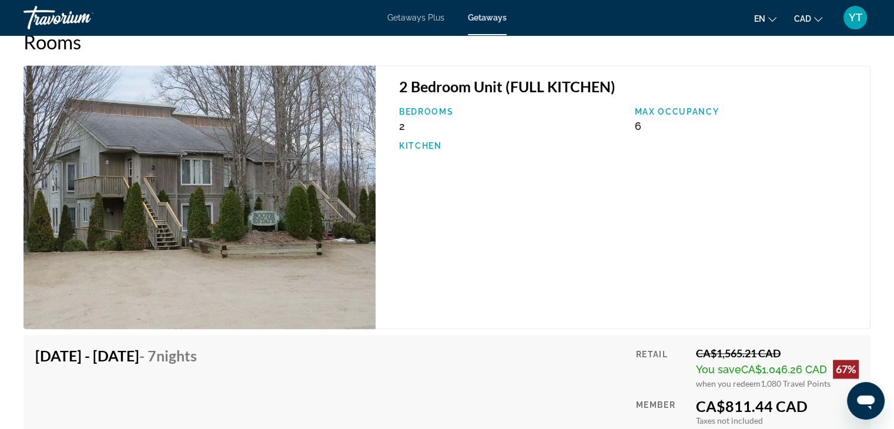
scroll to position [1646, 0]
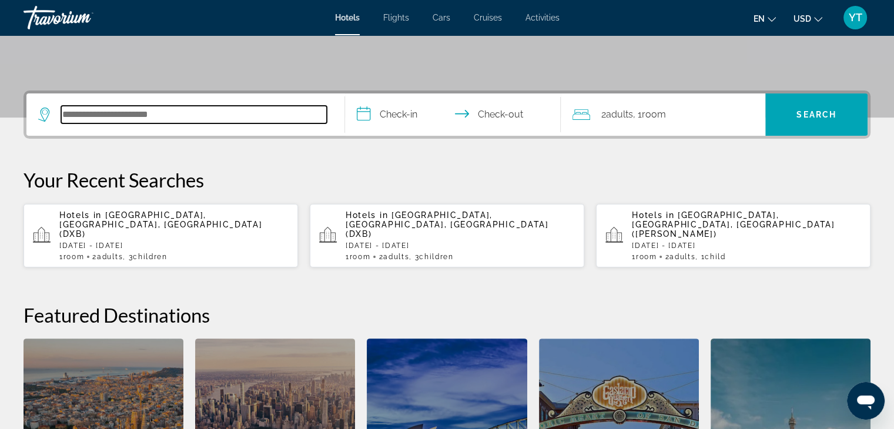
click at [190, 119] on input "Search hotel destination" at bounding box center [194, 115] width 266 height 18
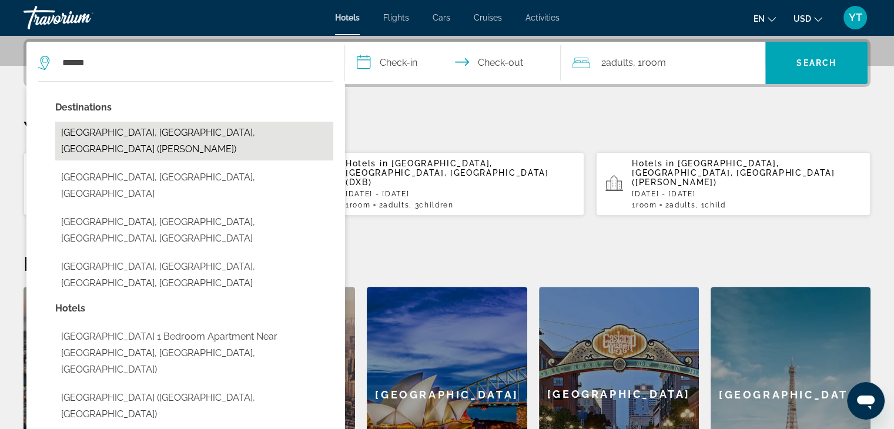
click at [155, 134] on button "[GEOGRAPHIC_DATA], [GEOGRAPHIC_DATA], [GEOGRAPHIC_DATA] ([PERSON_NAME])" at bounding box center [194, 141] width 278 height 39
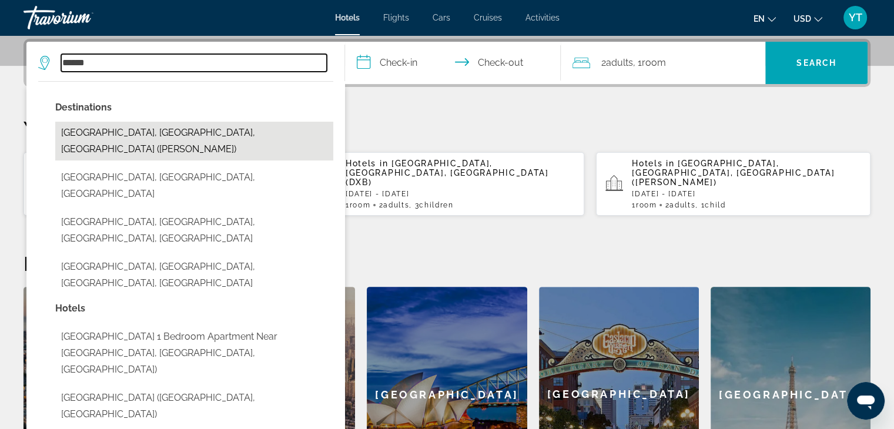
type input "**********"
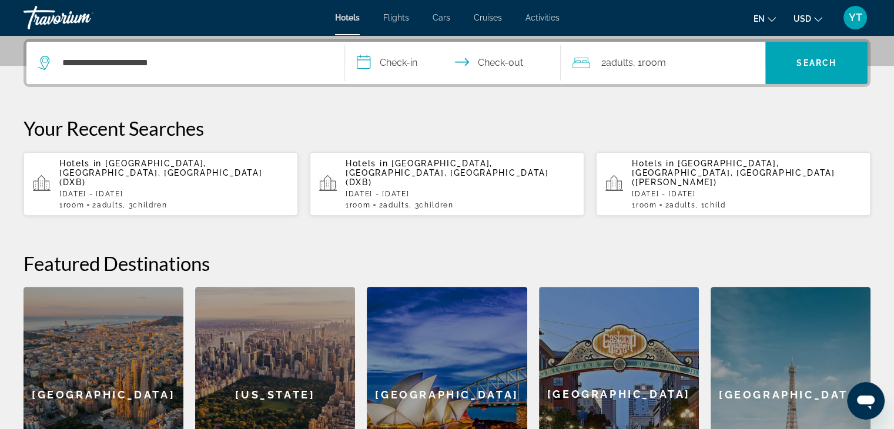
click at [402, 63] on input "**********" at bounding box center [455, 65] width 221 height 46
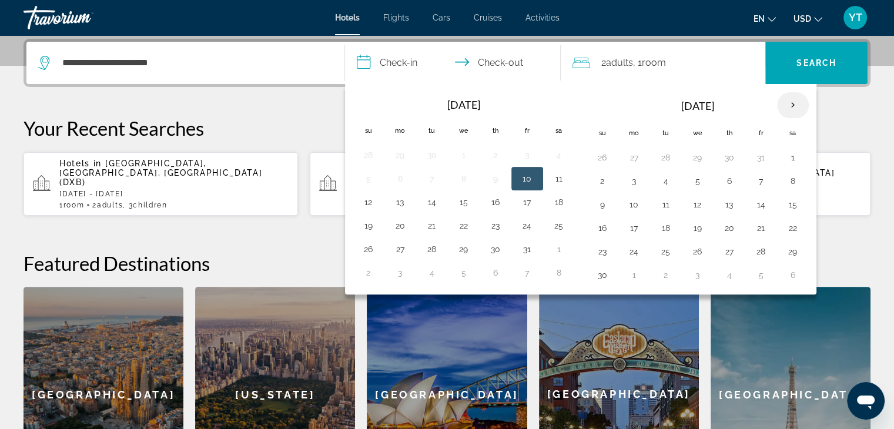
click at [794, 106] on th "Next month" at bounding box center [793, 105] width 32 height 26
click at [633, 231] on button "22" at bounding box center [634, 228] width 19 height 16
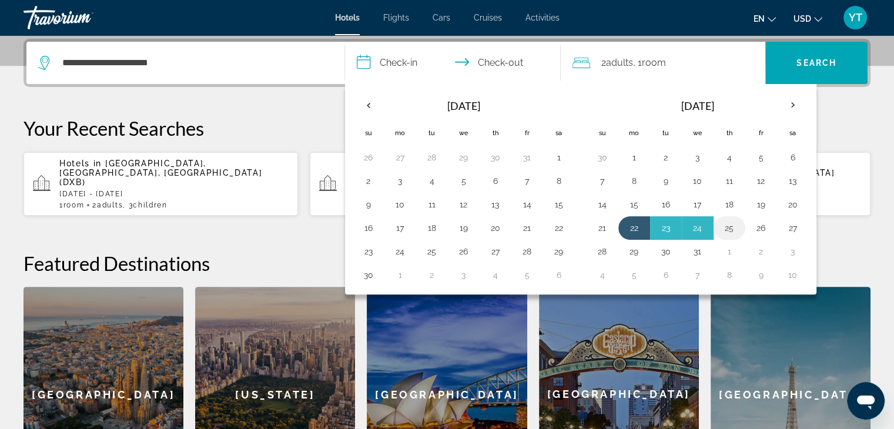
click at [725, 229] on button "25" at bounding box center [729, 228] width 19 height 16
type input "**********"
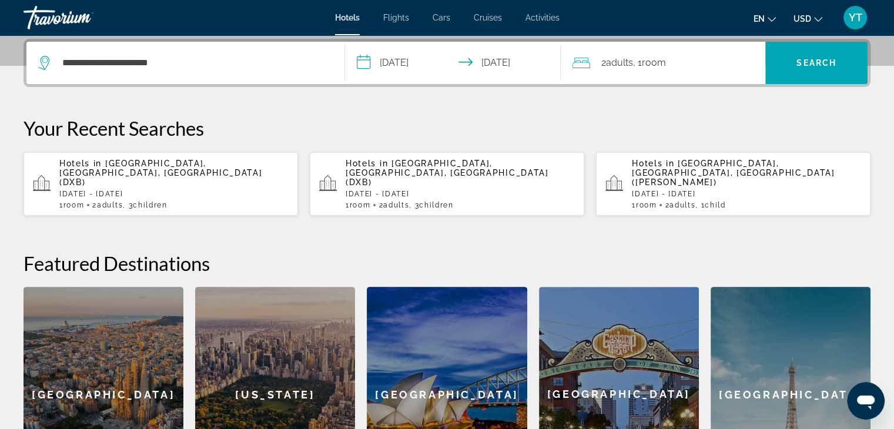
click at [684, 70] on div "2 Adult Adults , 1 Room rooms" at bounding box center [669, 63] width 193 height 16
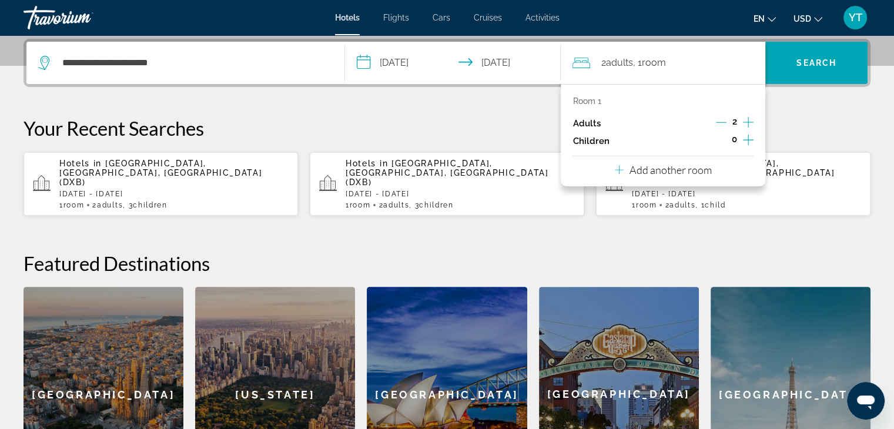
click at [746, 141] on icon "Increment children" at bounding box center [748, 140] width 11 height 14
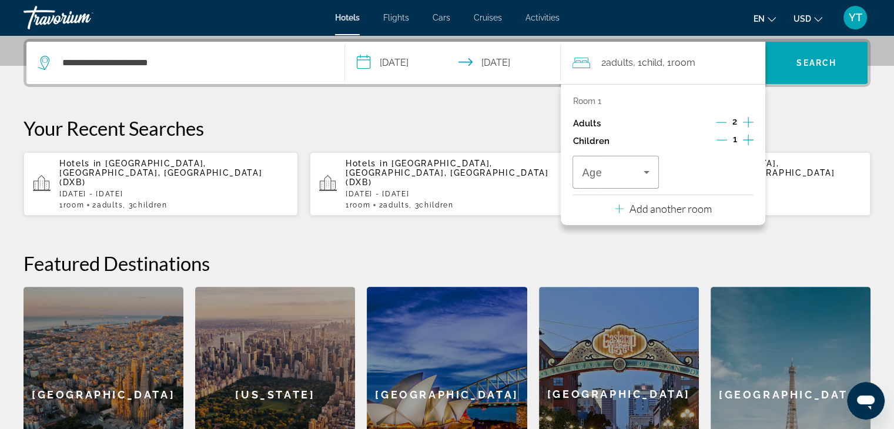
click at [746, 141] on icon "Increment children" at bounding box center [748, 140] width 11 height 14
click at [633, 172] on span "Travelers: 2 adults, 2 children" at bounding box center [612, 172] width 61 height 14
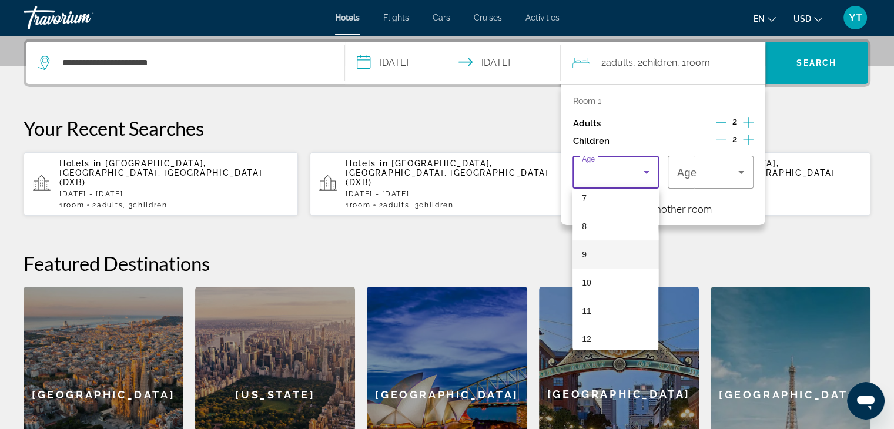
scroll to position [235, 0]
click at [614, 278] on mat-option "11" at bounding box center [616, 283] width 86 height 28
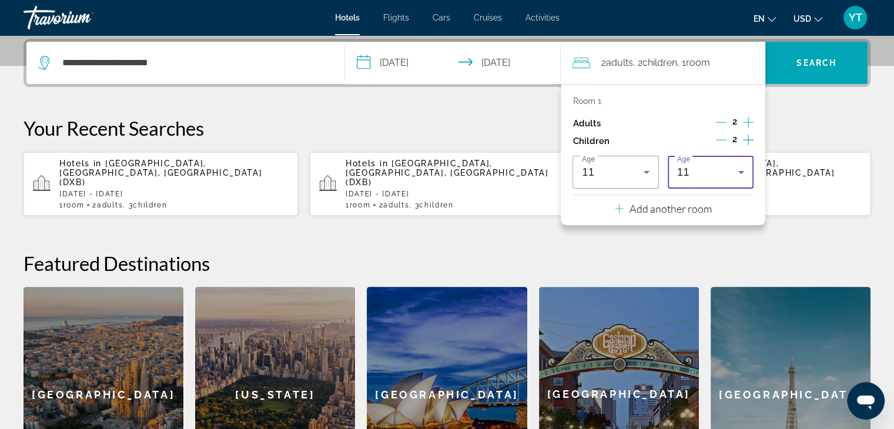
click at [700, 178] on div "11" at bounding box center [707, 172] width 61 height 14
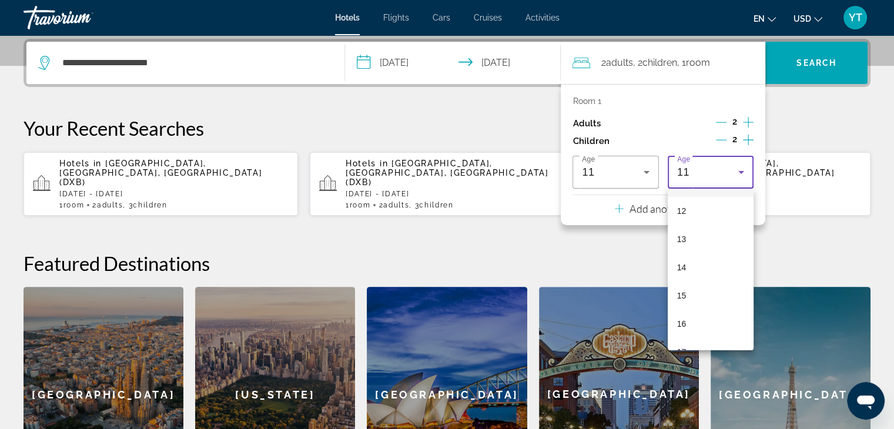
scroll to position [355, 0]
click at [699, 283] on mat-option "15" at bounding box center [711, 276] width 86 height 28
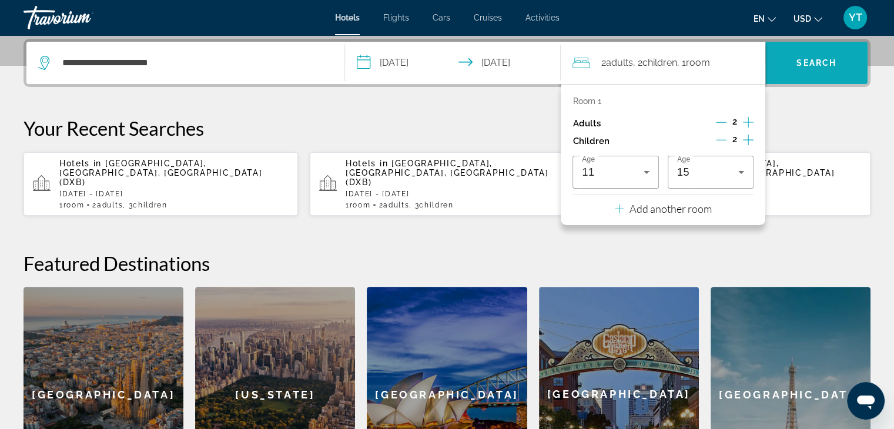
click at [825, 59] on span "Search" at bounding box center [817, 62] width 40 height 9
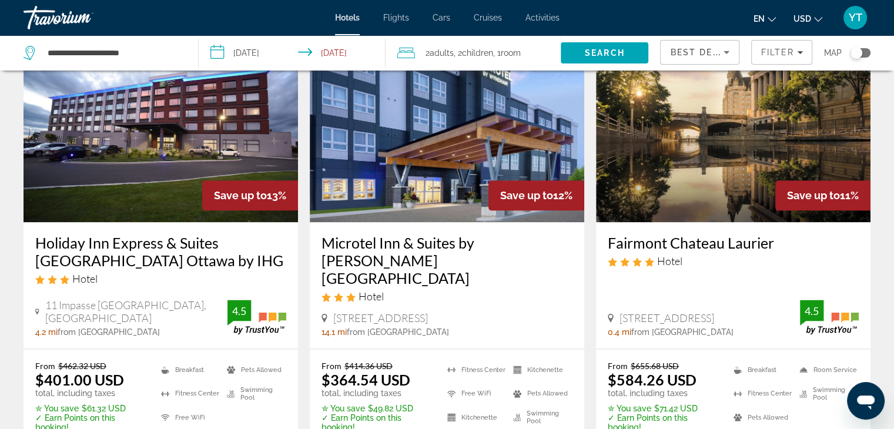
scroll to position [1470, 0]
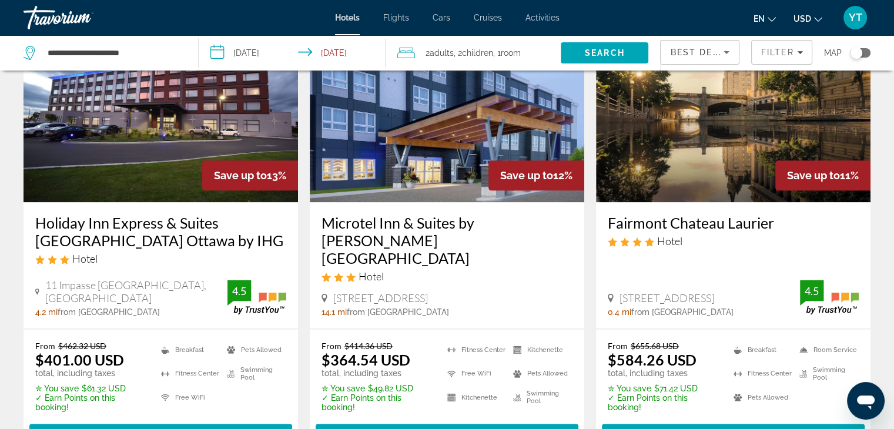
click at [726, 221] on h3 "Fairmont Chateau Laurier" at bounding box center [733, 223] width 251 height 18
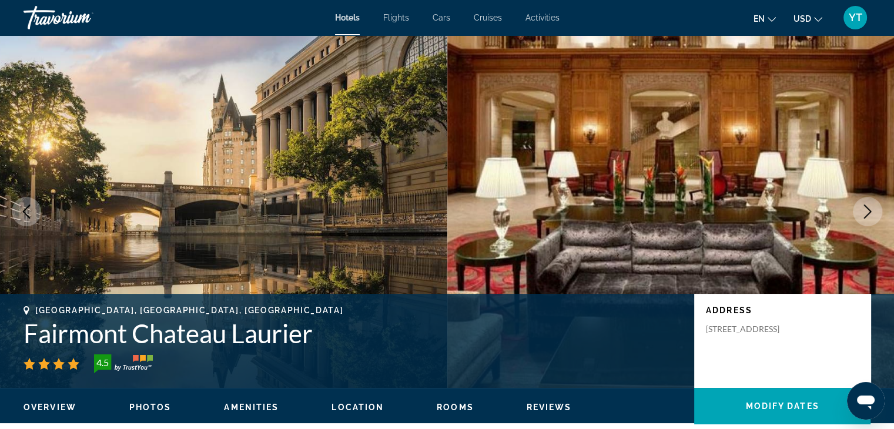
click at [870, 213] on icon "Next image" at bounding box center [868, 212] width 14 height 14
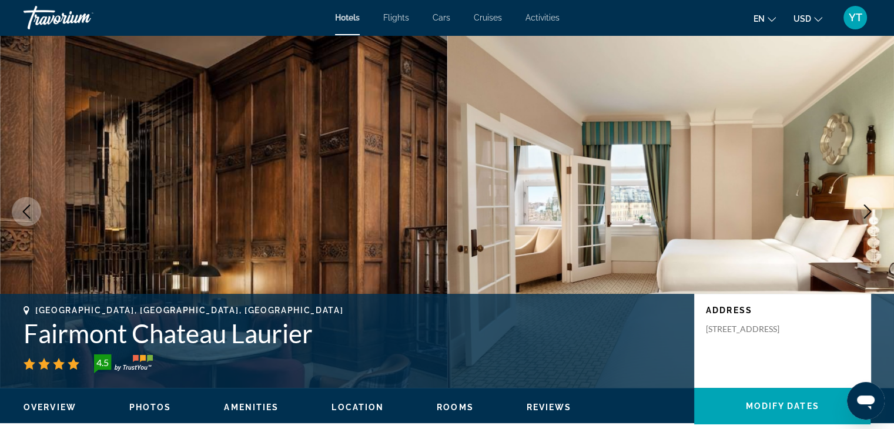
click at [870, 213] on icon "Next image" at bounding box center [868, 212] width 14 height 14
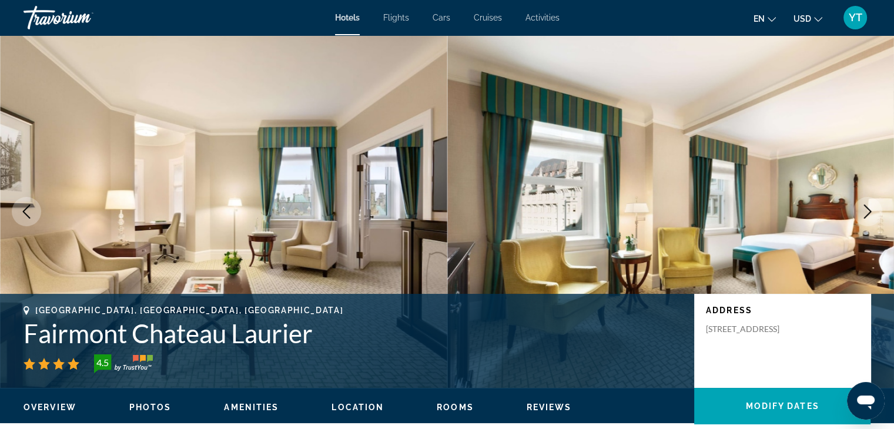
click at [870, 213] on icon "Next image" at bounding box center [868, 212] width 14 height 14
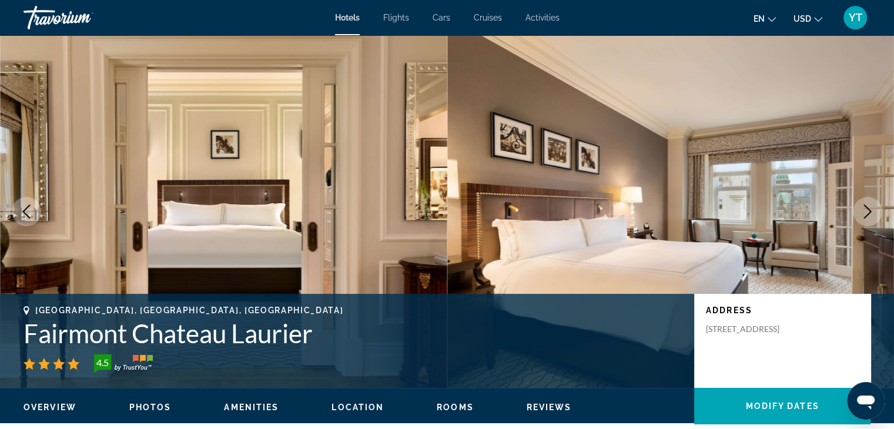
click at [870, 213] on icon "Next image" at bounding box center [868, 212] width 14 height 14
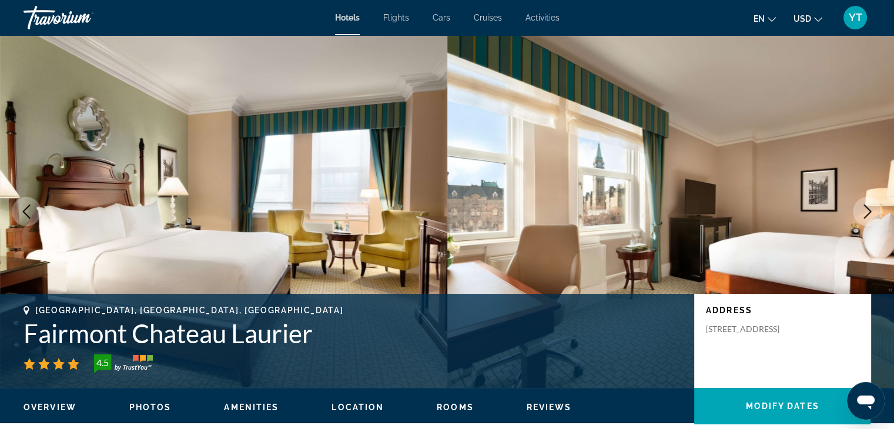
click at [870, 213] on icon "Next image" at bounding box center [868, 212] width 14 height 14
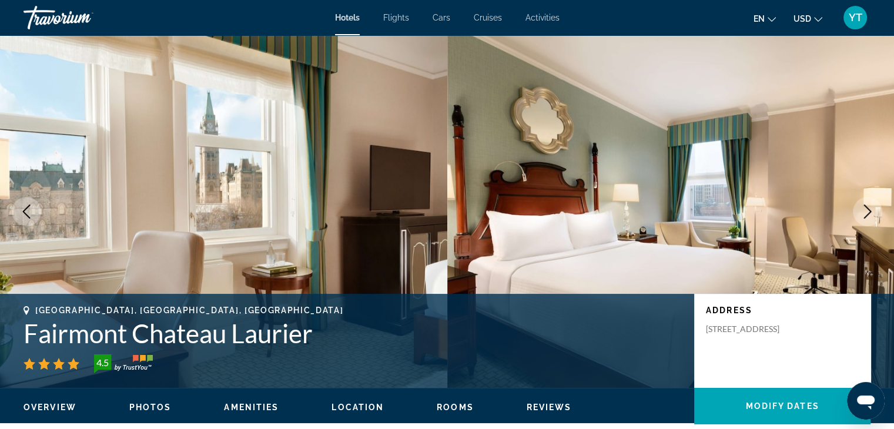
click at [870, 213] on icon "Next image" at bounding box center [868, 212] width 14 height 14
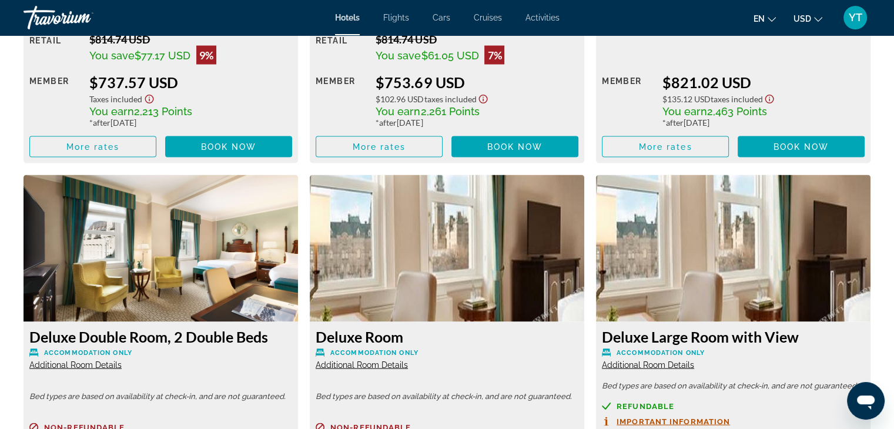
scroll to position [2293, 0]
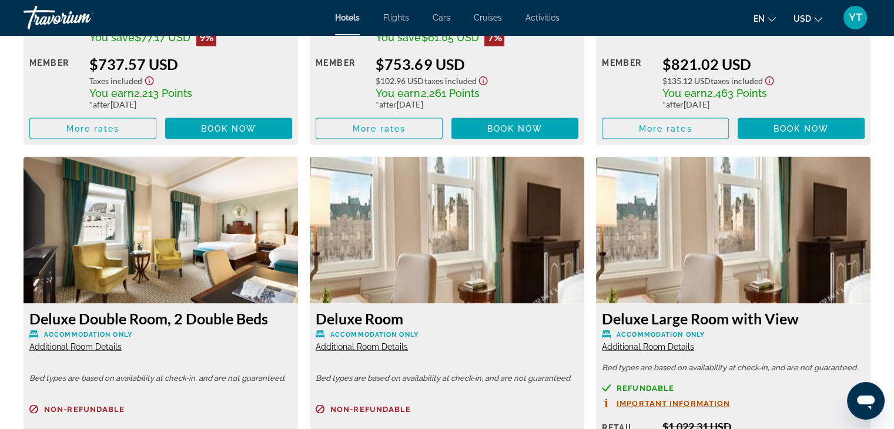
click at [816, 19] on icon "Change currency" at bounding box center [818, 19] width 8 height 8
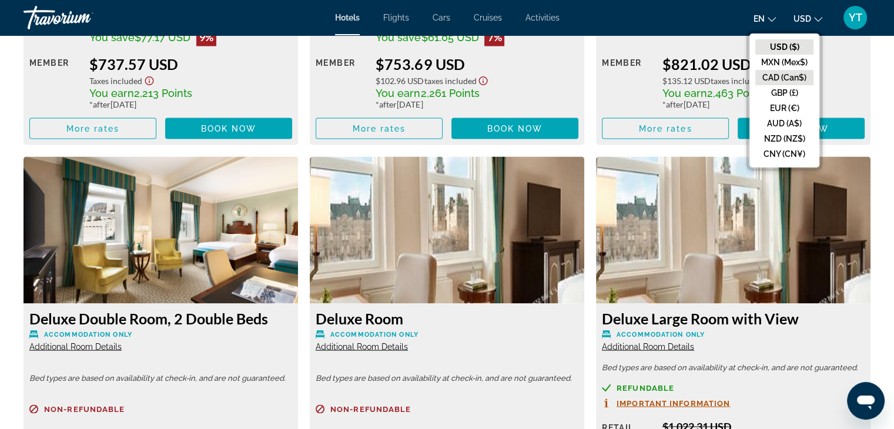
click at [788, 75] on button "CAD (Can$)" at bounding box center [785, 77] width 58 height 15
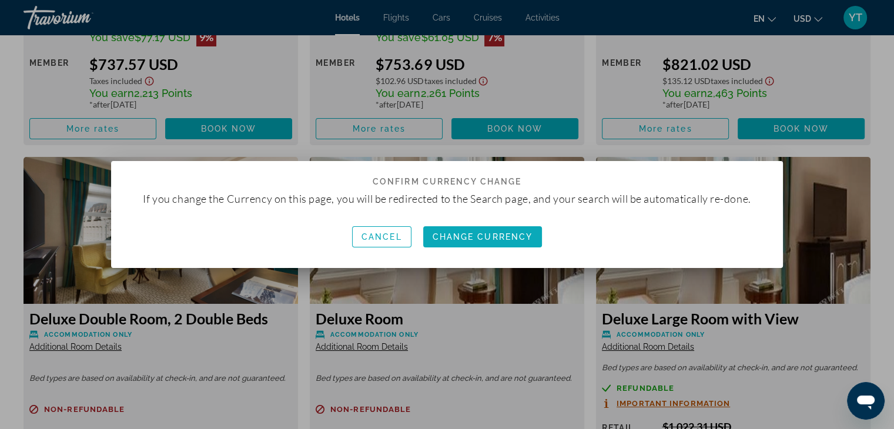
click at [484, 233] on span "Change Currency" at bounding box center [483, 236] width 101 height 9
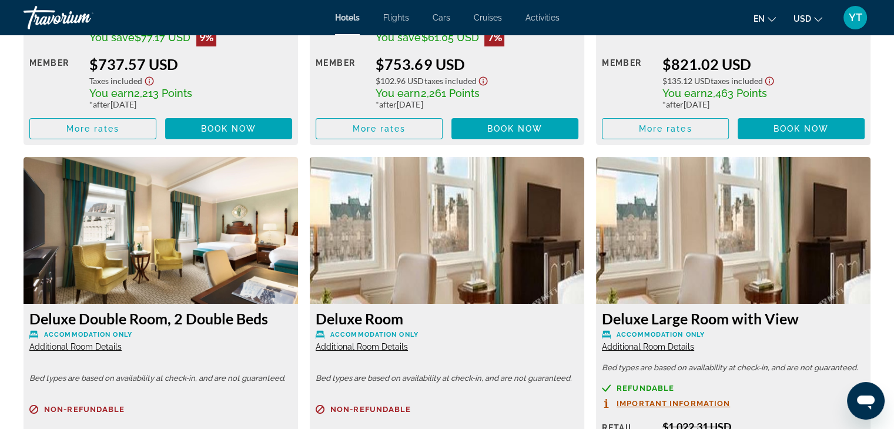
scroll to position [2293, 0]
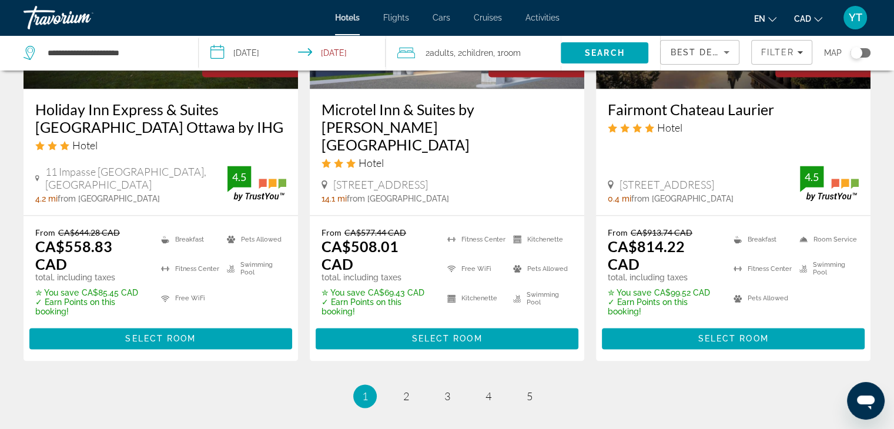
scroll to position [1646, 0]
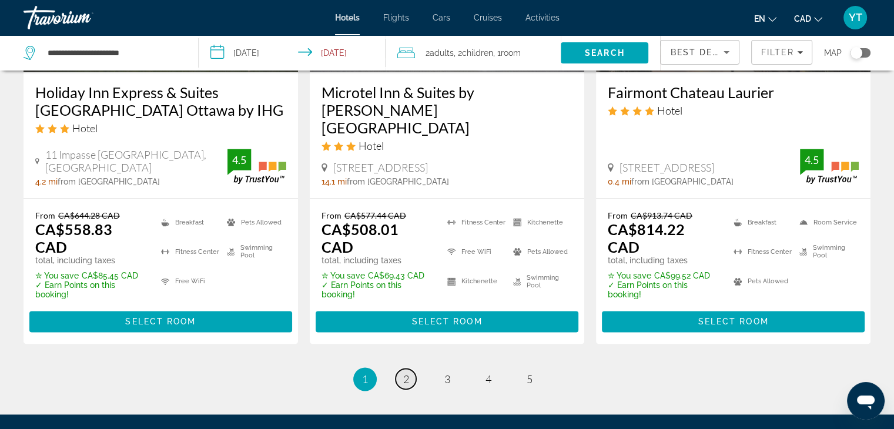
click at [405, 373] on span "2" at bounding box center [406, 379] width 6 height 13
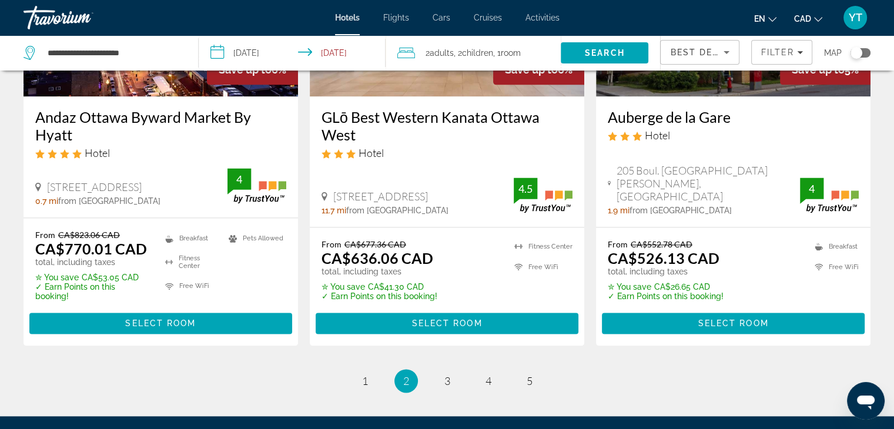
scroll to position [1680, 0]
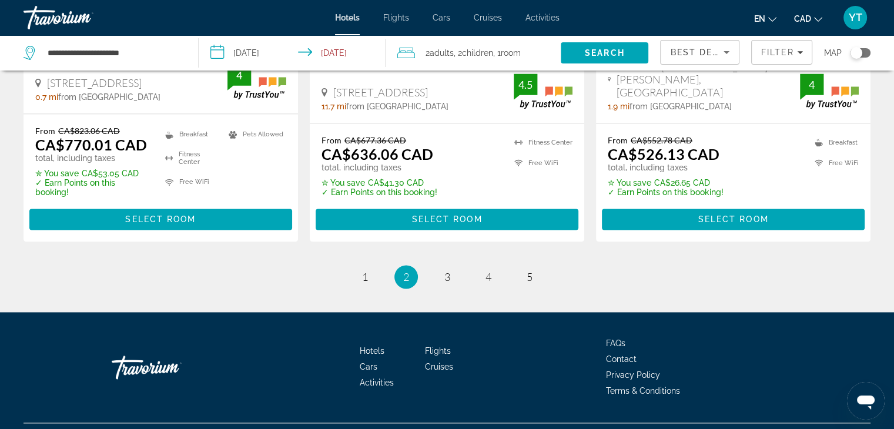
click at [457, 265] on li "page 3" at bounding box center [448, 277] width 24 height 24
click at [458, 265] on li "page 3" at bounding box center [448, 277] width 24 height 24
click at [454, 266] on link "page 3" at bounding box center [447, 276] width 21 height 21
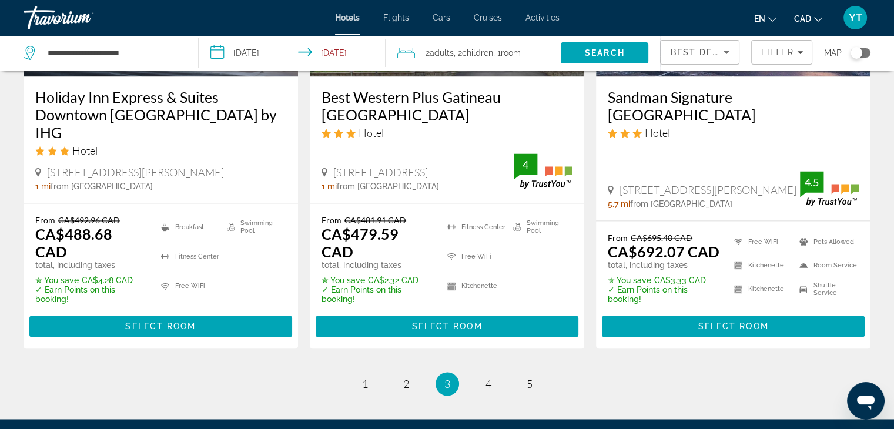
scroll to position [1646, 0]
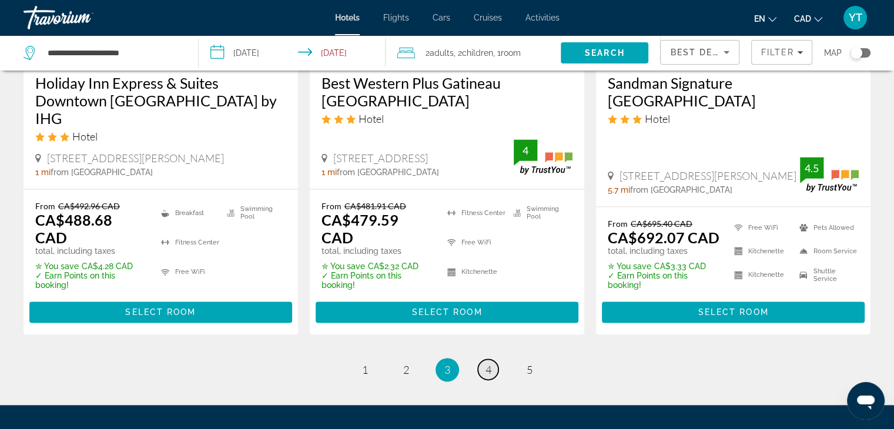
click at [496, 359] on link "page 4" at bounding box center [488, 369] width 21 height 21
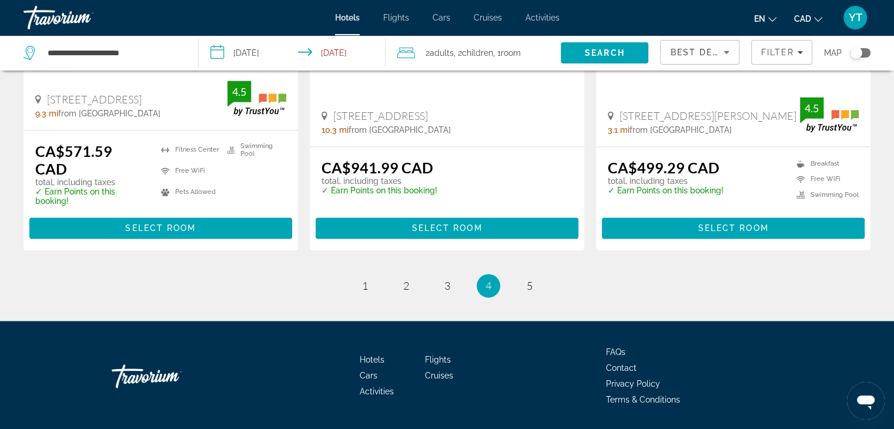
scroll to position [1651, 0]
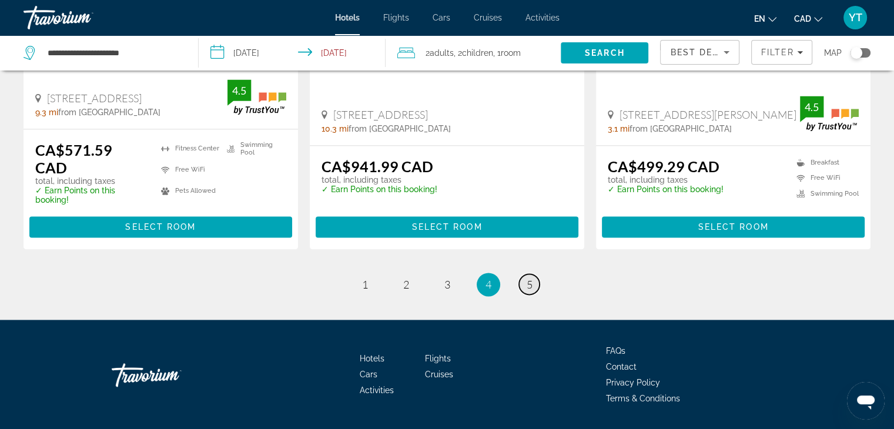
click at [534, 274] on link "page 5" at bounding box center [529, 284] width 21 height 21
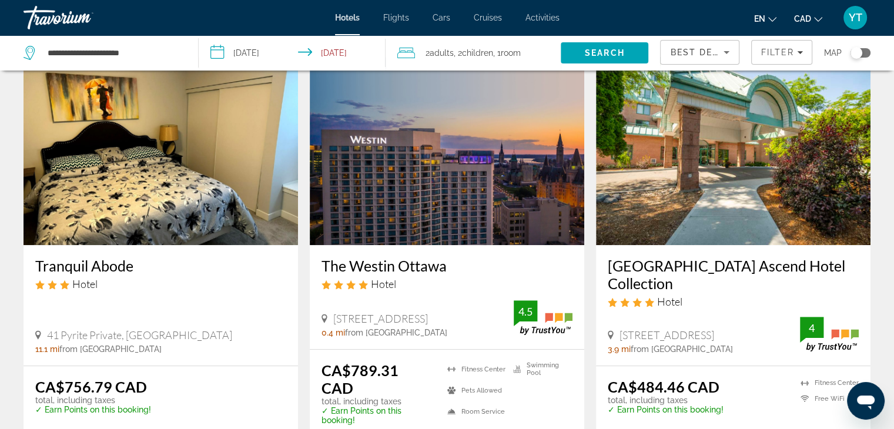
scroll to position [529, 0]
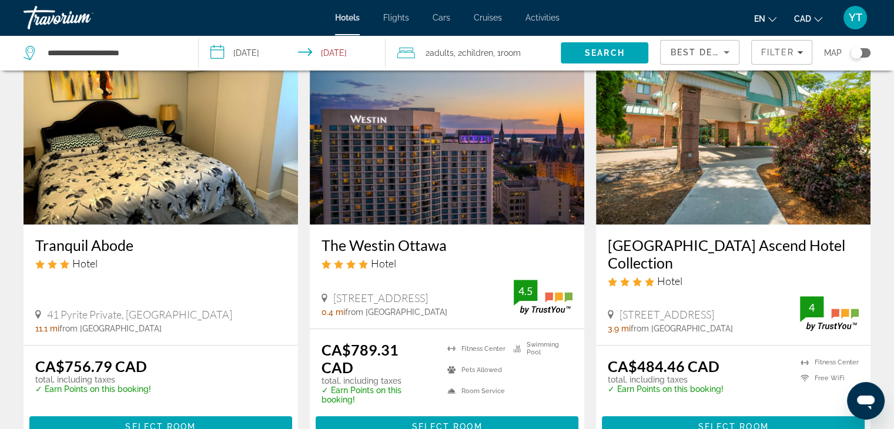
click at [703, 243] on h3 "Château Cartier Hotel & Resort Ascend Hotel Collection" at bounding box center [733, 253] width 251 height 35
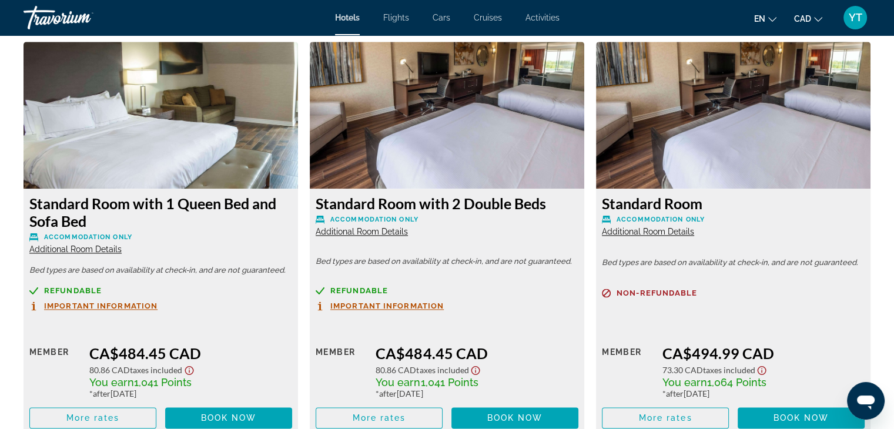
scroll to position [1587, 0]
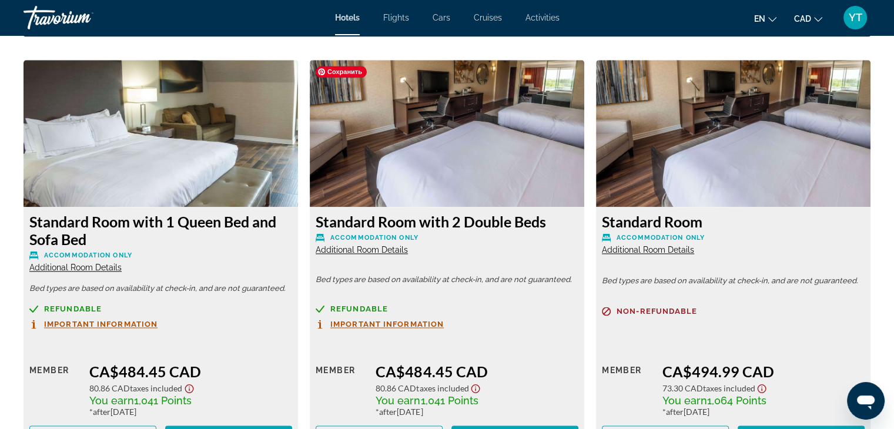
click at [503, 158] on img "Main content" at bounding box center [447, 133] width 275 height 147
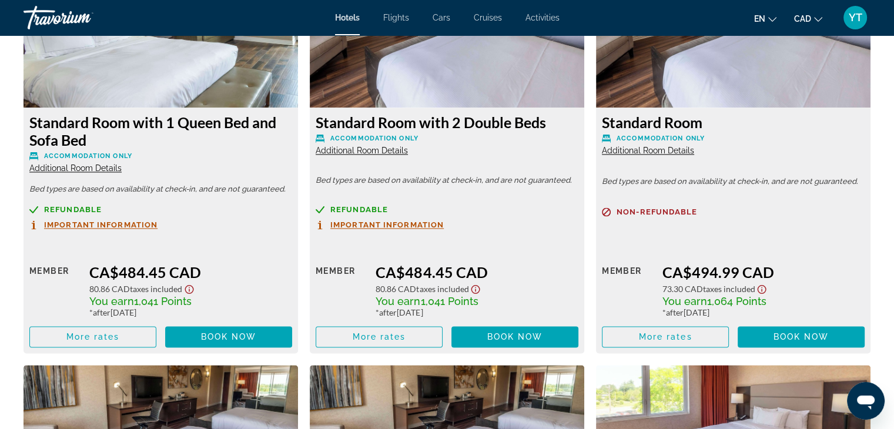
scroll to position [1705, 0]
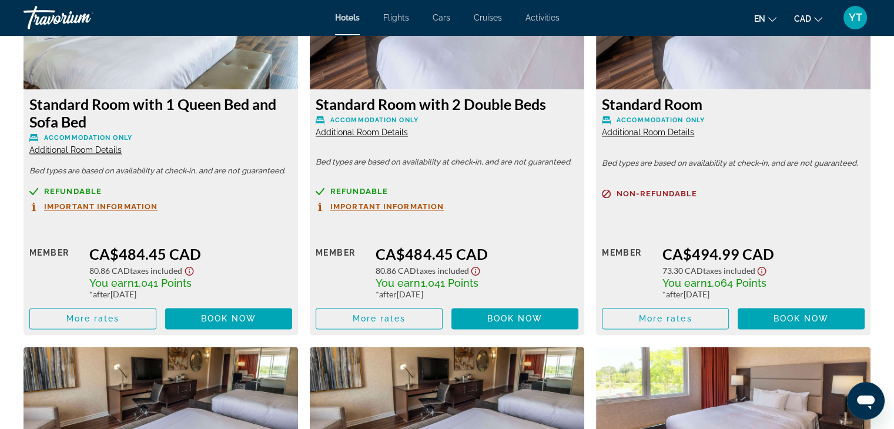
click at [381, 205] on span "Important Information" at bounding box center [386, 207] width 113 height 8
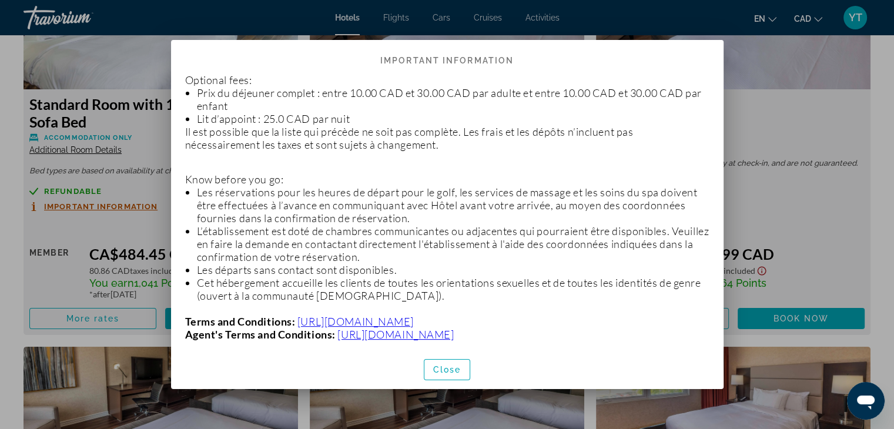
scroll to position [426, 0]
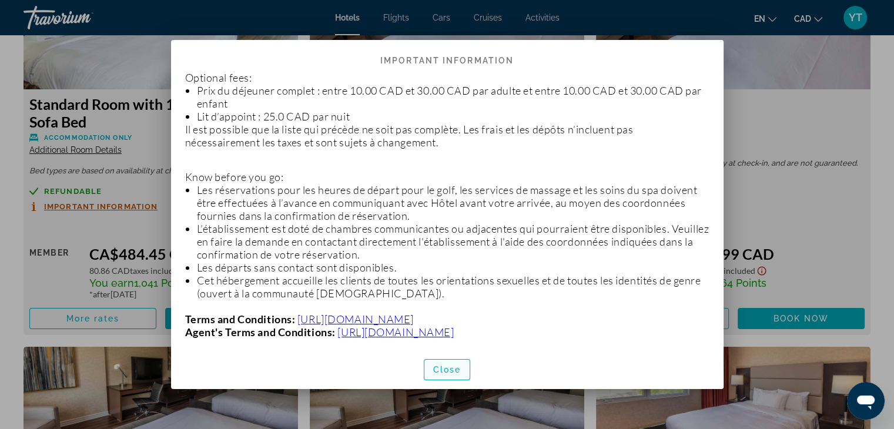
click at [446, 367] on span "Close" at bounding box center [447, 369] width 28 height 9
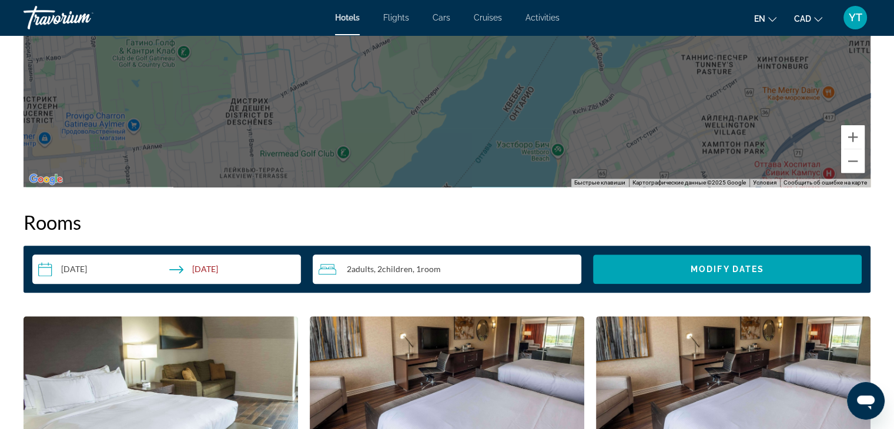
scroll to position [1365, 0]
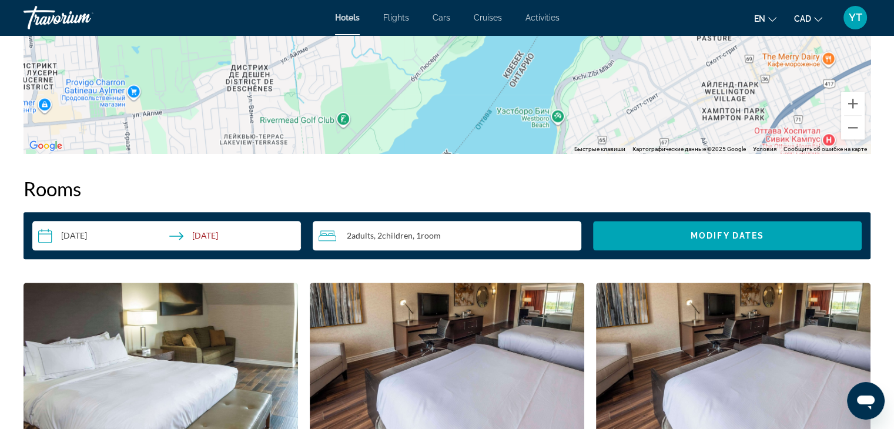
click at [232, 236] on input "**********" at bounding box center [168, 237] width 273 height 33
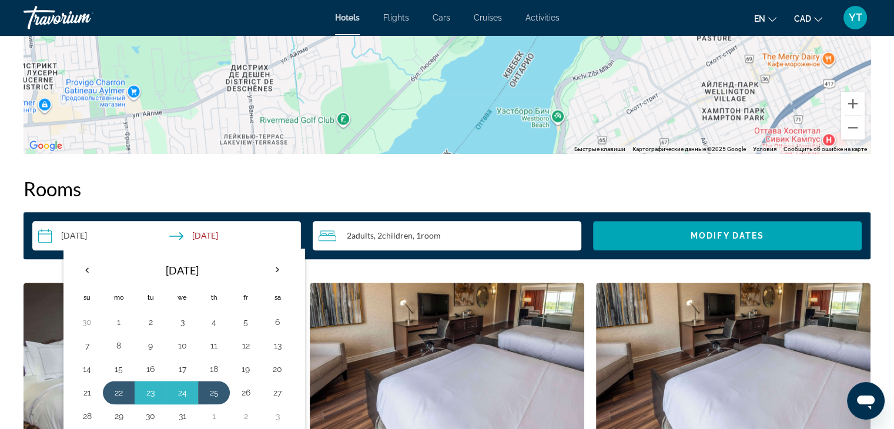
click at [272, 188] on h2 "Rooms" at bounding box center [447, 189] width 847 height 24
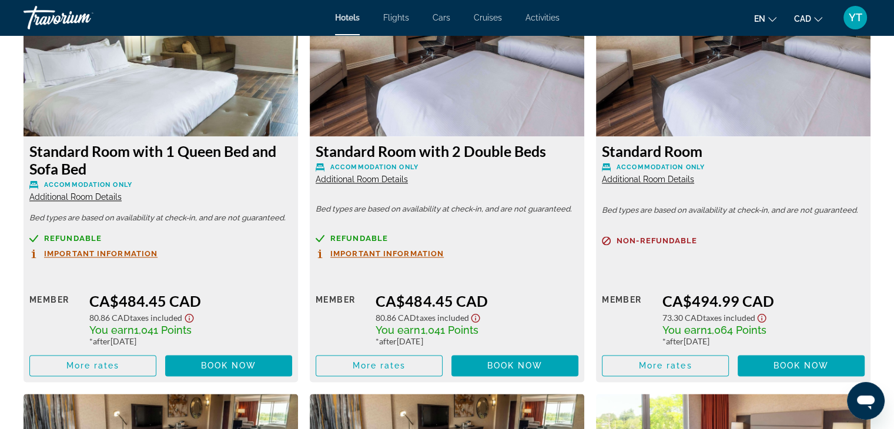
scroll to position [1659, 0]
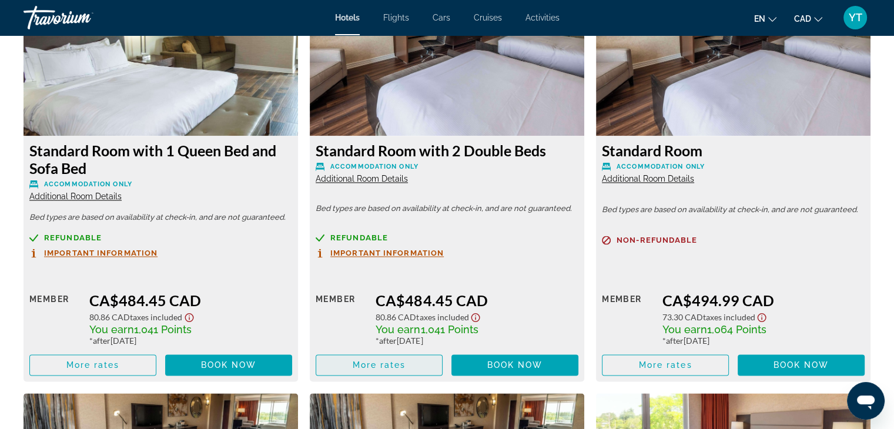
click at [385, 366] on span "More rates" at bounding box center [380, 364] width 54 height 9
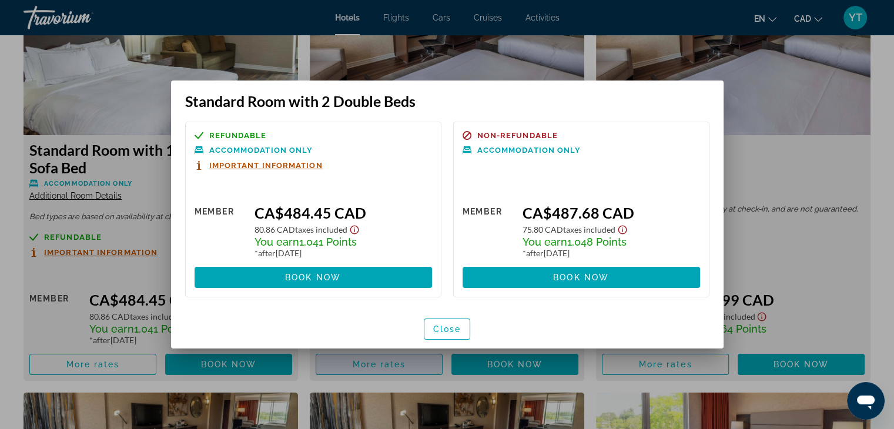
scroll to position [0, 0]
click at [439, 325] on span "Close" at bounding box center [447, 329] width 28 height 9
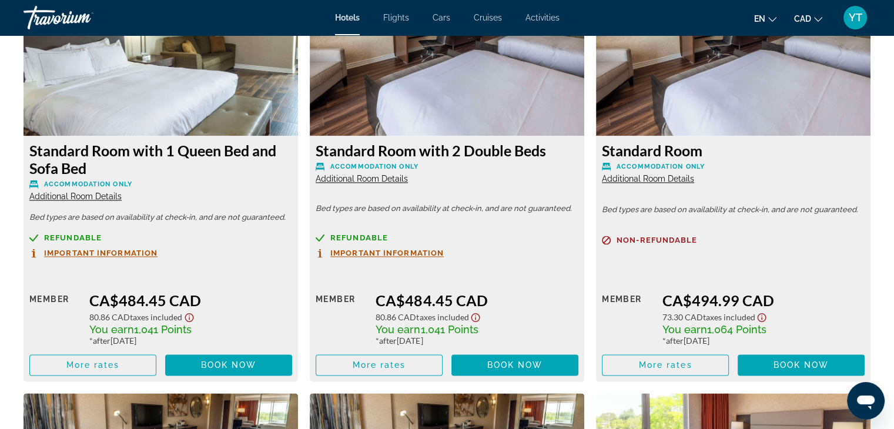
scroll to position [1600, 0]
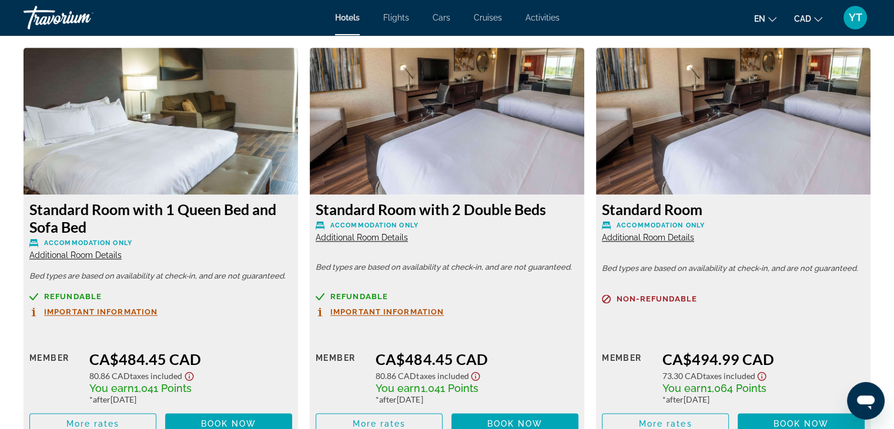
click at [542, 16] on span "Activities" at bounding box center [543, 17] width 34 height 9
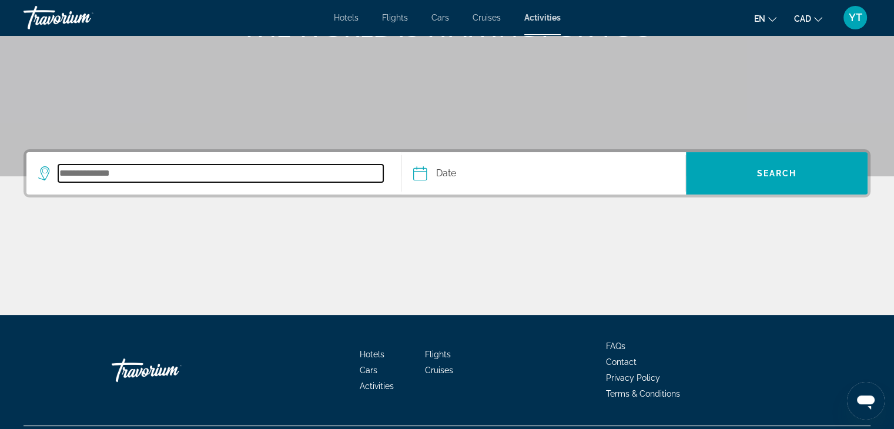
click at [181, 182] on div "Search widget" at bounding box center [213, 173] width 351 height 42
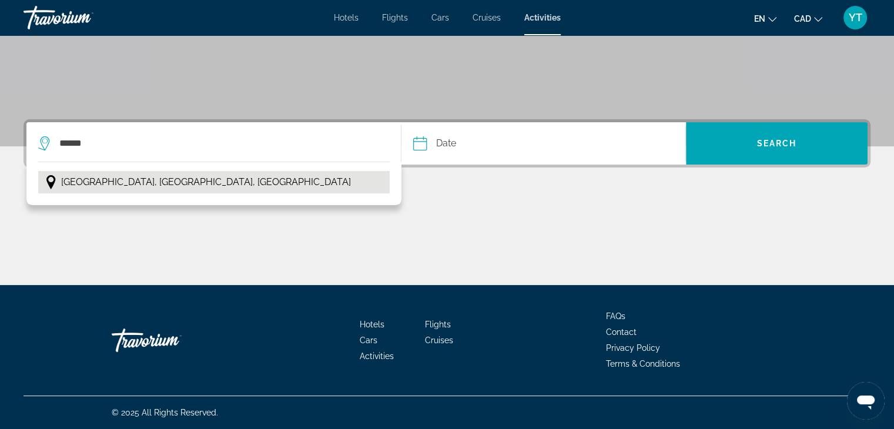
click at [181, 182] on button "Ottawa, Ontario, Canada" at bounding box center [214, 182] width 352 height 22
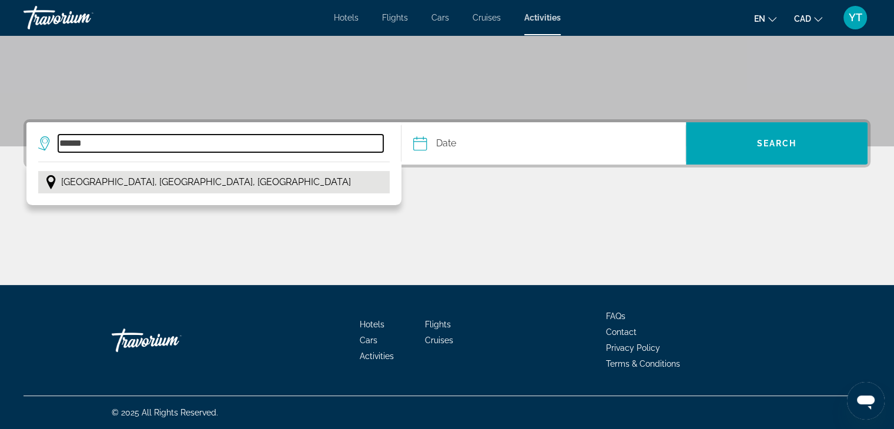
type input "**********"
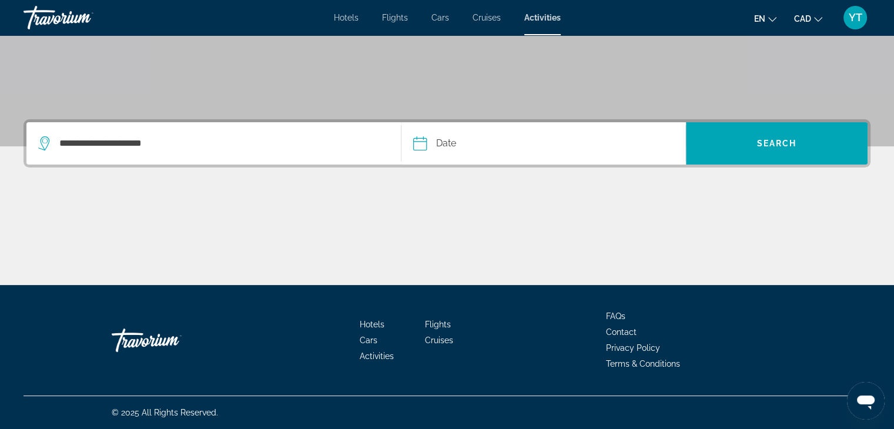
click at [482, 148] on input "Date" at bounding box center [480, 145] width 141 height 46
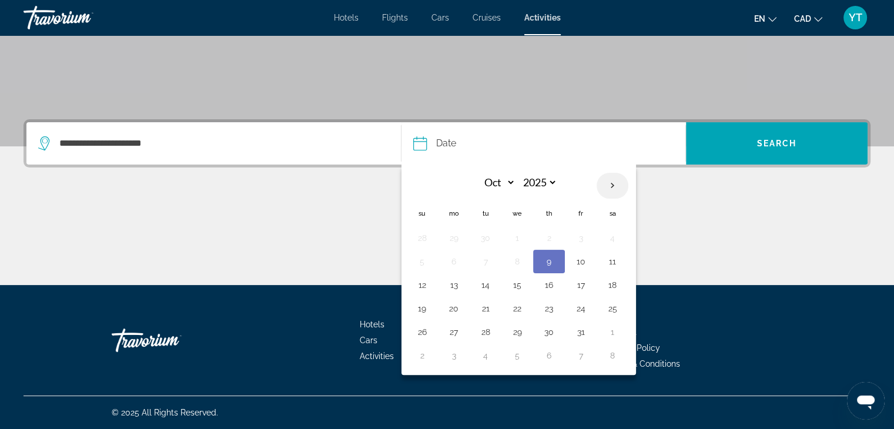
click at [608, 187] on th "Next month" at bounding box center [613, 186] width 32 height 26
select select "*"
select select "****"
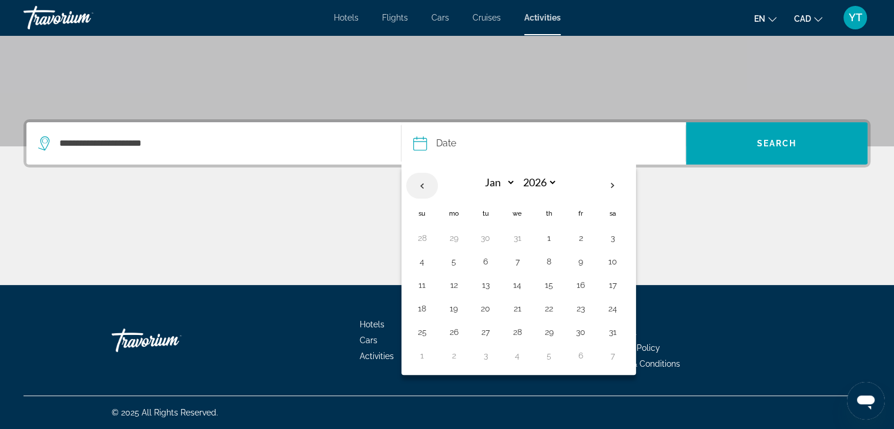
click at [426, 182] on th "Previous month" at bounding box center [422, 186] width 32 height 26
select select "**"
select select "****"
click at [487, 308] on button "23" at bounding box center [485, 308] width 19 height 16
type input "**********"
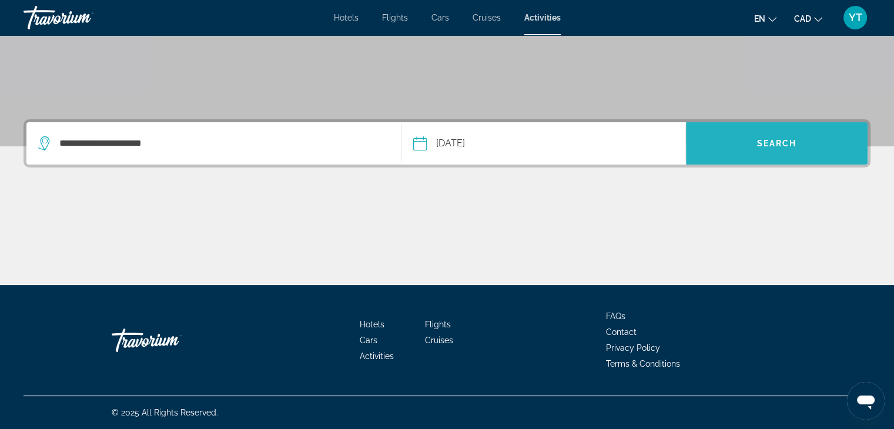
click at [762, 149] on span "Search" at bounding box center [777, 143] width 182 height 28
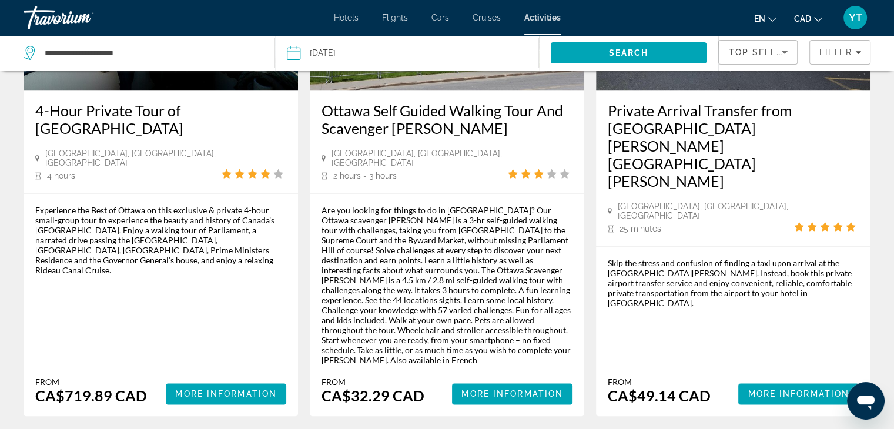
scroll to position [1823, 0]
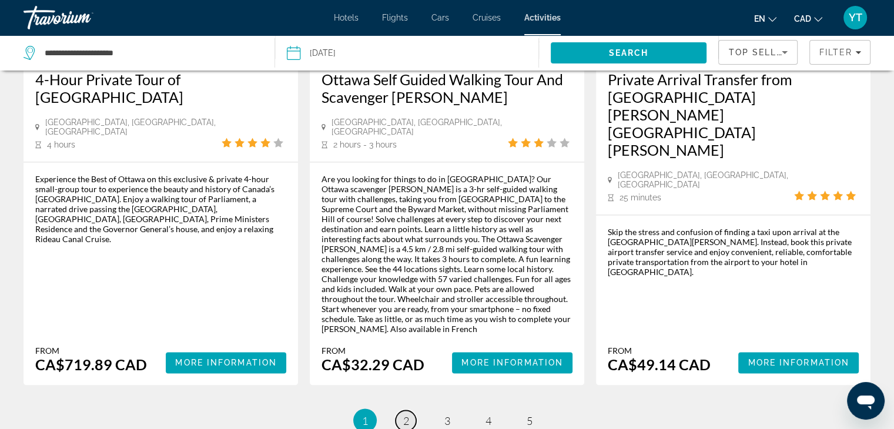
click at [405, 414] on span "2" at bounding box center [406, 420] width 6 height 13
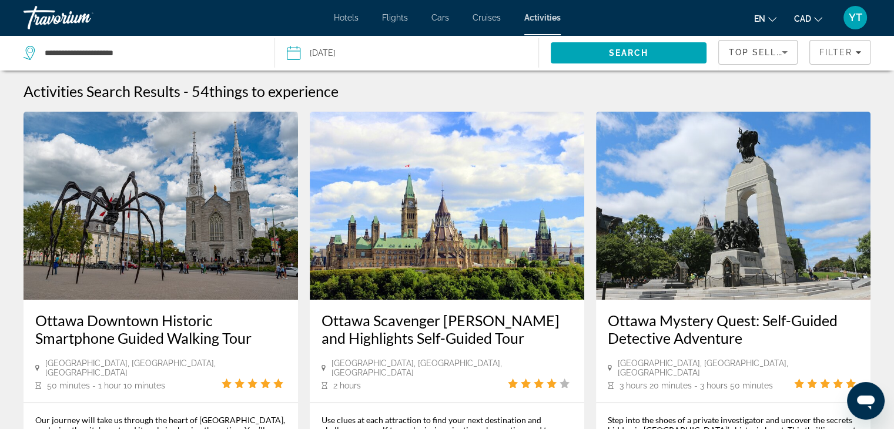
click at [477, 17] on span "Cruises" at bounding box center [487, 17] width 28 height 9
